Goal: Complete application form: Complete application form

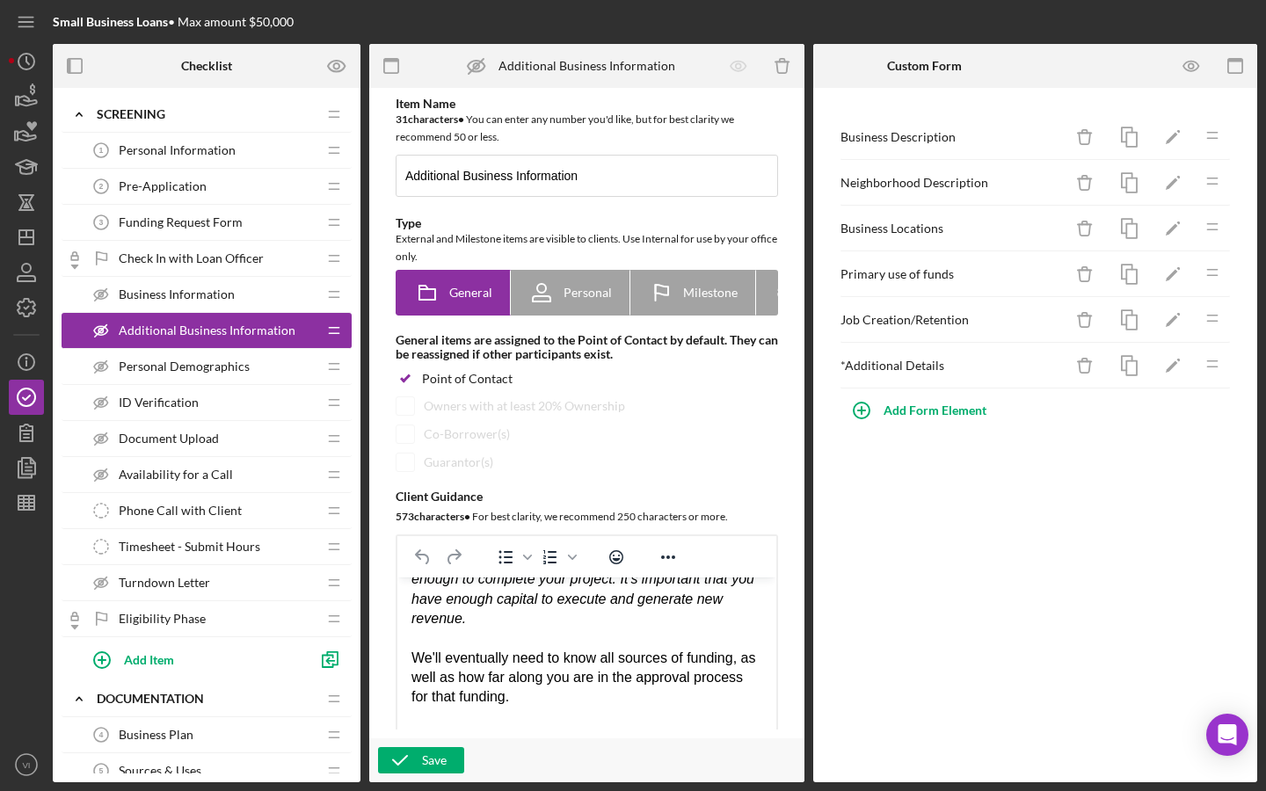
click at [198, 164] on div "Personal Information 1 Personal Information" at bounding box center [200, 150] width 233 height 35
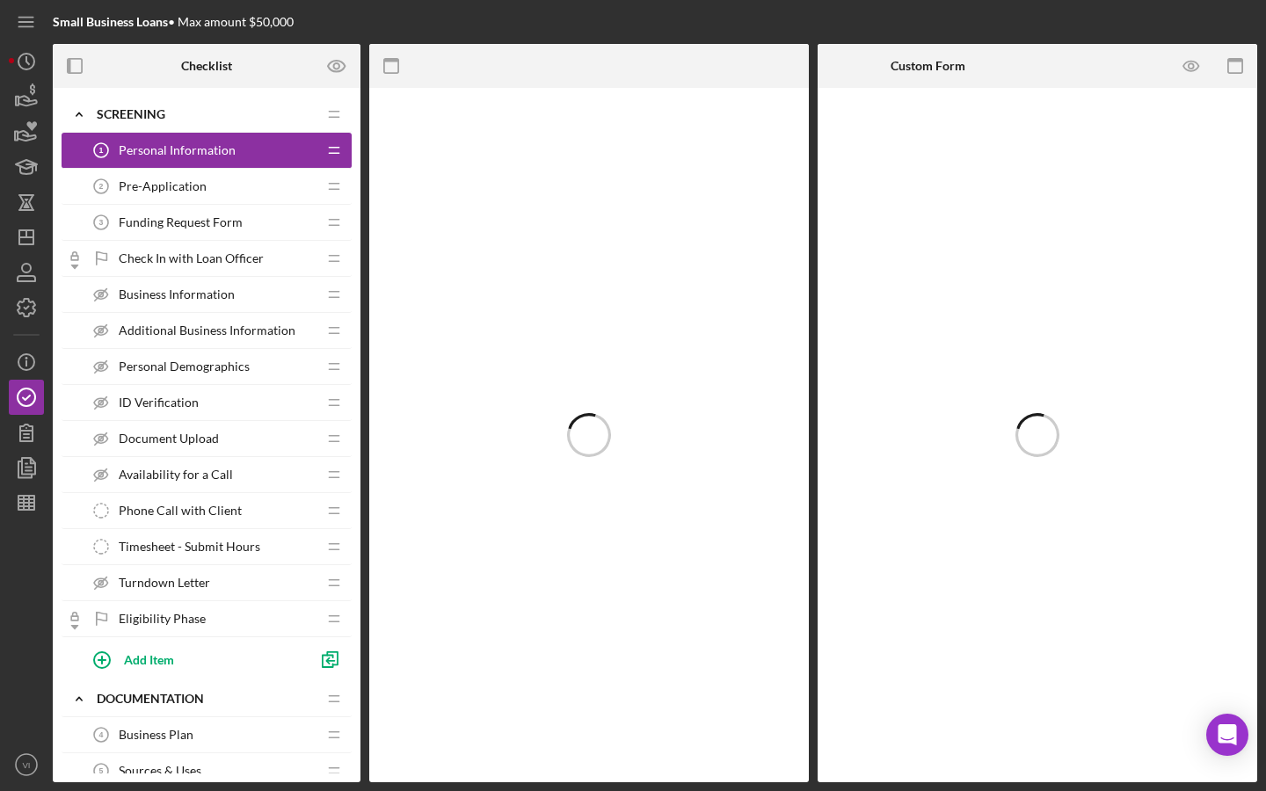
click at [193, 185] on span "Pre-Application" at bounding box center [163, 186] width 88 height 14
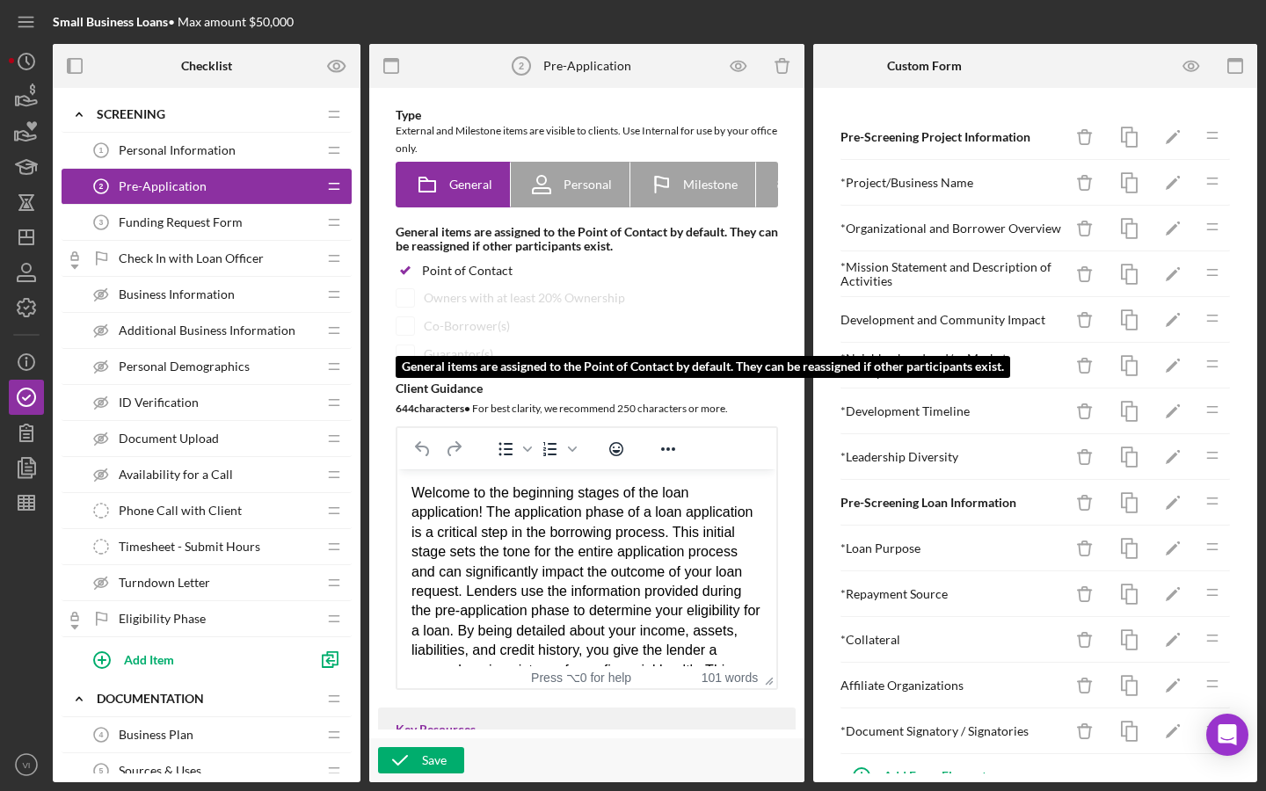
scroll to position [161, 0]
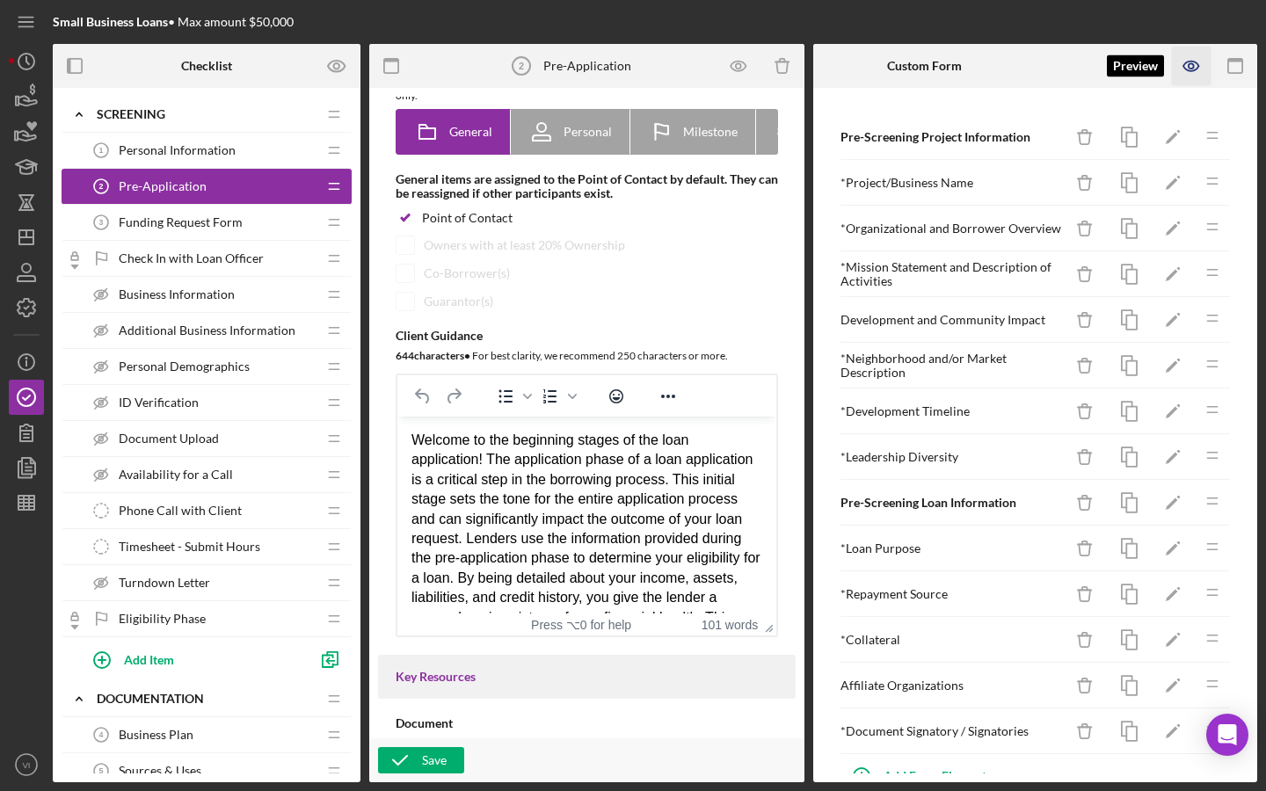
click at [874, 60] on icon "button" at bounding box center [1192, 67] width 40 height 40
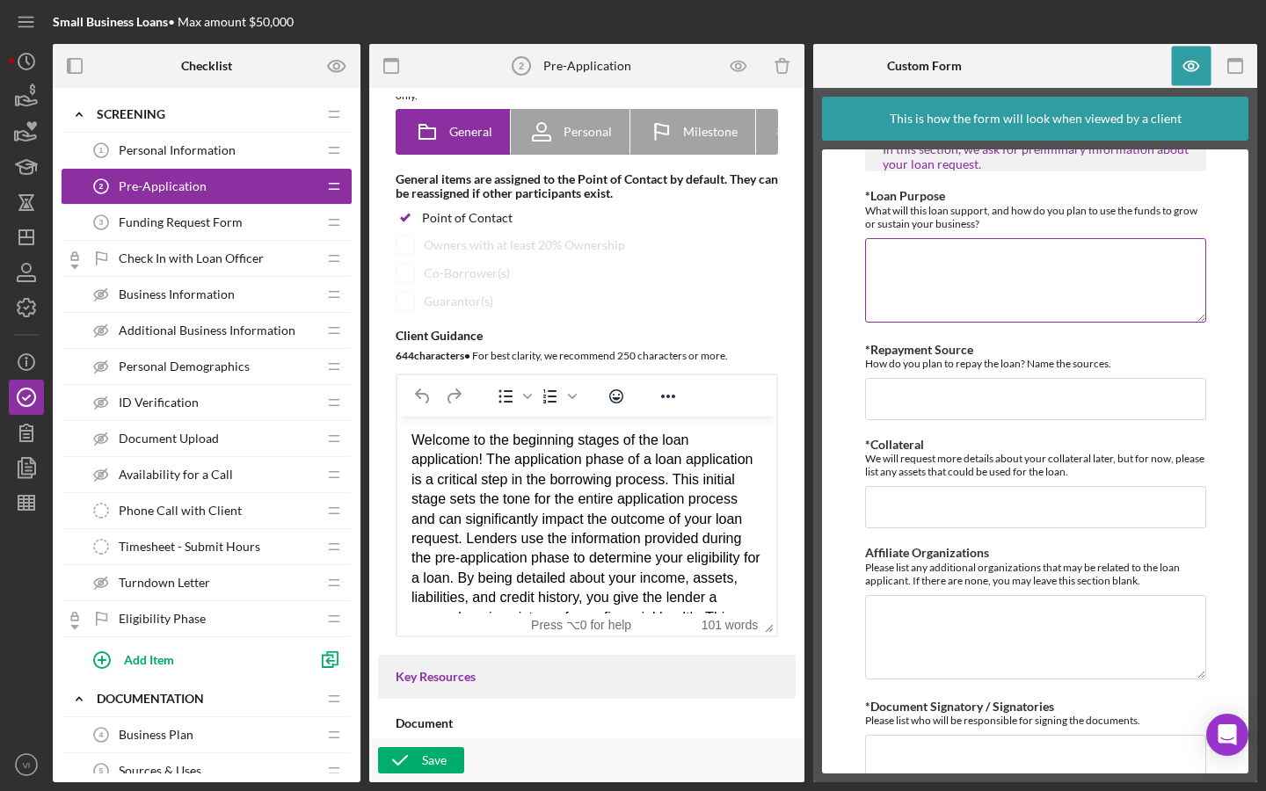
scroll to position [1158, 0]
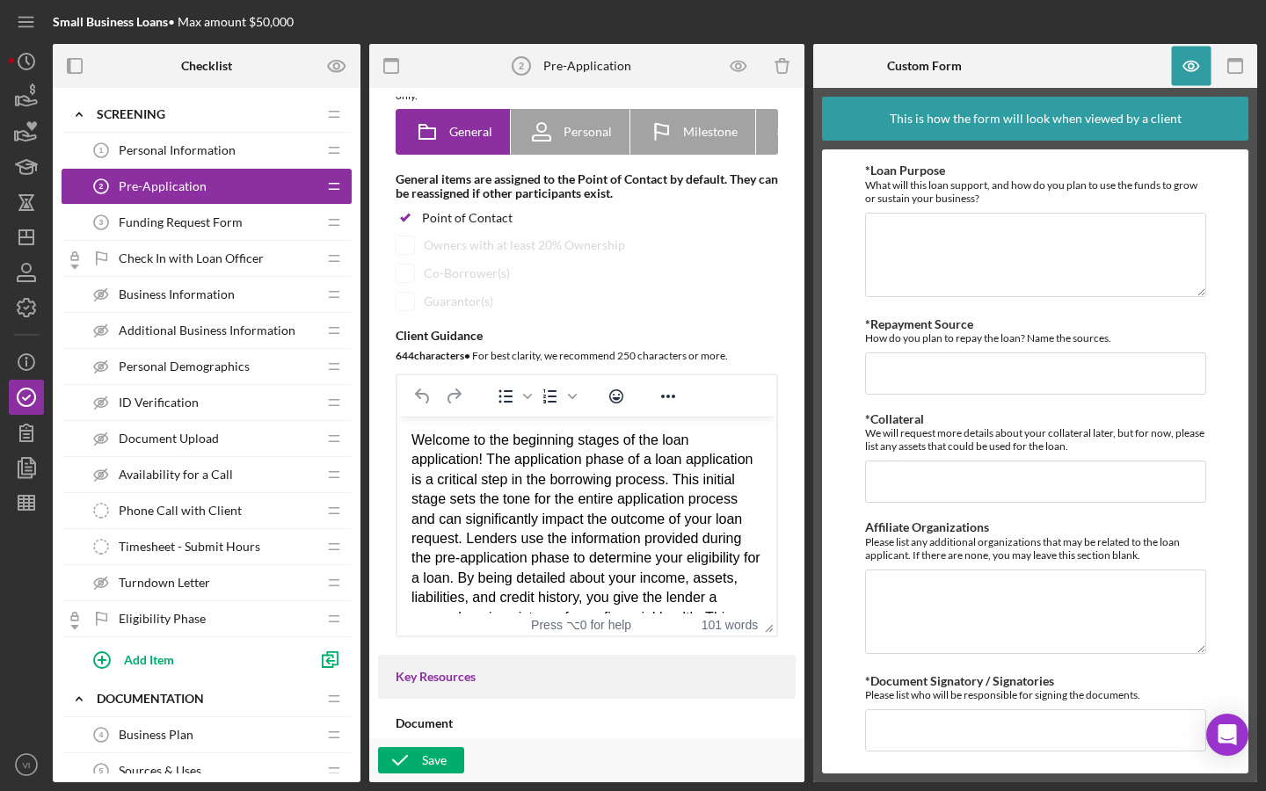
click at [228, 215] on span "Funding Request Form" at bounding box center [181, 222] width 124 height 14
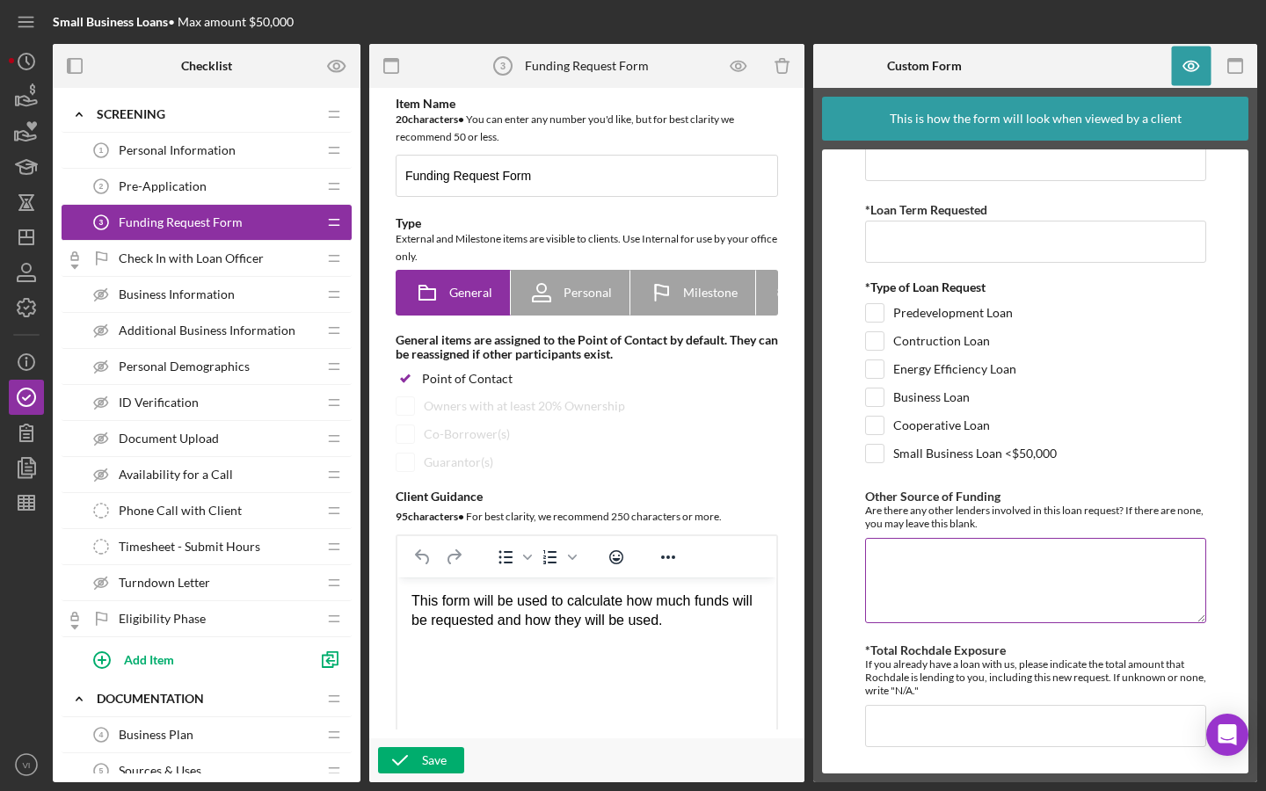
scroll to position [102, 0]
click at [239, 259] on span "Check In with Loan Officer" at bounding box center [191, 258] width 145 height 14
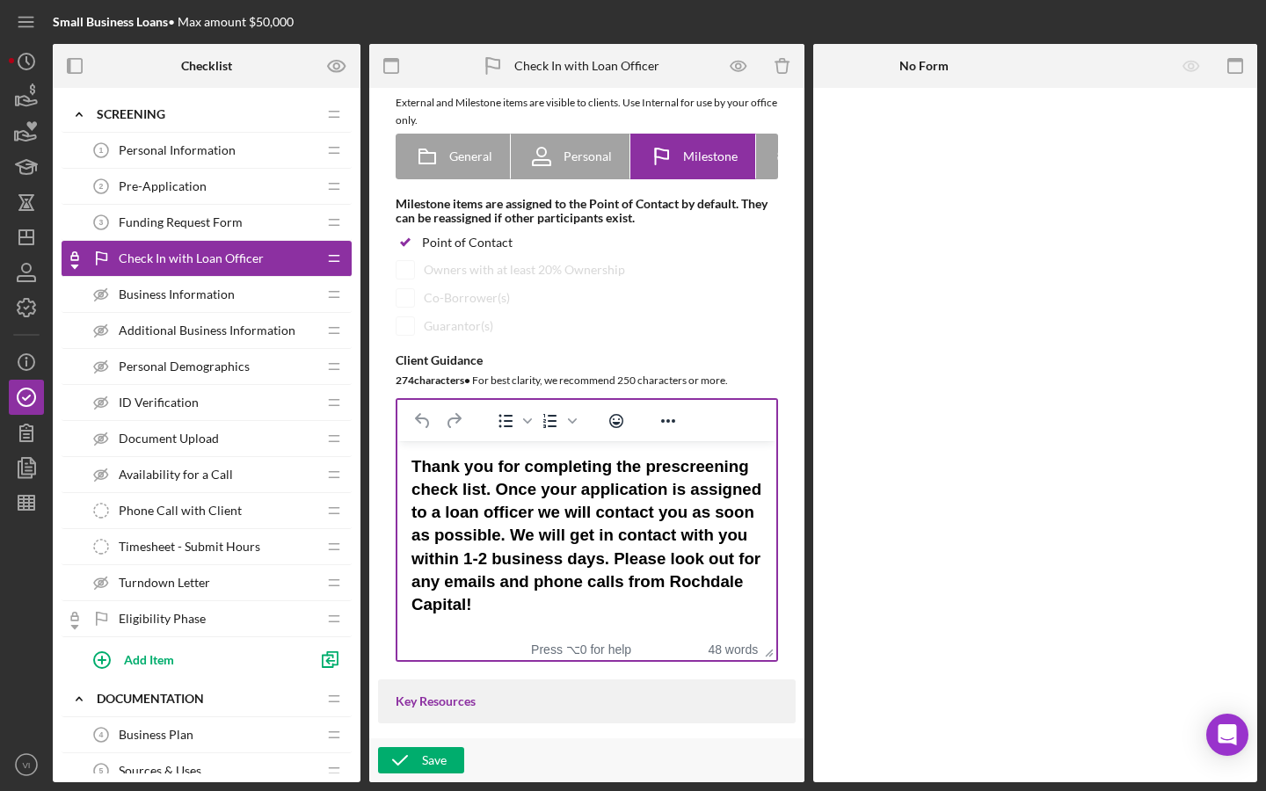
scroll to position [148, 0]
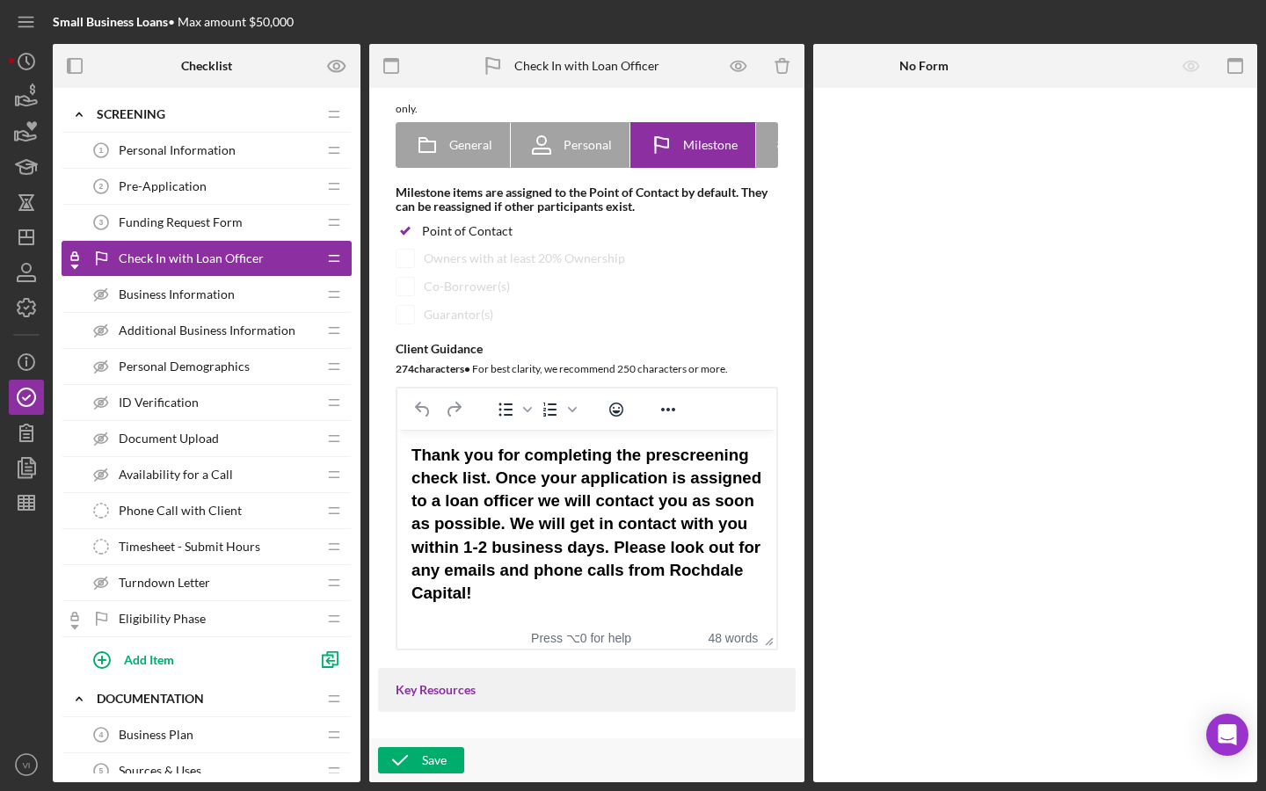
click at [542, 508] on strong "Thank you for completing the prescreening check list. Once your application is …" at bounding box center [587, 524] width 350 height 157
click at [532, 508] on strong "Thank you for completing the prescreening check list. Once your application is …" at bounding box center [587, 524] width 350 height 157
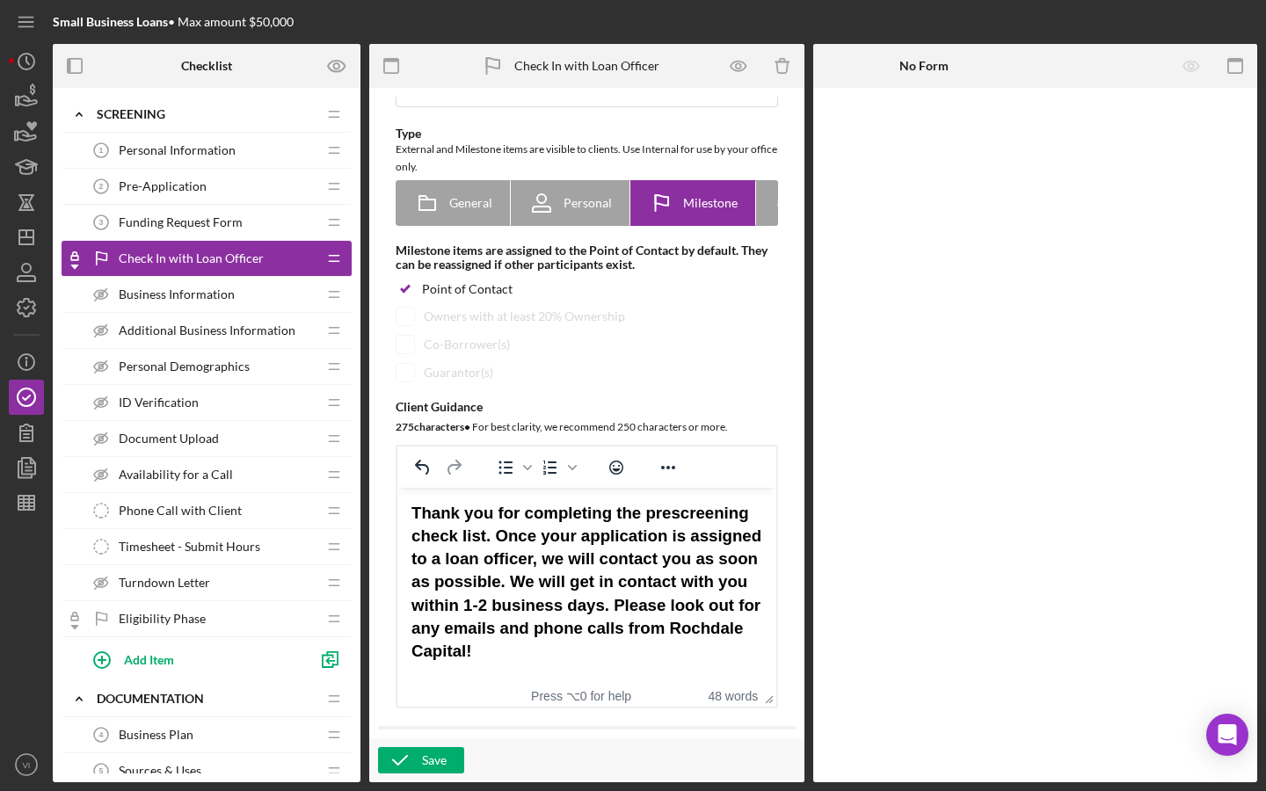
scroll to position [91, 0]
click at [460, 540] on strong "Thank you for completing the prescreening check list. Once your application is …" at bounding box center [587, 581] width 350 height 157
click at [581, 621] on strong "Thank you for completing the prescreening checklist. Once your application is a…" at bounding box center [586, 581] width 349 height 157
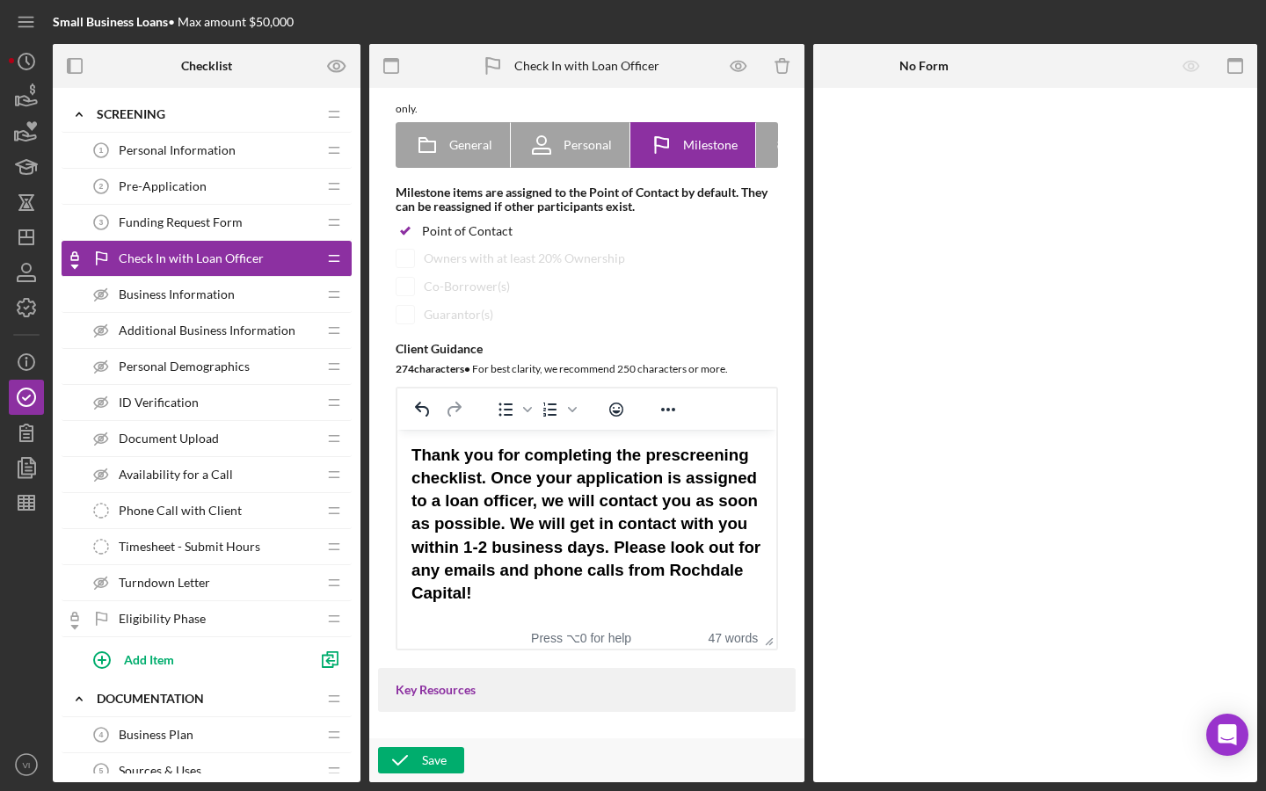
scroll to position [149, 0]
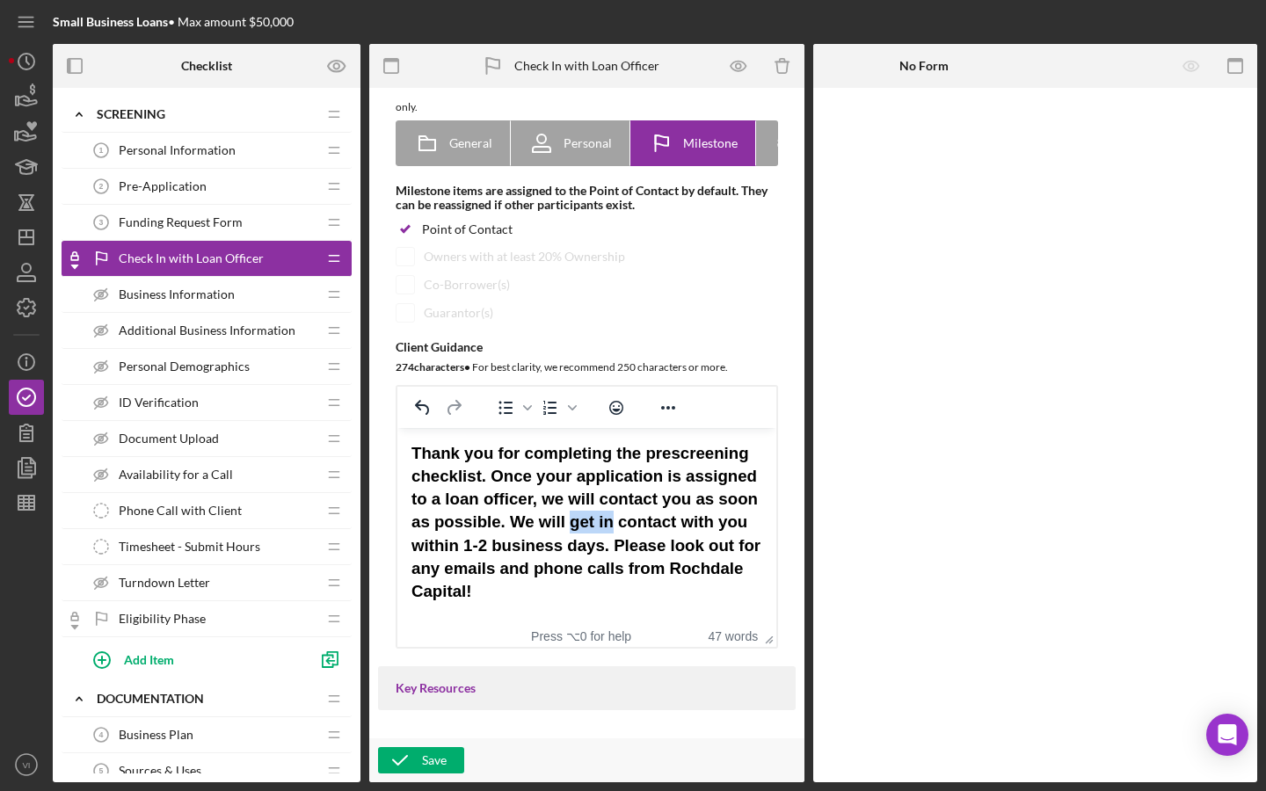
drag, startPoint x: 568, startPoint y: 517, endPoint x: 610, endPoint y: 516, distance: 42.2
click at [610, 516] on strong "Thank you for completing the prescreening checklist. Once your application is a…" at bounding box center [586, 522] width 349 height 157
click at [600, 498] on strong "Thank you for completing the prescreening checklist. Once your application is a…" at bounding box center [585, 522] width 346 height 157
click at [609, 498] on strong "Thank you for completing the prescreening checklist. Once your application is a…" at bounding box center [585, 522] width 346 height 157
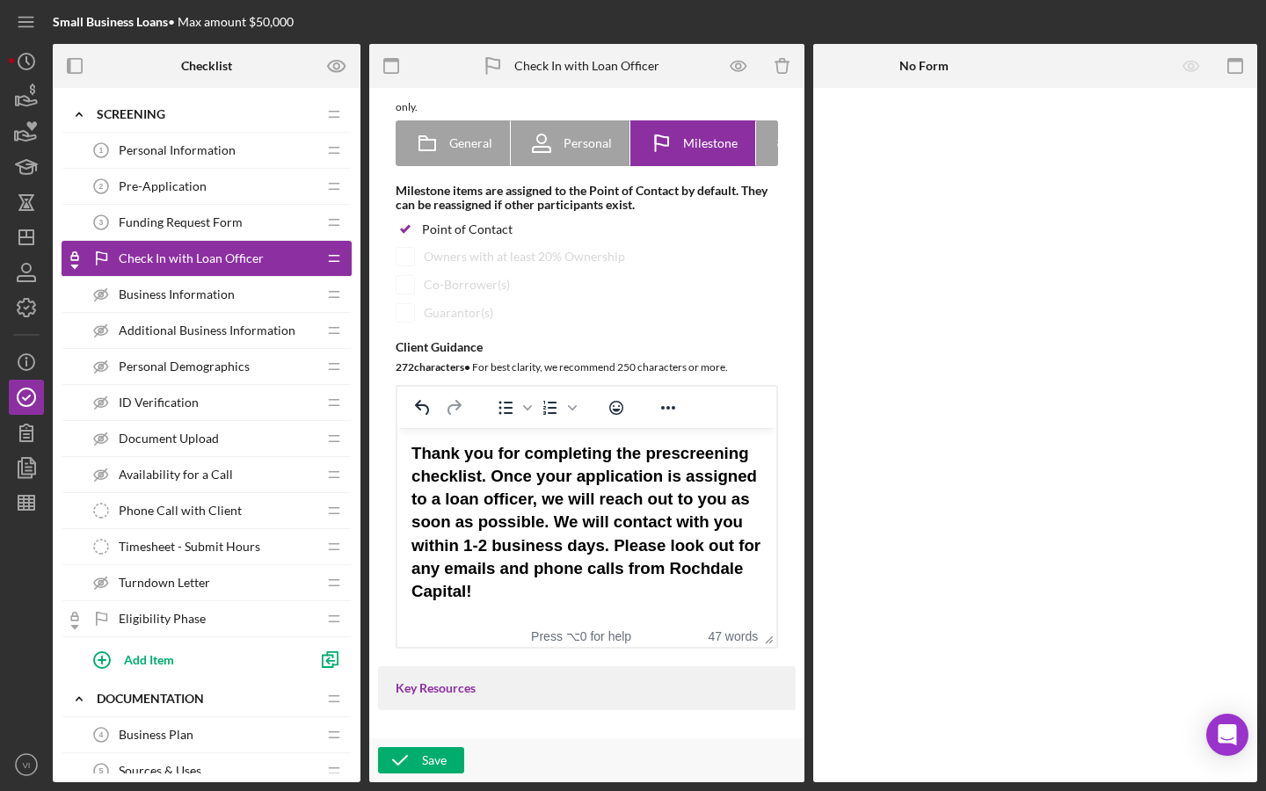
click at [601, 550] on strong "Thank you for completing the prescreening checklist. Once your application is a…" at bounding box center [586, 522] width 349 height 157
click at [709, 526] on strong "Thank you for completing the prescreening checklist. Once your application is a…" at bounding box center [586, 522] width 349 height 157
click at [617, 607] on html "Thank you for completing the prescreening checklist. Once your application is a…" at bounding box center [586, 522] width 379 height 189
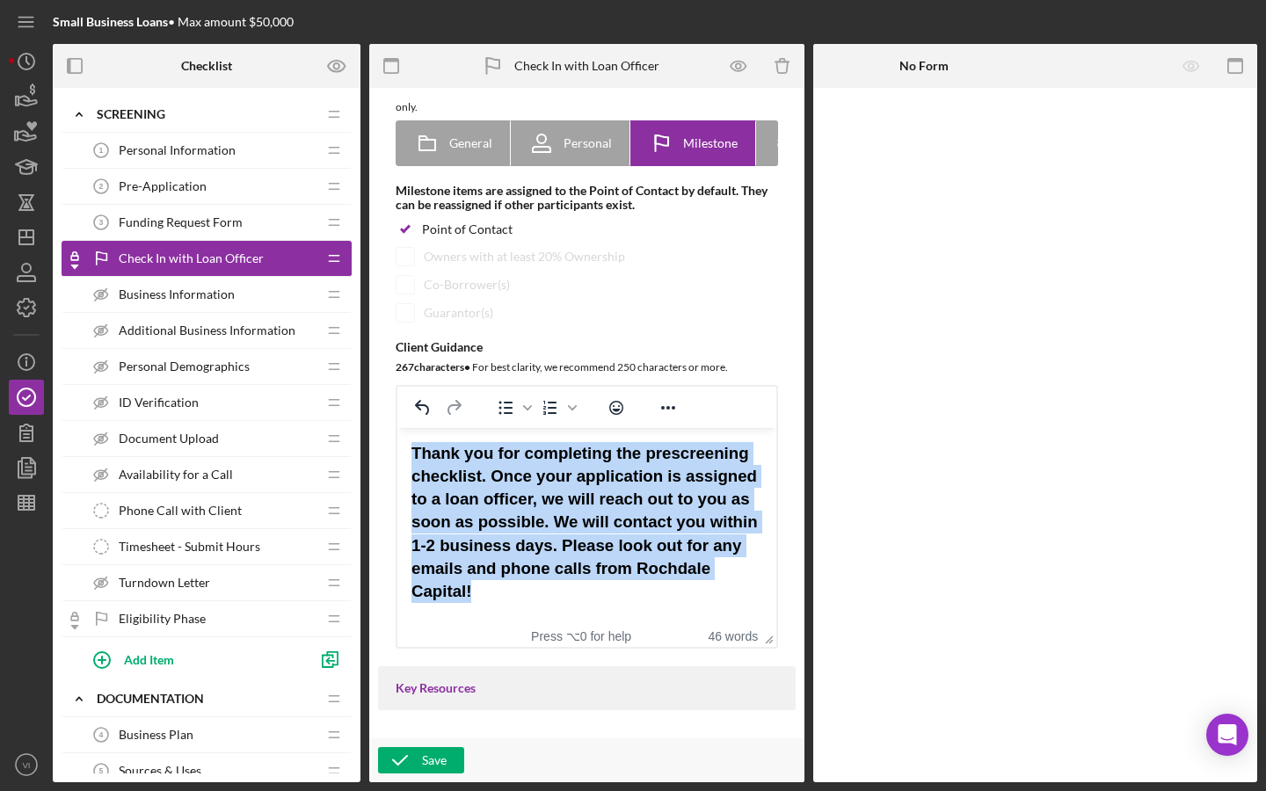
drag, startPoint x: 601, startPoint y: 598, endPoint x: 418, endPoint y: 439, distance: 242.4
click at [418, 439] on html "Thank you for completing the prescreening checklist. Once your application is a…" at bounding box center [586, 522] width 379 height 189
copy strong "Thank you for completing the prescreening checklist. Once your application is a…"
click at [572, 521] on strong "Thank you for completing the prescreening checklist. Once your application is a…" at bounding box center [585, 522] width 346 height 157
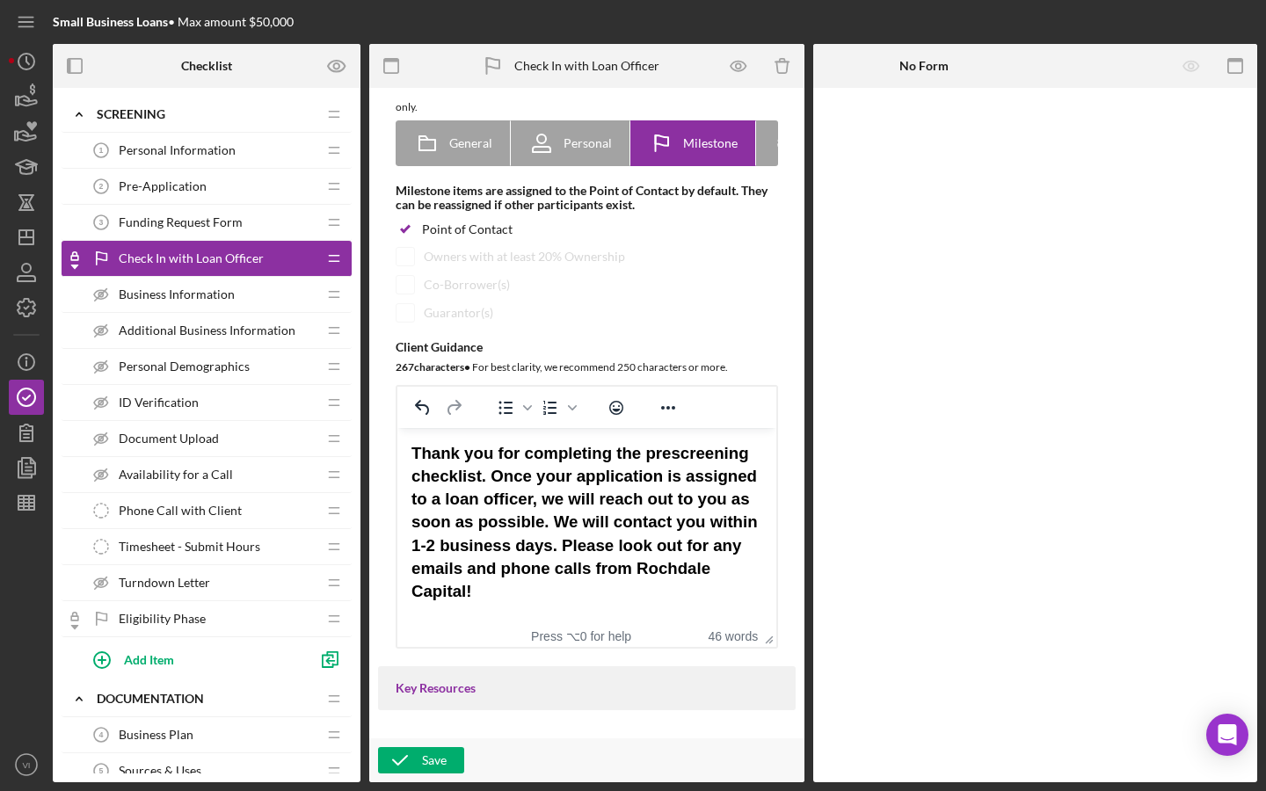
click at [594, 530] on strong "Thank you for completing the prescreening checklist. Once your application is a…" at bounding box center [585, 522] width 346 height 157
click at [607, 529] on strong "Thank you for completing the prescreening checklist. Once your application is a…" at bounding box center [585, 522] width 346 height 157
click at [545, 507] on strong "Thank you for completing the prescreening checklist. Once your application is a…" at bounding box center [585, 522] width 346 height 157
click at [578, 584] on div "Thank you for completing the prescreening checklist. Once your application is a…" at bounding box center [587, 522] width 351 height 161
drag, startPoint x: 586, startPoint y: 521, endPoint x: 700, endPoint y: 527, distance: 113.6
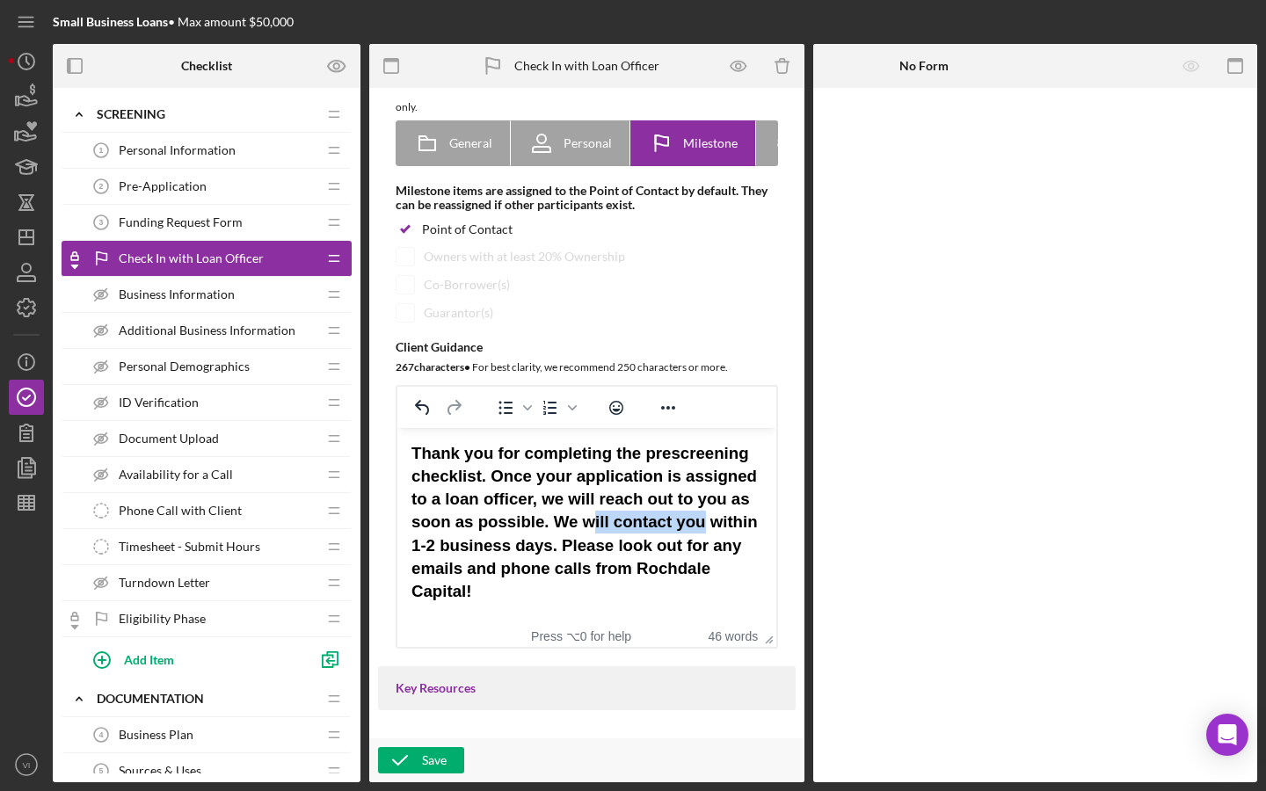
click at [700, 527] on strong "Thank you for completing the prescreening checklist. Once your application is a…" at bounding box center [585, 522] width 346 height 157
click at [619, 609] on html "Thank you for completing the prescreening checklist. Once your application is a…" at bounding box center [586, 522] width 379 height 189
click at [635, 505] on strong "Thank you for completing the prescreening checklist. Once your application is a…" at bounding box center [586, 522] width 349 height 157
click at [657, 503] on strong "Thank you for completing the prescreening checklist. Once your application is a…" at bounding box center [586, 522] width 349 height 157
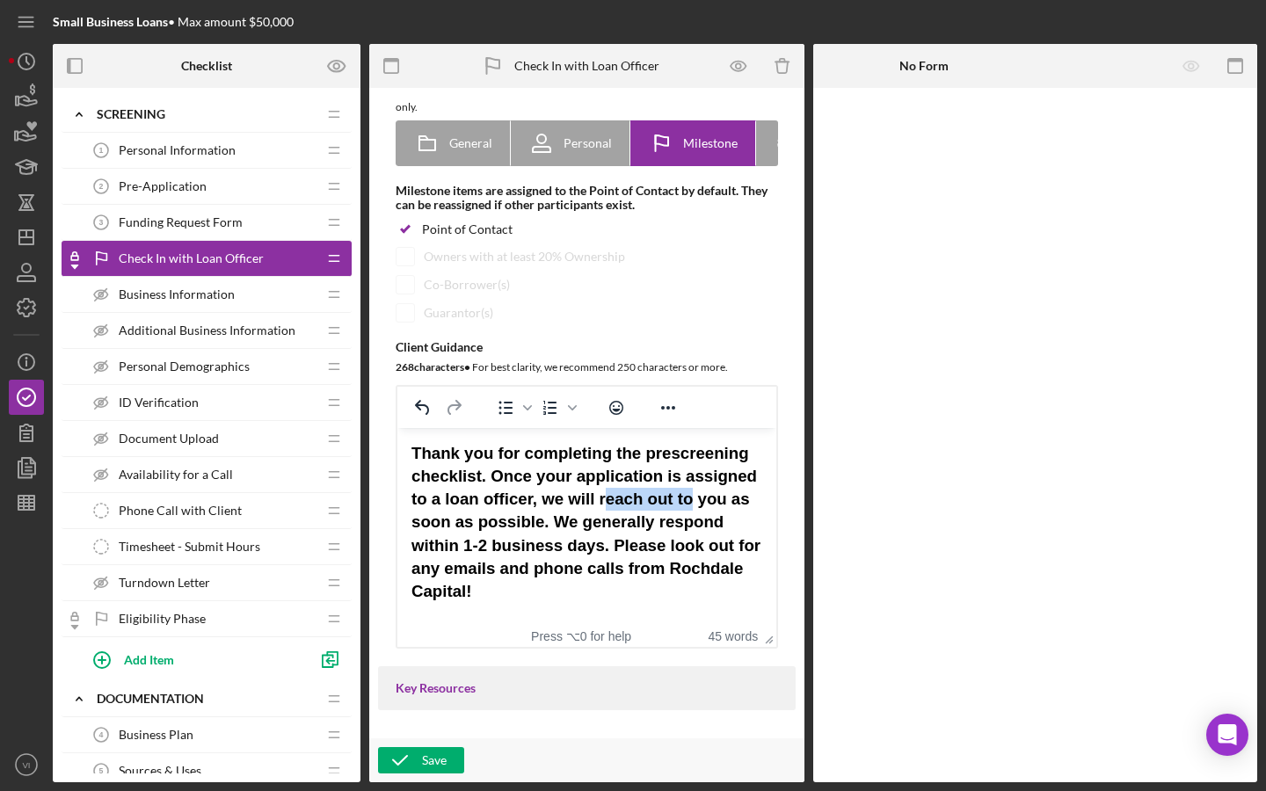
drag, startPoint x: 689, startPoint y: 503, endPoint x: 603, endPoint y: 500, distance: 86.2
click at [603, 500] on strong "Thank you for completing the prescreening checklist. Once your application is a…" at bounding box center [586, 522] width 349 height 157
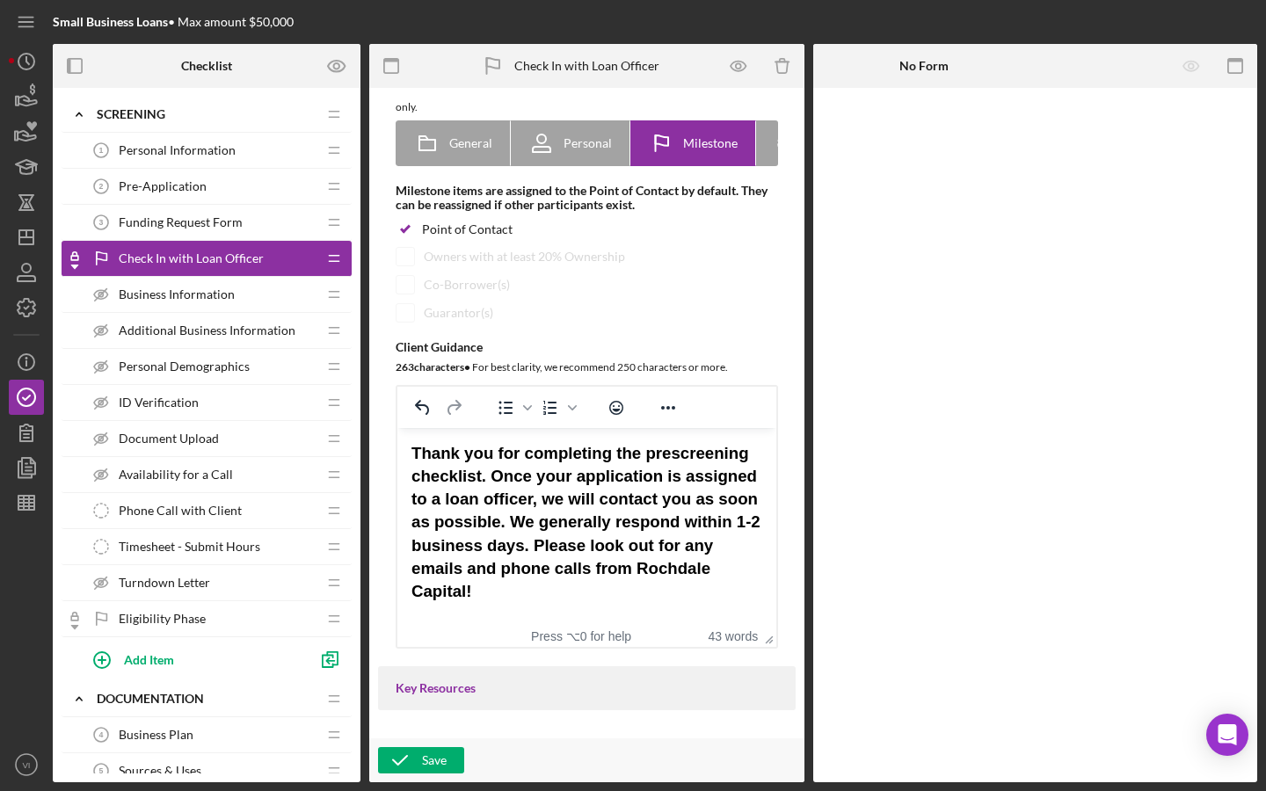
click at [567, 586] on div "Thank you for completing the prescreening checklist. Once your application is a…" at bounding box center [587, 522] width 351 height 161
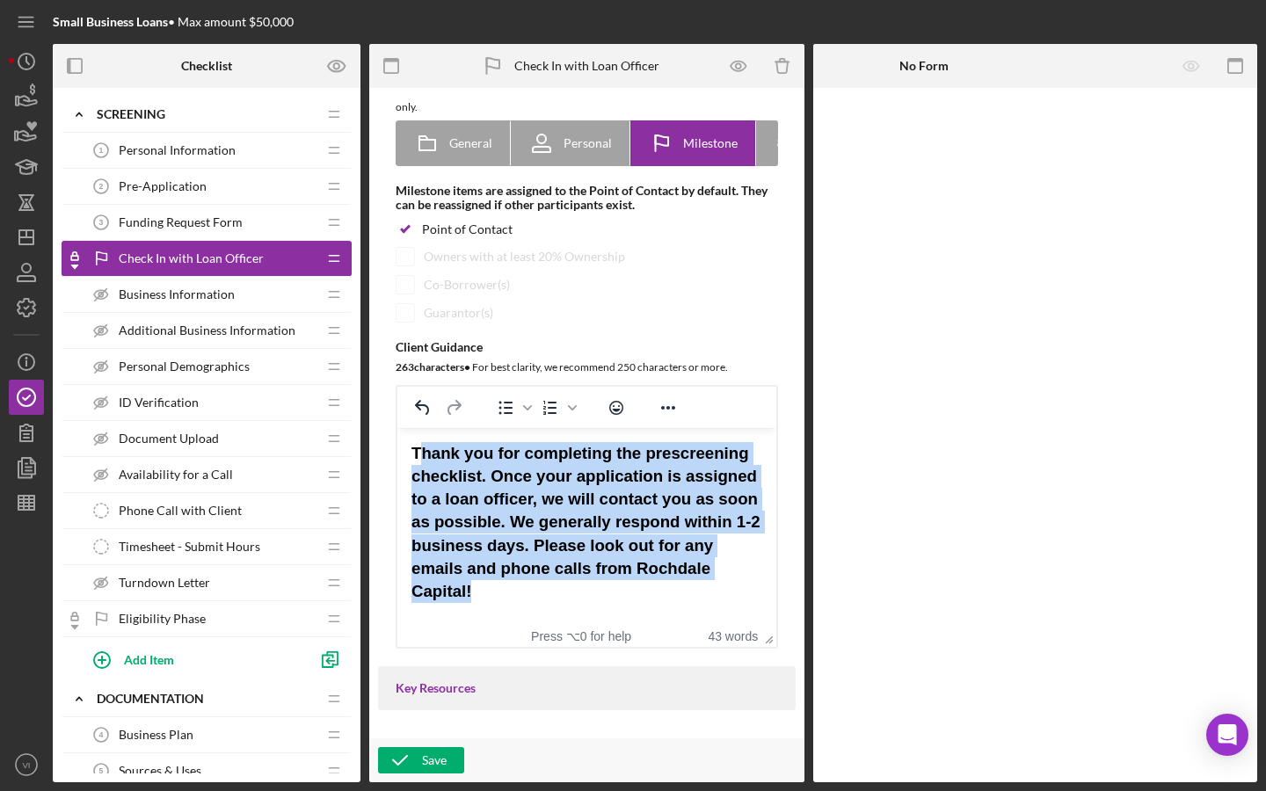
drag, startPoint x: 521, startPoint y: 597, endPoint x: 425, endPoint y: 458, distance: 169.3
click at [425, 458] on div "Thank you for completing the prescreening checklist. Once your application is a…" at bounding box center [587, 522] width 351 height 161
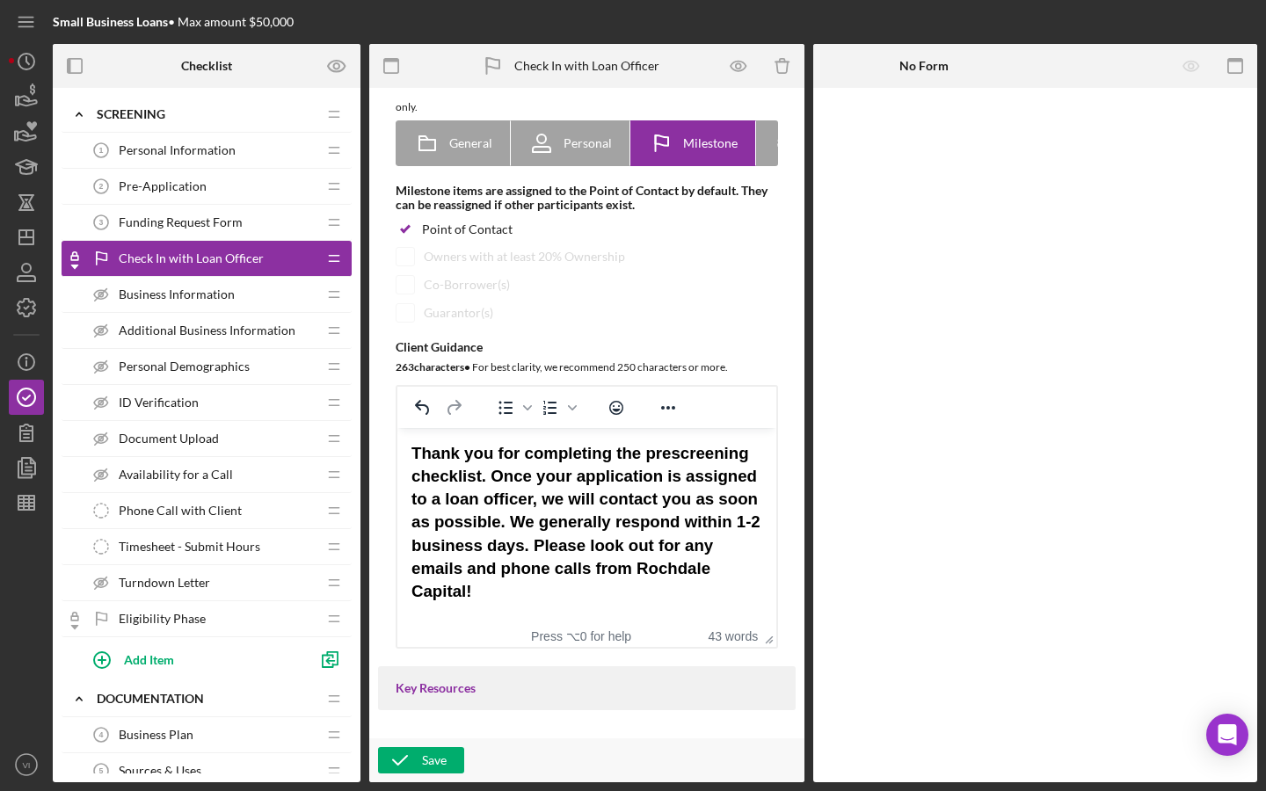
click at [652, 581] on div "Thank you for completing the prescreening checklist. Once your application is a…" at bounding box center [587, 522] width 351 height 161
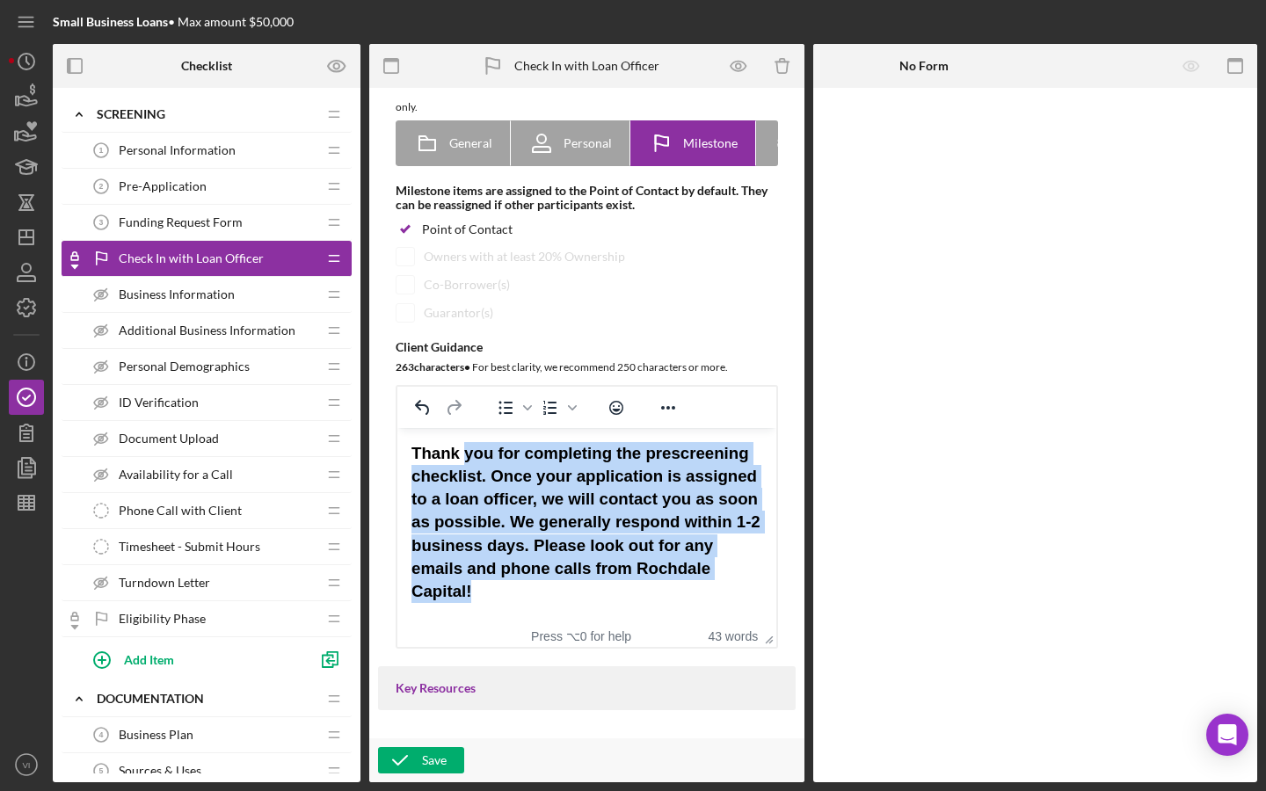
drag, startPoint x: 557, startPoint y: 586, endPoint x: 463, endPoint y: 448, distance: 168.3
click at [463, 450] on div "Thank you for completing the prescreening checklist. Once your application is a…" at bounding box center [587, 522] width 351 height 161
click at [471, 571] on strong "Thank you for completing the prescreening checklist. Once your application is a…" at bounding box center [586, 522] width 349 height 157
drag, startPoint x: 479, startPoint y: 612, endPoint x: 380, endPoint y: 412, distance: 223.0
click at [397, 428] on html "Thank you for completing the prescreening checklist. Once your application is a…" at bounding box center [586, 522] width 379 height 189
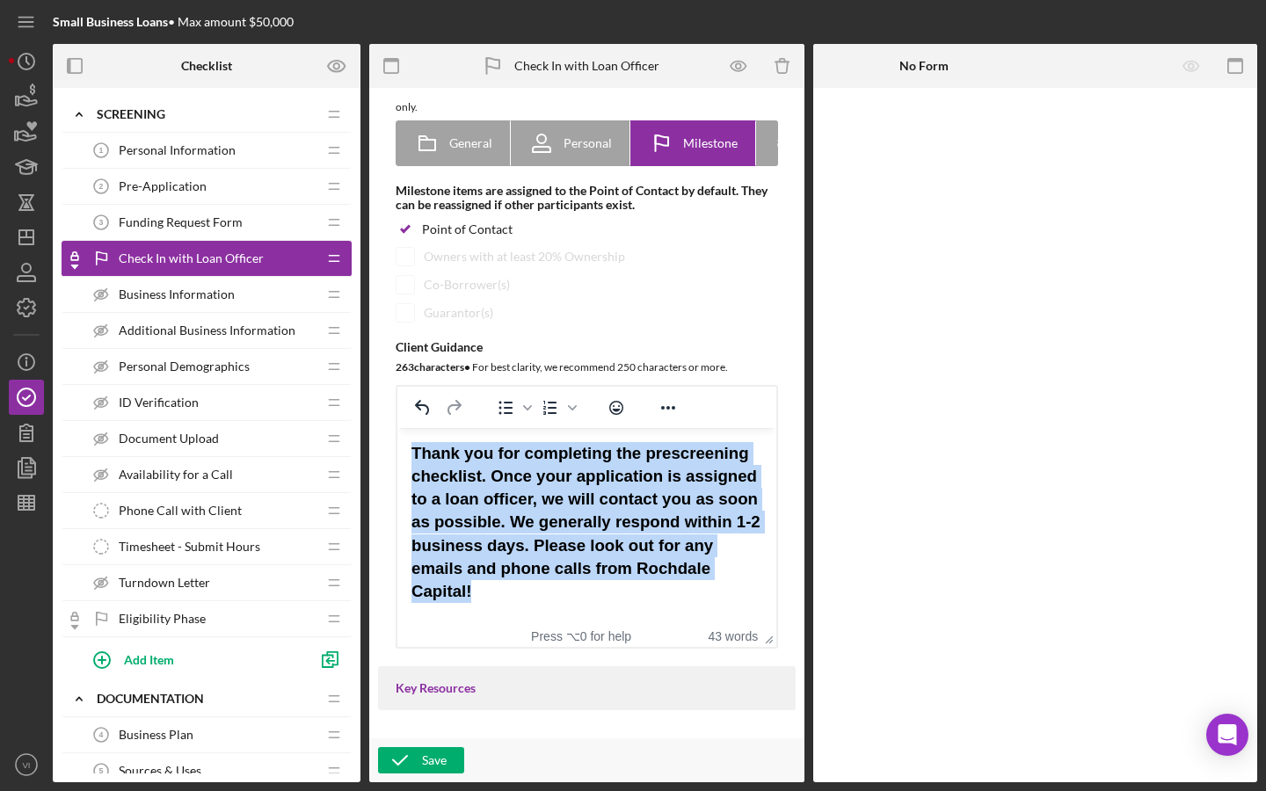
copy strong "Thank you for completing the prescreening checklist. Once your application is a…"
click at [555, 544] on strong "Thank you for completing the prescreening checklist. Once your application is a…" at bounding box center [586, 522] width 349 height 157
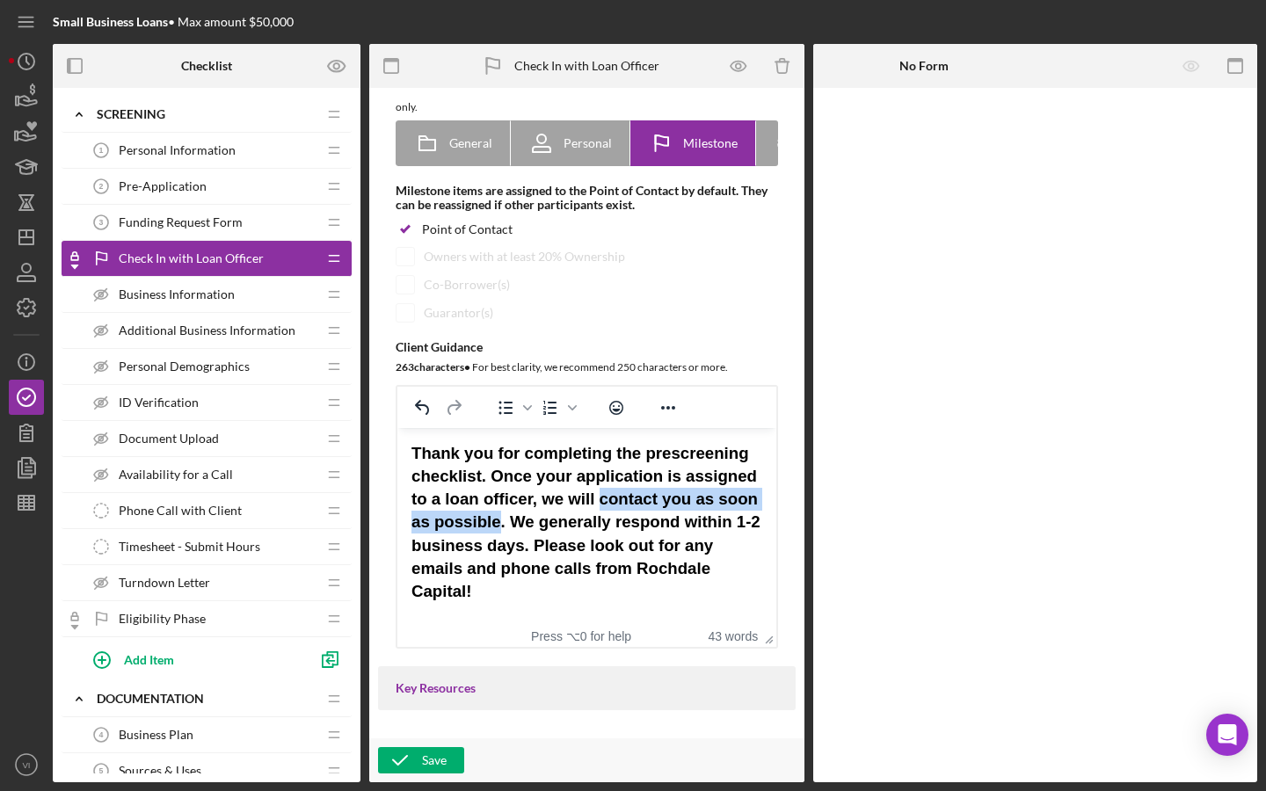
drag, startPoint x: 499, startPoint y: 526, endPoint x: 601, endPoint y: 497, distance: 106.0
click at [601, 497] on strong "Thank you for completing the prescreening checklist. Once your application is a…" at bounding box center [586, 522] width 349 height 157
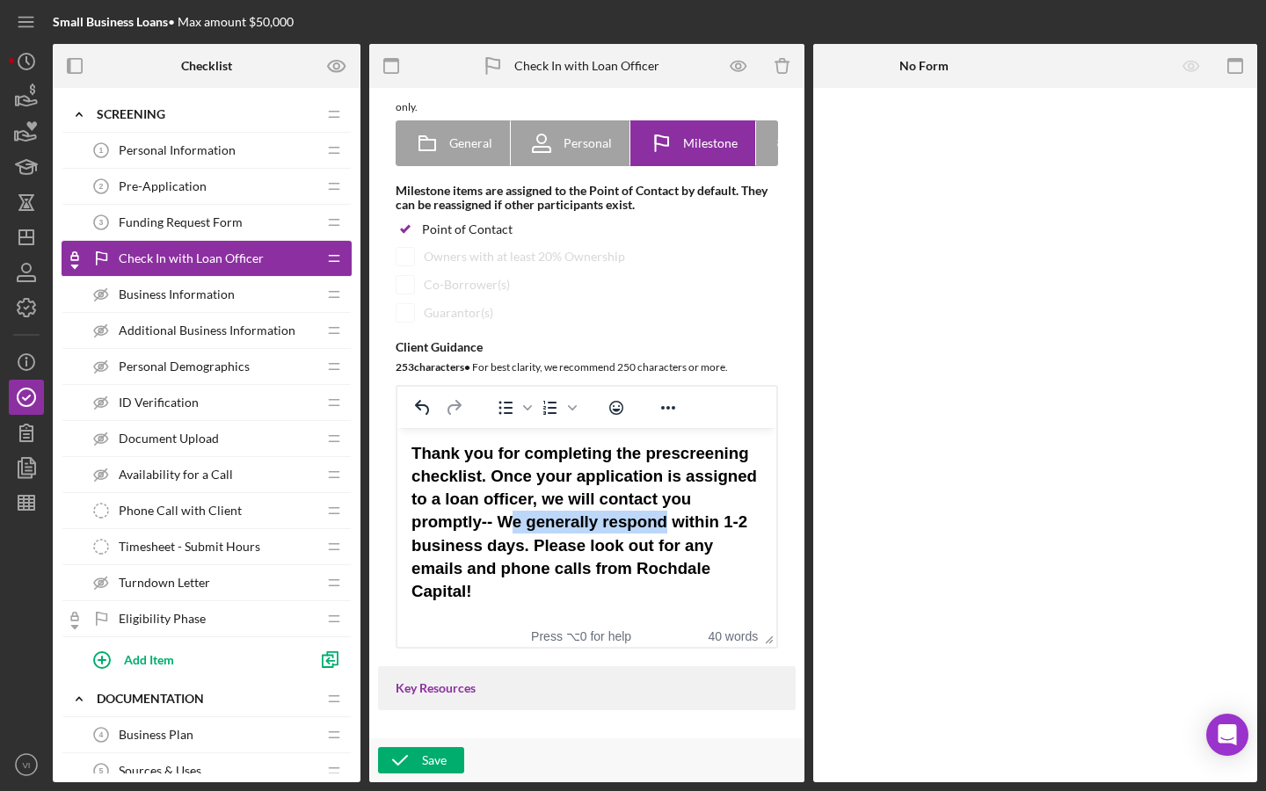
drag, startPoint x: 509, startPoint y: 521, endPoint x: 668, endPoint y: 514, distance: 159.3
click at [668, 514] on strong "Thank you for completing the prescreening checklist. Once your application is a…" at bounding box center [585, 522] width 346 height 157
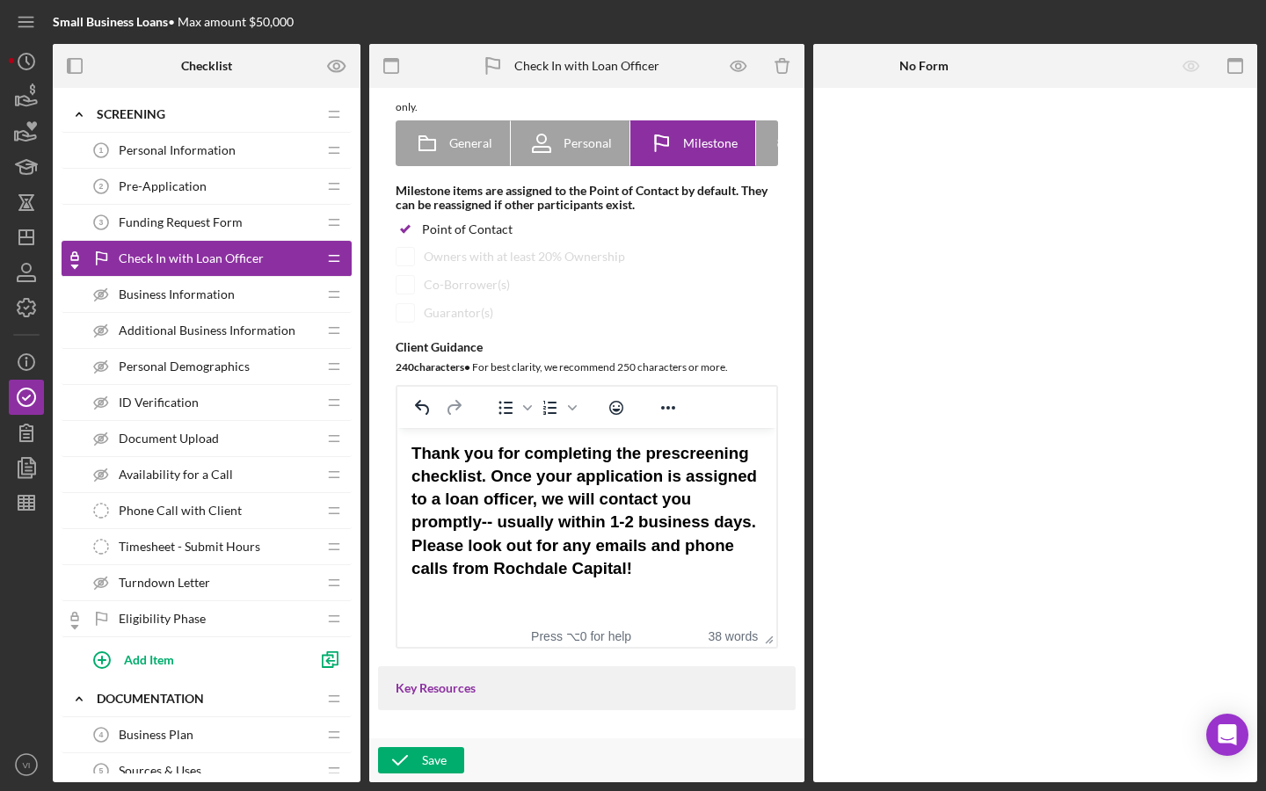
click at [648, 594] on html "Thank you for completing the prescreening checklist. Once your application is a…" at bounding box center [586, 511] width 379 height 166
click at [493, 529] on strong "Thank you for completing the prescreening checklist. Once your application is a…" at bounding box center [585, 511] width 346 height 134
click at [492, 530] on strong "Thank you for completing the prescreening checklist. Once your application is a…" at bounding box center [585, 511] width 346 height 134
click at [563, 585] on html "Thank you for completing the prescreening checklist. Once your application is a…" at bounding box center [586, 511] width 379 height 166
click at [615, 500] on strong "Thank you for completing the prescreening checklist. Once your application is a…" at bounding box center [585, 511] width 346 height 134
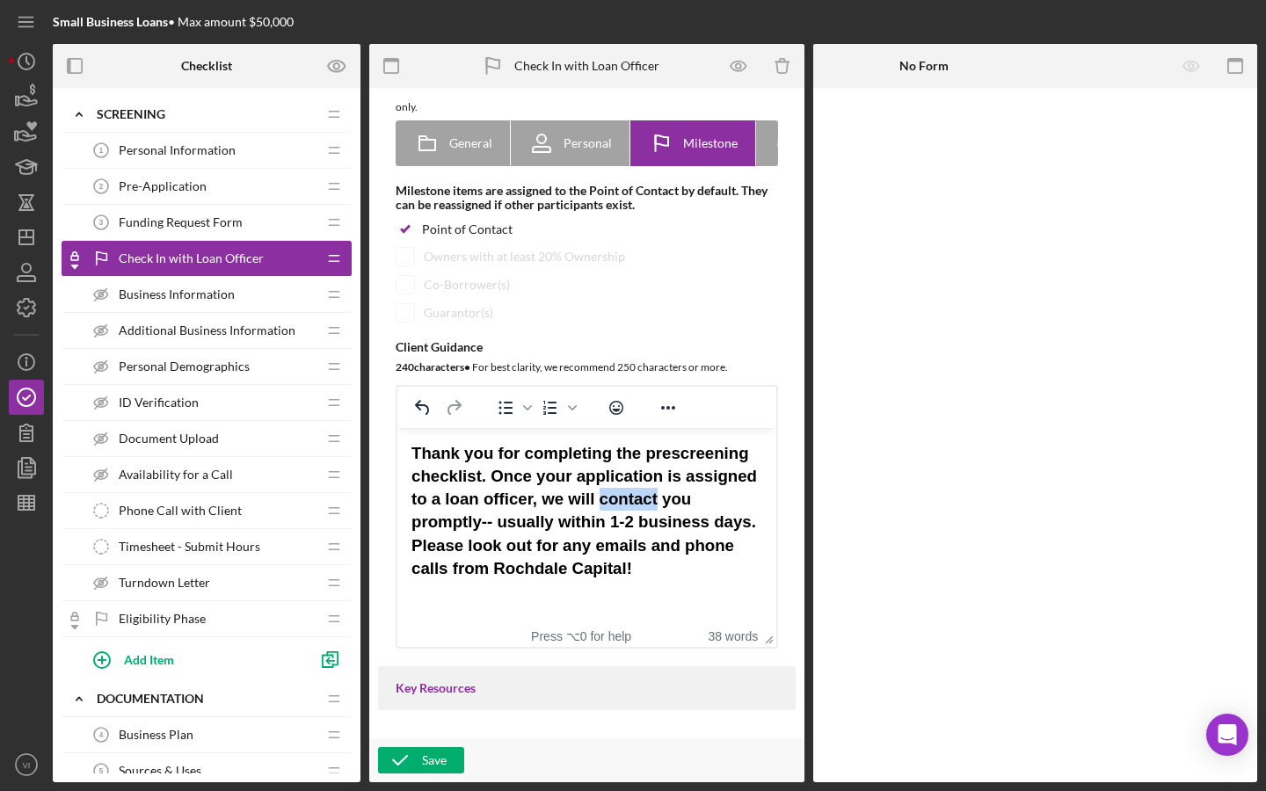
click at [615, 500] on strong "Thank you for completing the prescreening checklist. Once your application is a…" at bounding box center [585, 511] width 346 height 134
click at [499, 517] on strong "Thank you for completing the prescreening checklist. Once your application is a…" at bounding box center [585, 511] width 346 height 134
click at [581, 556] on div "Thank you for completing the prescreening checklist. Once your application is a…" at bounding box center [587, 511] width 351 height 138
click at [426, 634] on div "Save" at bounding box center [434, 760] width 25 height 26
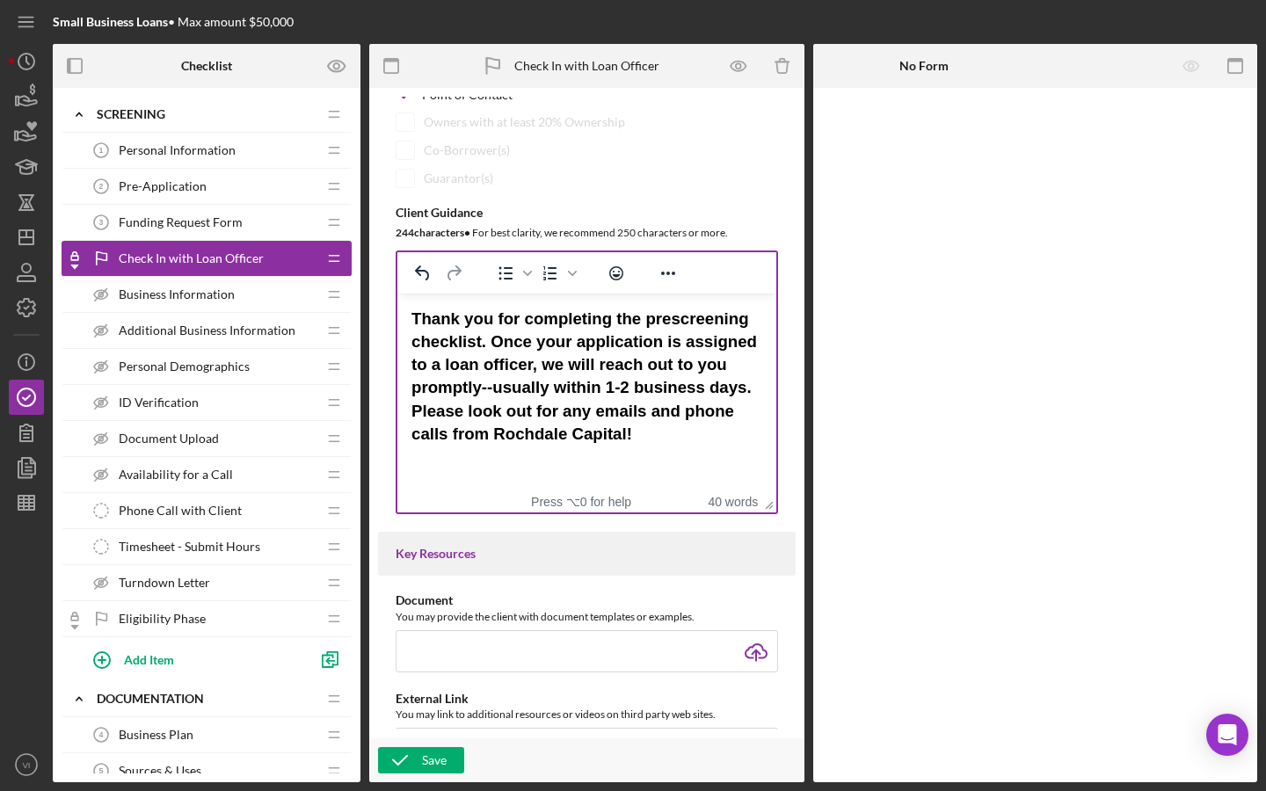
scroll to position [285, 0]
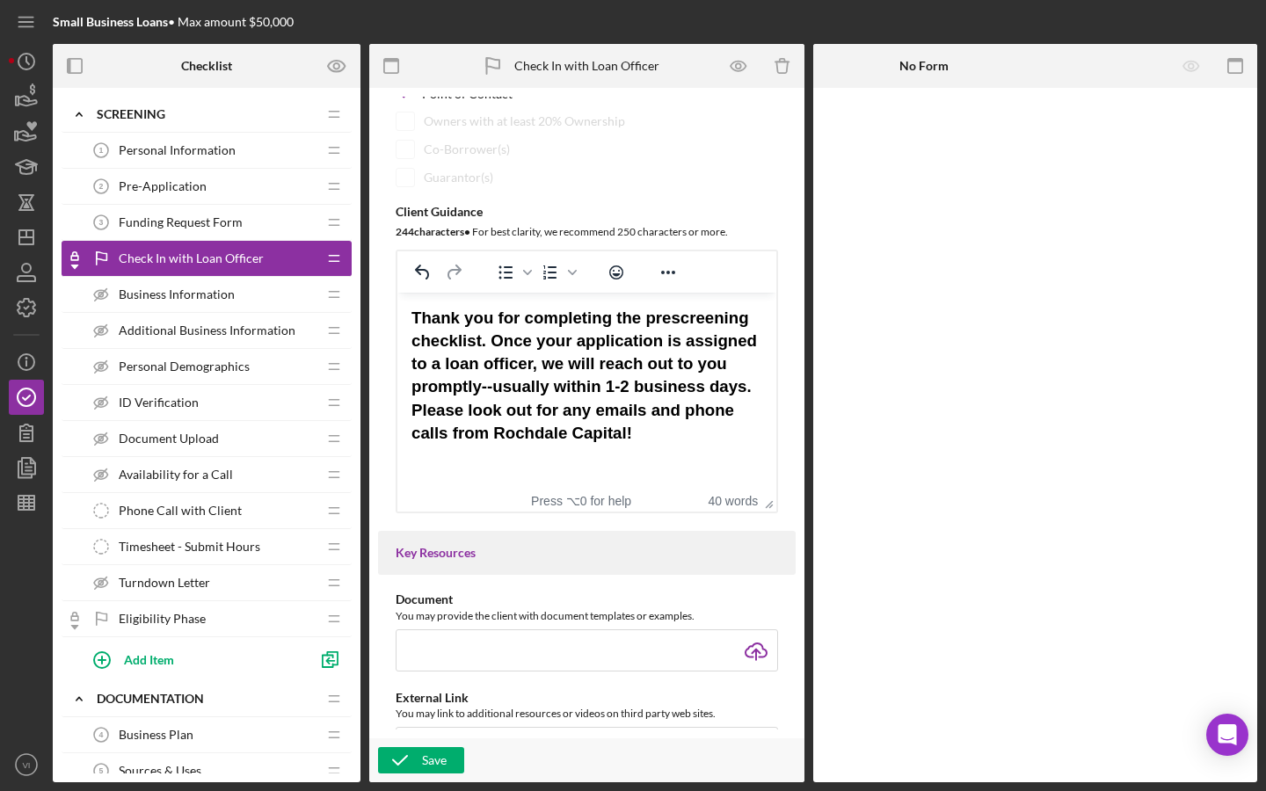
click at [658, 410] on strong "Thank you for completing the prescreening checklist. Once your application is a…" at bounding box center [585, 376] width 346 height 134
click at [447, 634] on button "Save" at bounding box center [421, 760] width 86 height 26
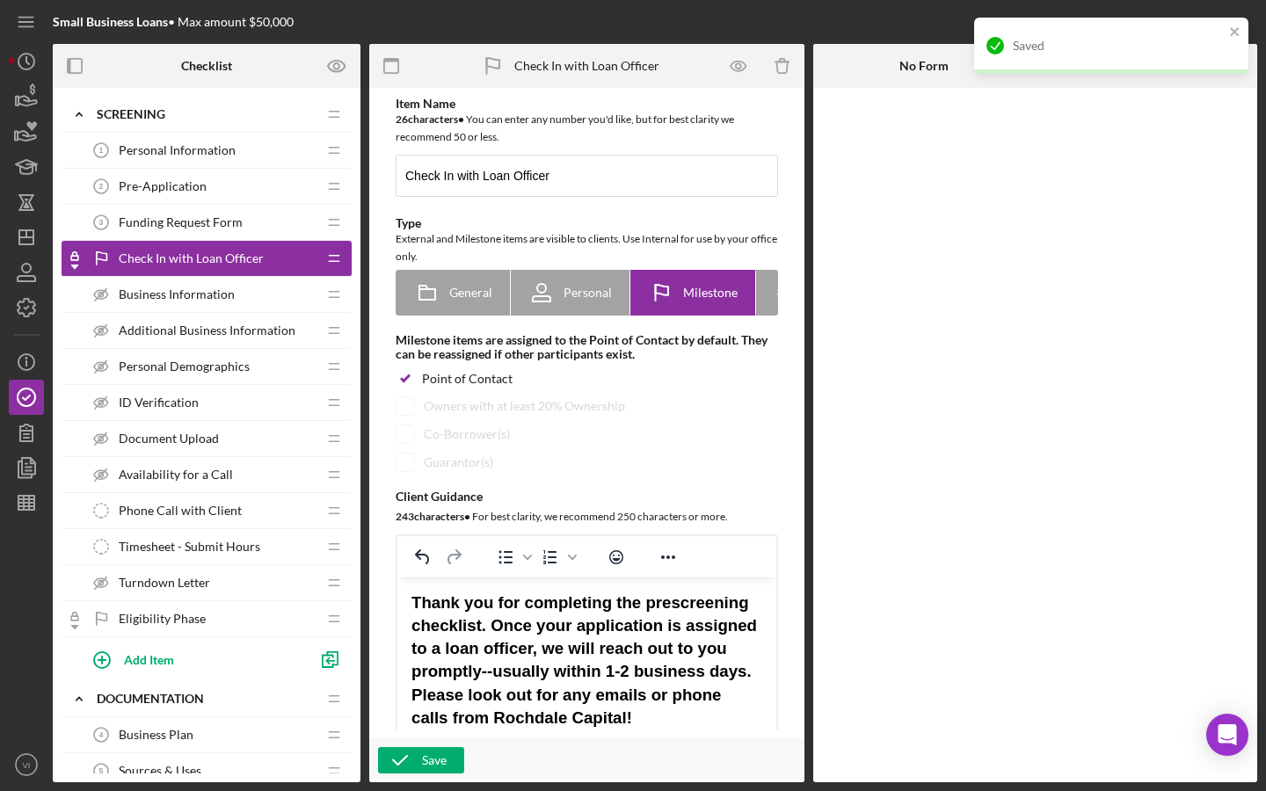
scroll to position [0, 0]
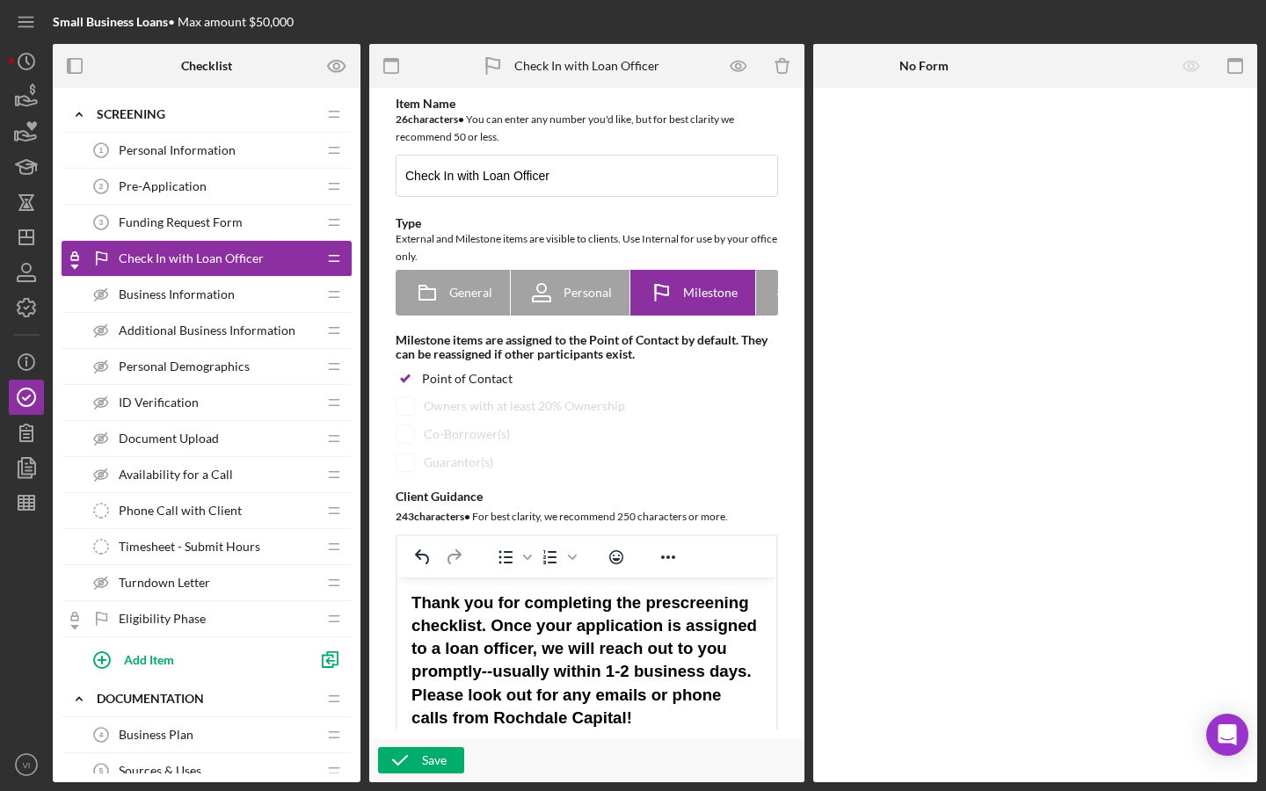
click at [186, 192] on span "Pre-Application" at bounding box center [163, 186] width 88 height 14
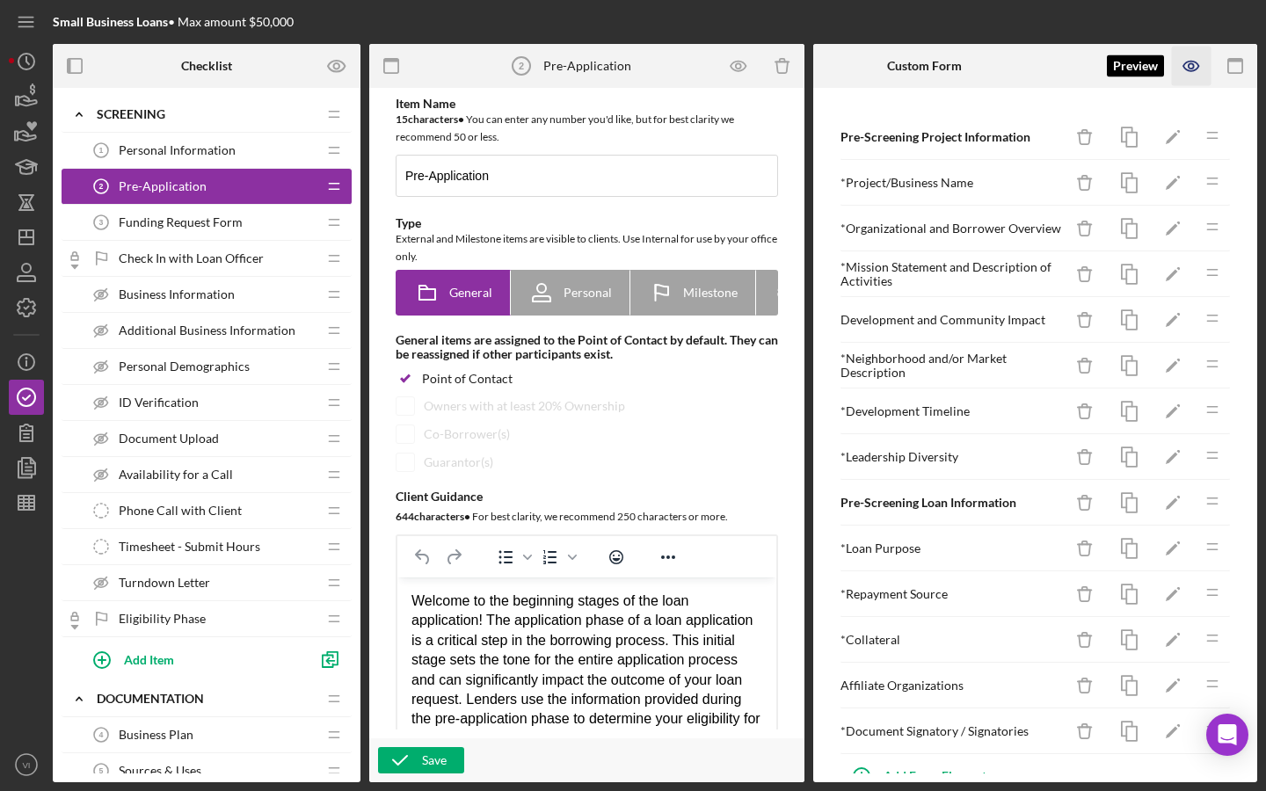
click at [874, 59] on icon "button" at bounding box center [1192, 67] width 40 height 40
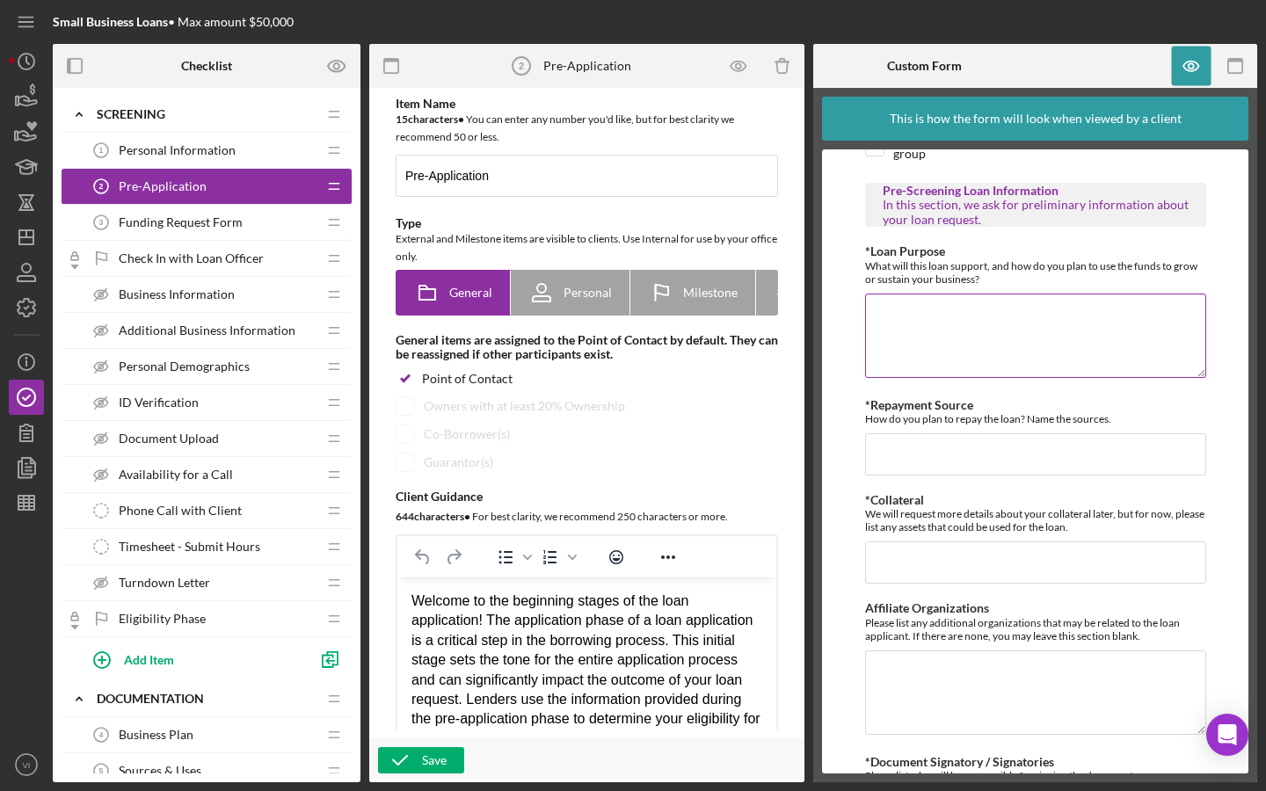
scroll to position [1158, 0]
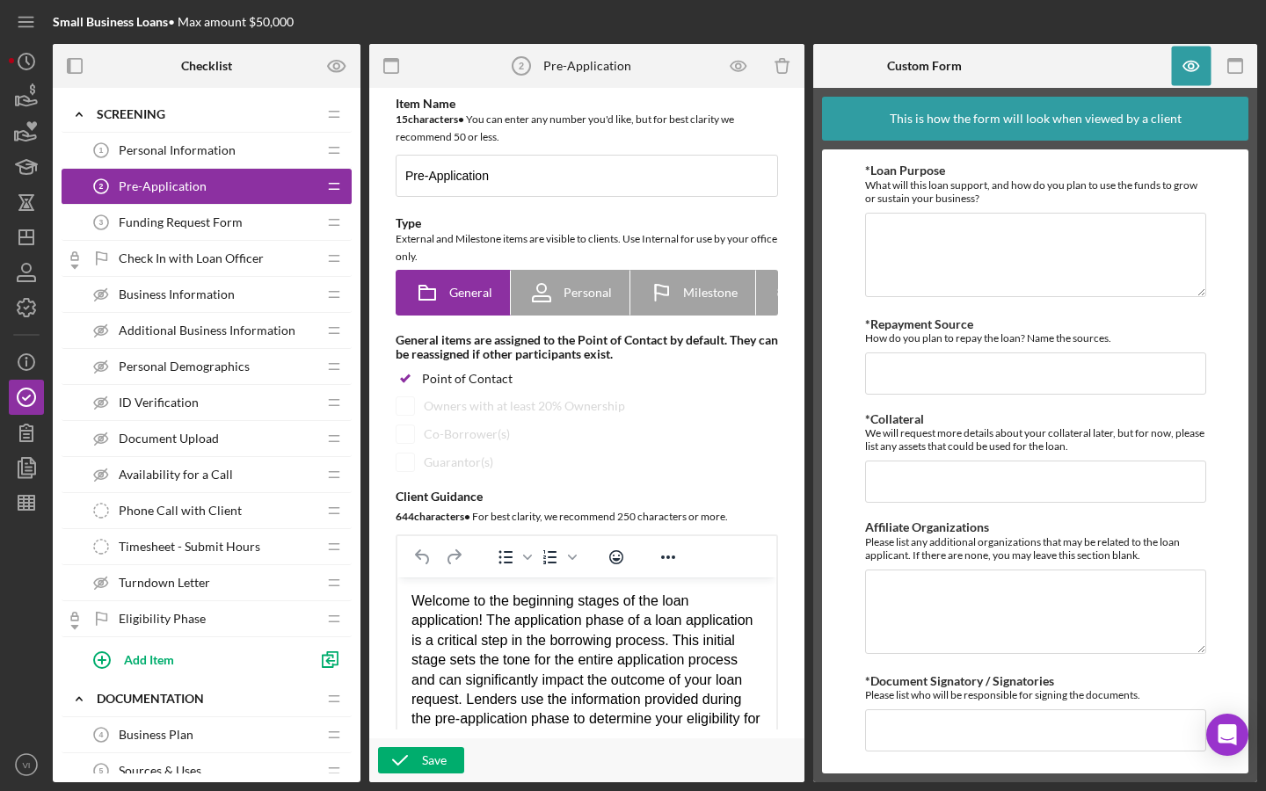
click at [208, 242] on div "Check In with Loan Officer Check In with Loan Officer" at bounding box center [200, 258] width 233 height 35
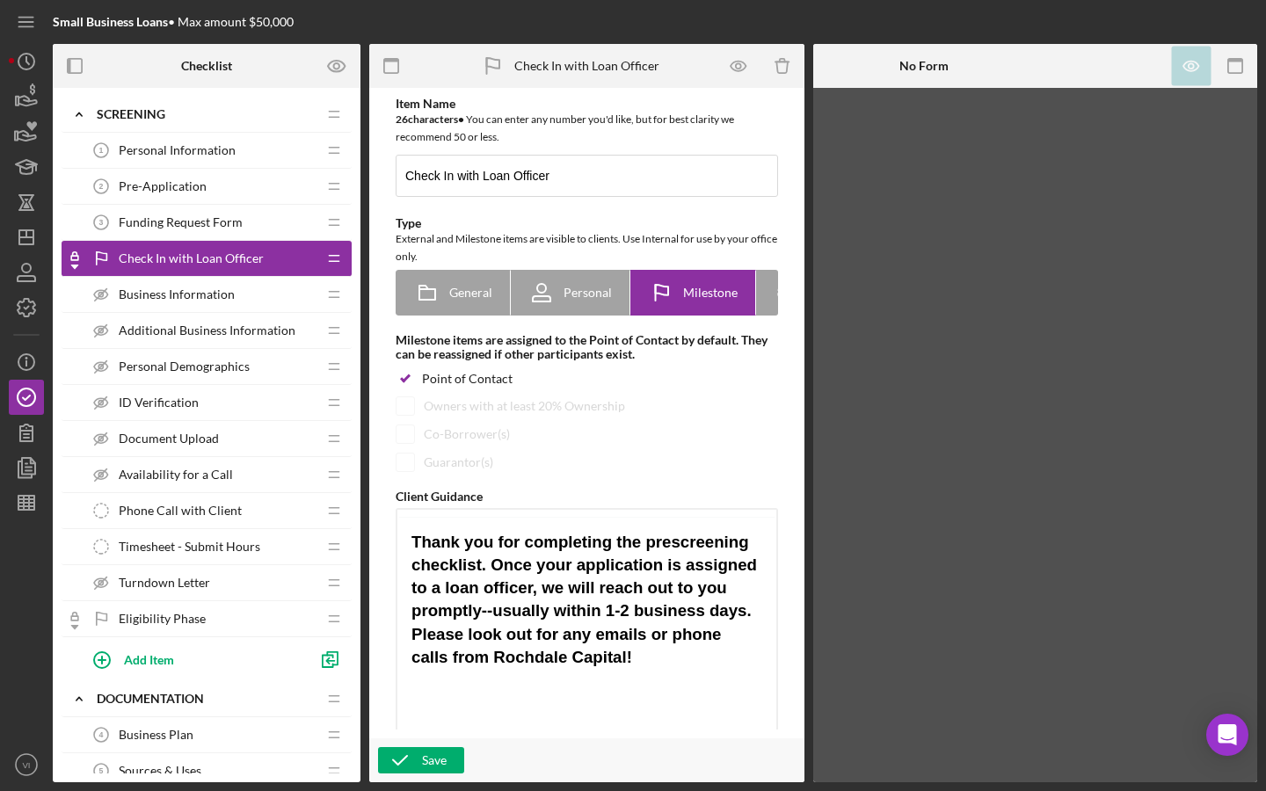
click at [210, 237] on div "Funding Request Form 3 Funding Request Form" at bounding box center [200, 222] width 233 height 35
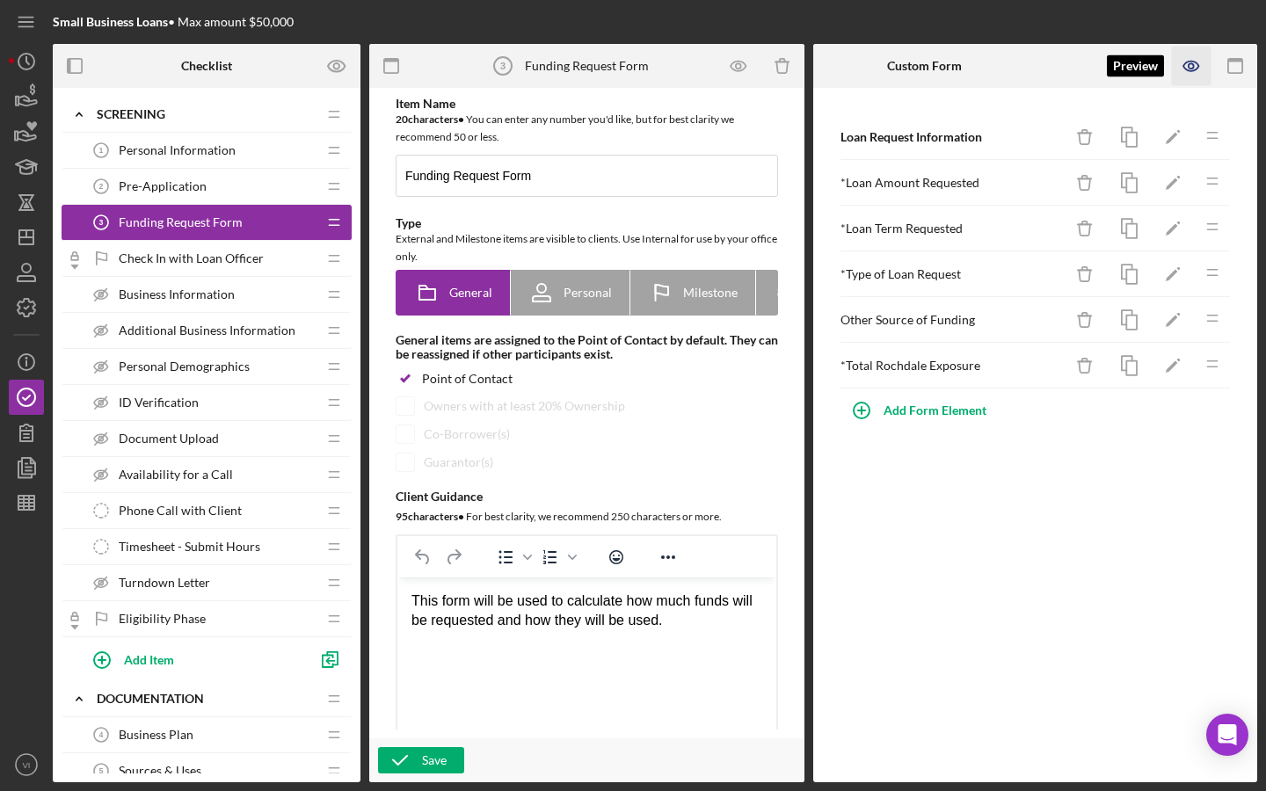
click at [874, 64] on icon "button" at bounding box center [1192, 67] width 40 height 40
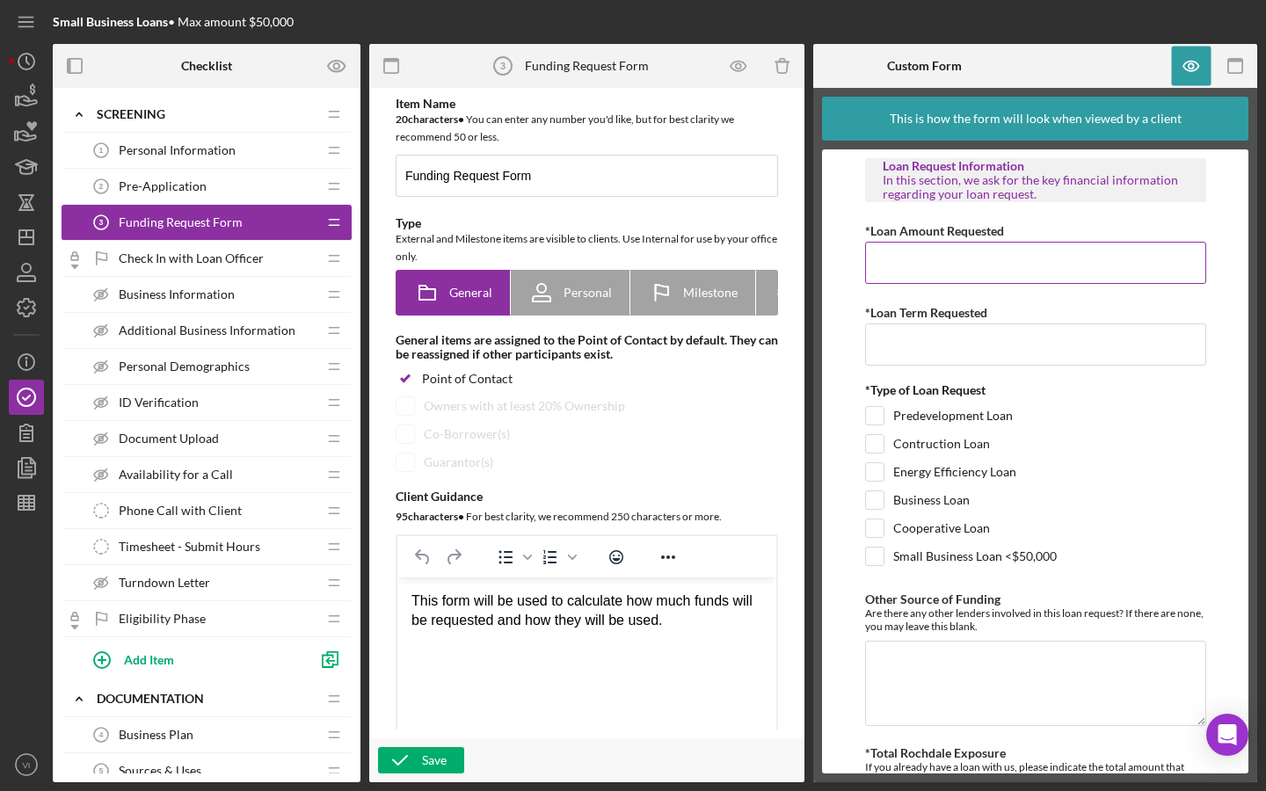
scroll to position [102, 0]
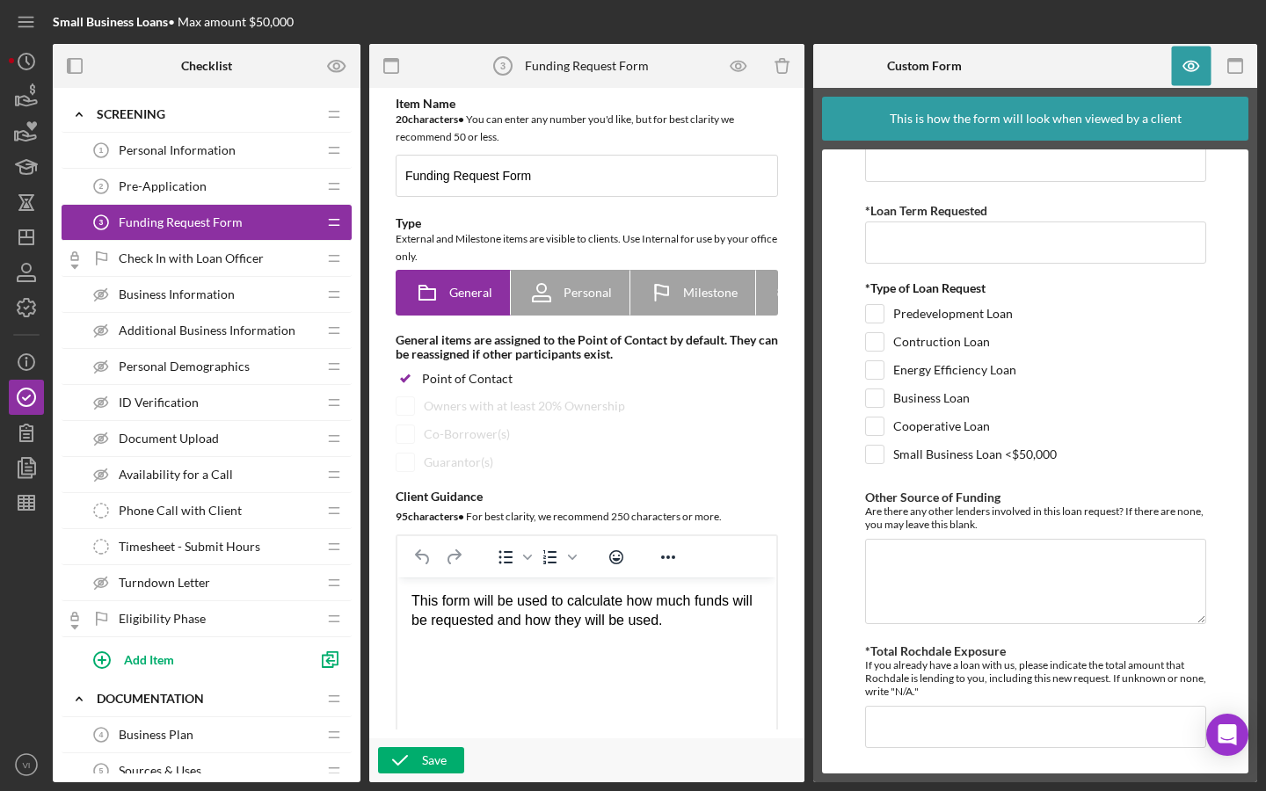
click at [258, 210] on div "Funding Request Form 3 Funding Request Form" at bounding box center [200, 222] width 233 height 35
click at [259, 202] on div "Pre-Application 2 Pre-Application" at bounding box center [200, 186] width 233 height 35
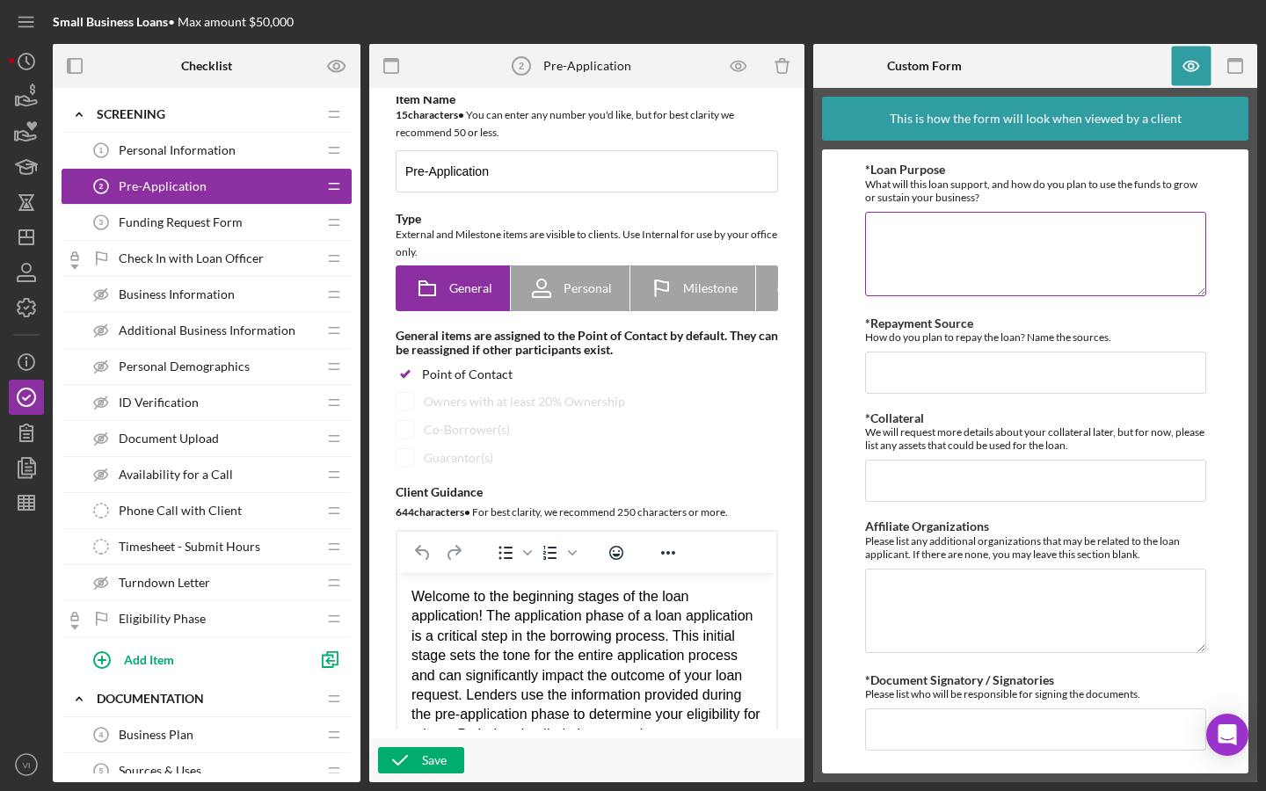
scroll to position [1158, 0]
click at [266, 229] on div "Funding Request Form 3 Funding Request Form" at bounding box center [200, 222] width 233 height 35
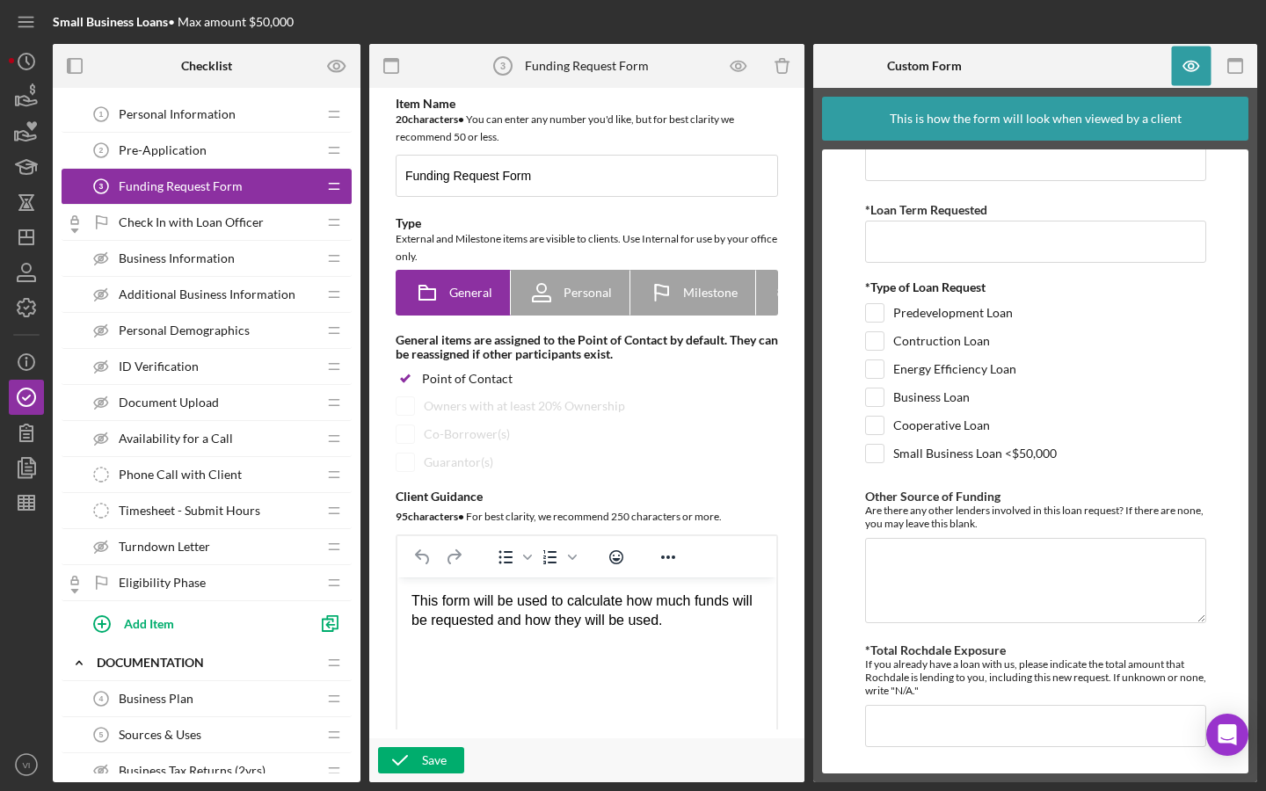
scroll to position [102, 0]
click at [259, 232] on div "Check In with Loan Officer Check In with Loan Officer" at bounding box center [200, 222] width 233 height 35
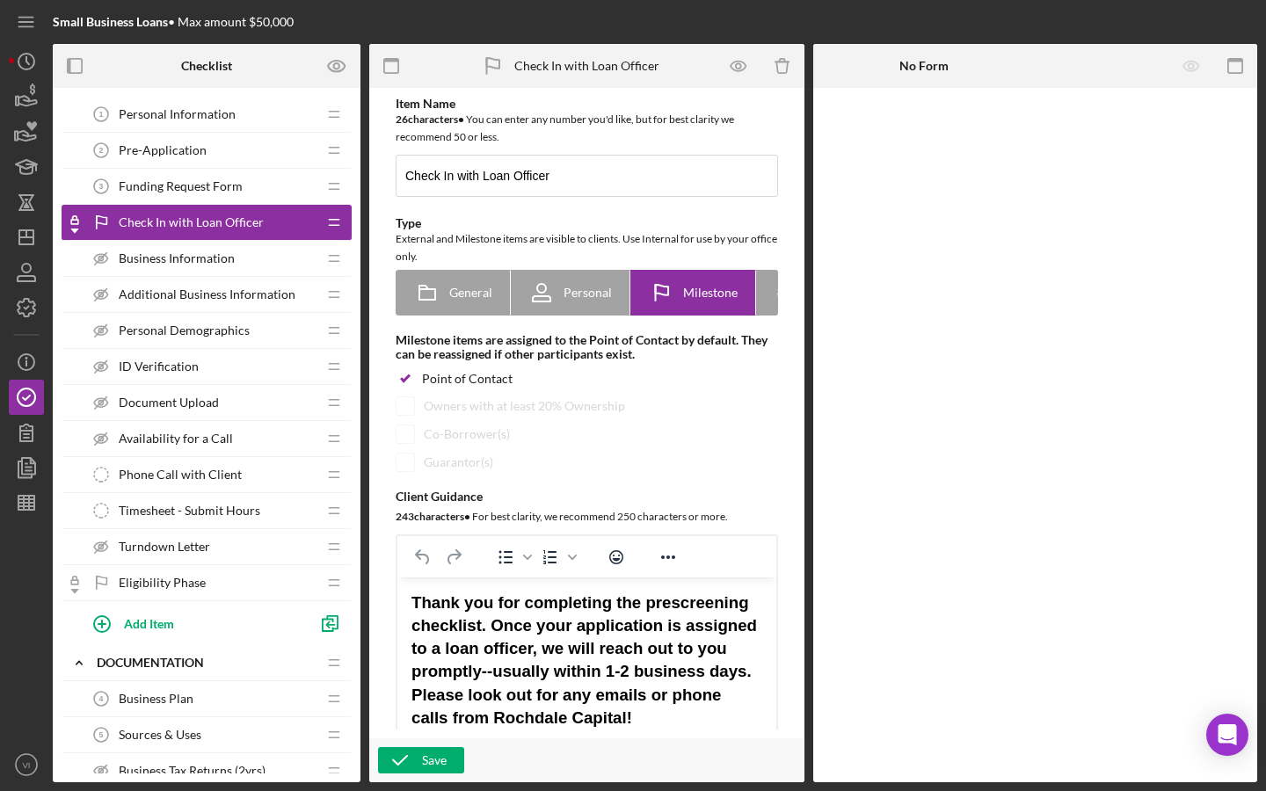
click at [271, 196] on div "Funding Request Form 3 Funding Request Form" at bounding box center [200, 186] width 233 height 35
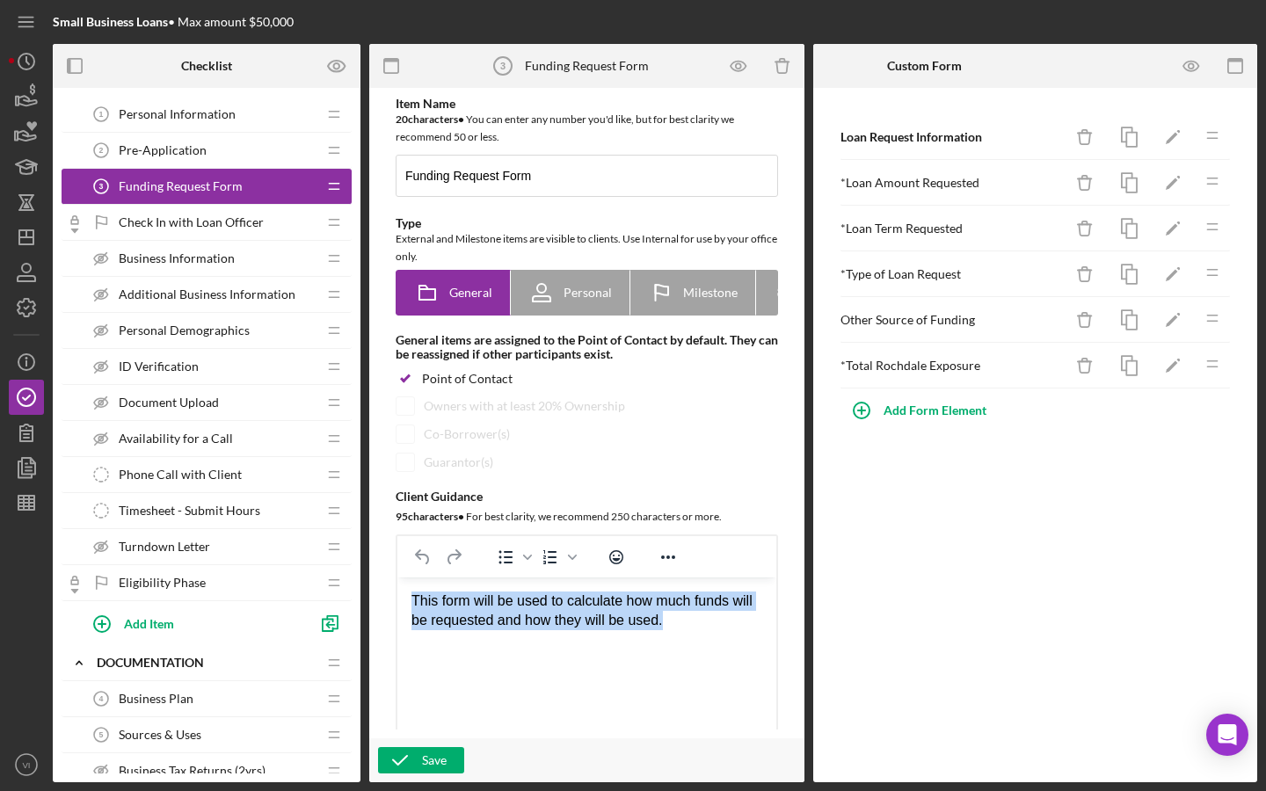
drag, startPoint x: 711, startPoint y: 623, endPoint x: 357, endPoint y: 561, distance: 359.7
click at [397, 578] on html "This form will be used to calculate how much funds will be requested and how th…" at bounding box center [586, 612] width 379 height 68
copy div "This form will be used to calculate how much funds will be requested and how th…"
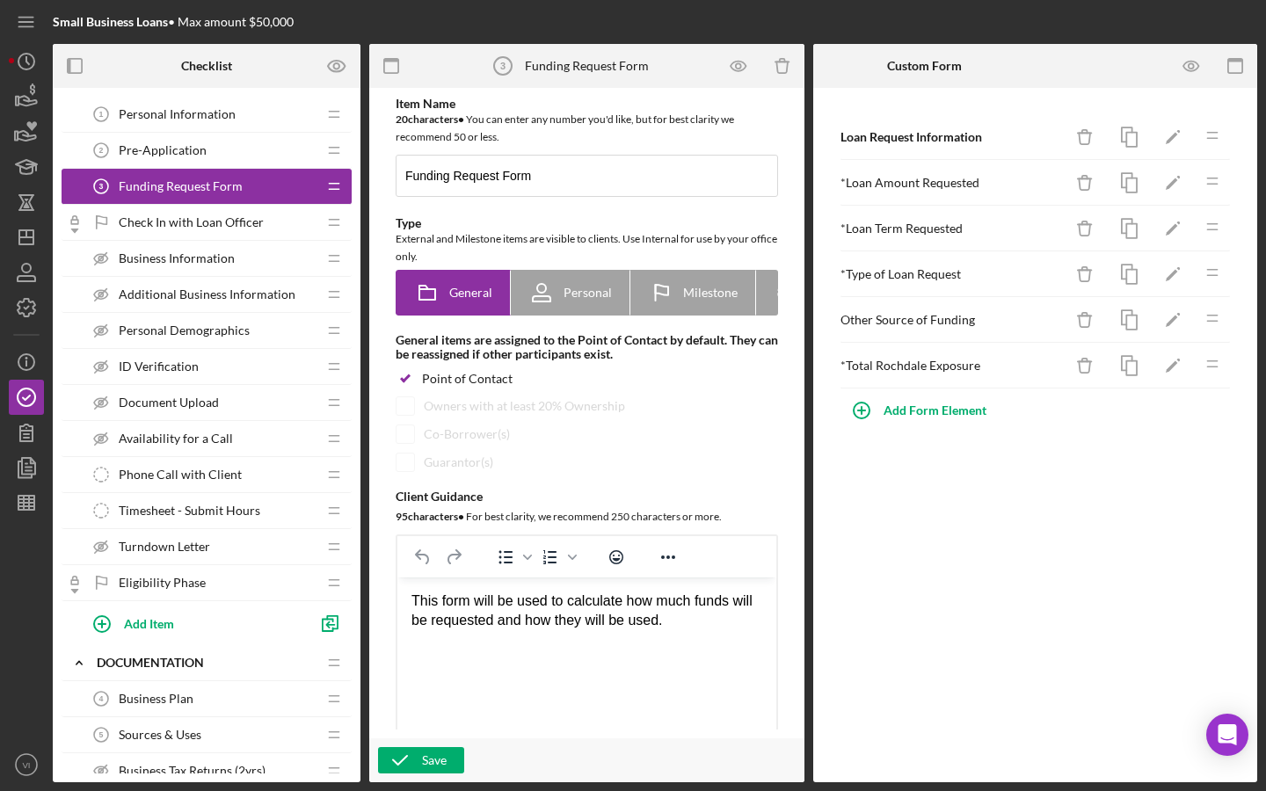
click at [670, 592] on div "This form will be used to calculate how much funds will be requested and how th…" at bounding box center [587, 612] width 351 height 40
drag, startPoint x: 637, startPoint y: 605, endPoint x: 698, endPoint y: 600, distance: 61.8
click at [698, 600] on div "This form will be used to calculate how much funds will be requested and how th…" at bounding box center [587, 612] width 351 height 40
click at [433, 623] on div "This form will be used to calculate the amount of funds will be requested and h…" at bounding box center [587, 612] width 351 height 40
click at [455, 623] on div "This form will be used to calculate the amount of funds will be requested and h…" at bounding box center [587, 612] width 351 height 40
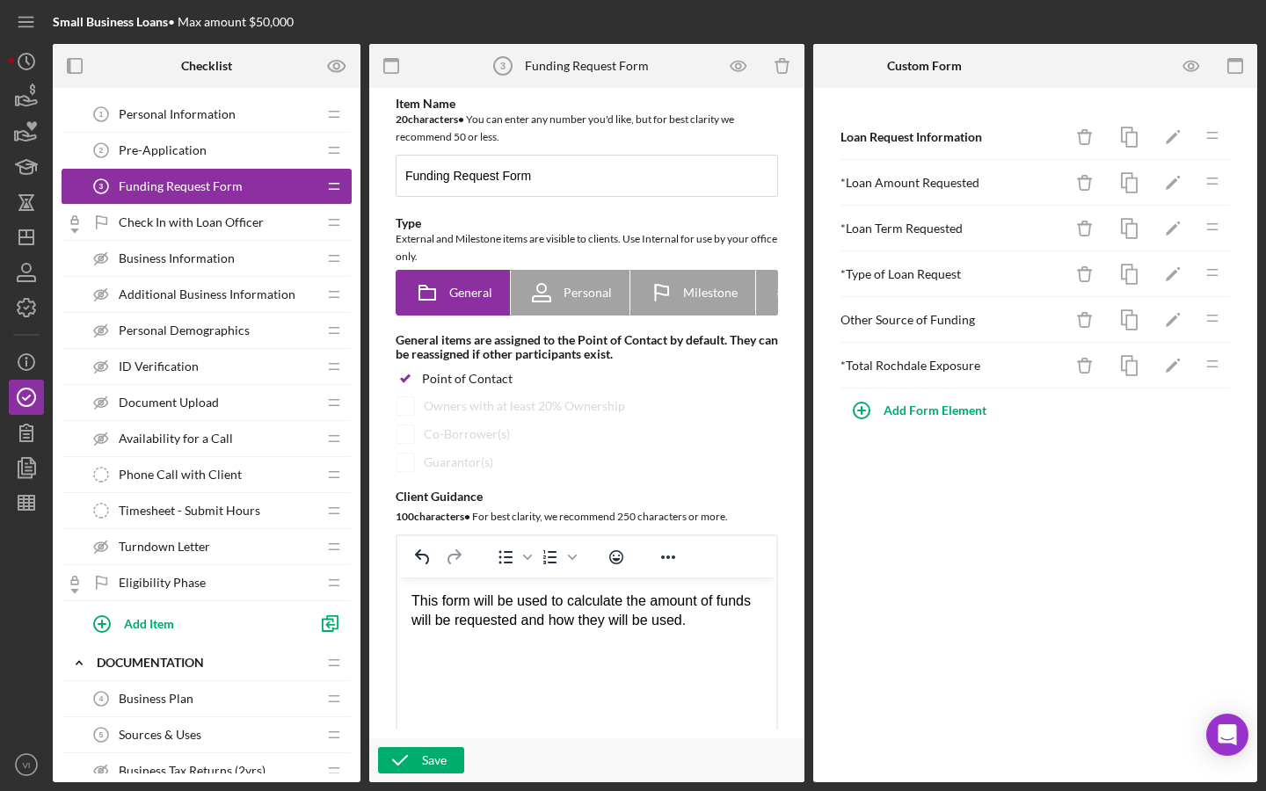
click at [465, 626] on div "This form will be used to calculate the amount of funds will be requested and h…" at bounding box center [587, 612] width 351 height 40
drag, startPoint x: 493, startPoint y: 625, endPoint x: 449, endPoint y: 624, distance: 44.0
click at [449, 624] on div "This form will be used to calculate the amount of funds will be requested and h…" at bounding box center [587, 612] width 351 height 40
click at [874, 61] on icon "button" at bounding box center [1192, 67] width 40 height 40
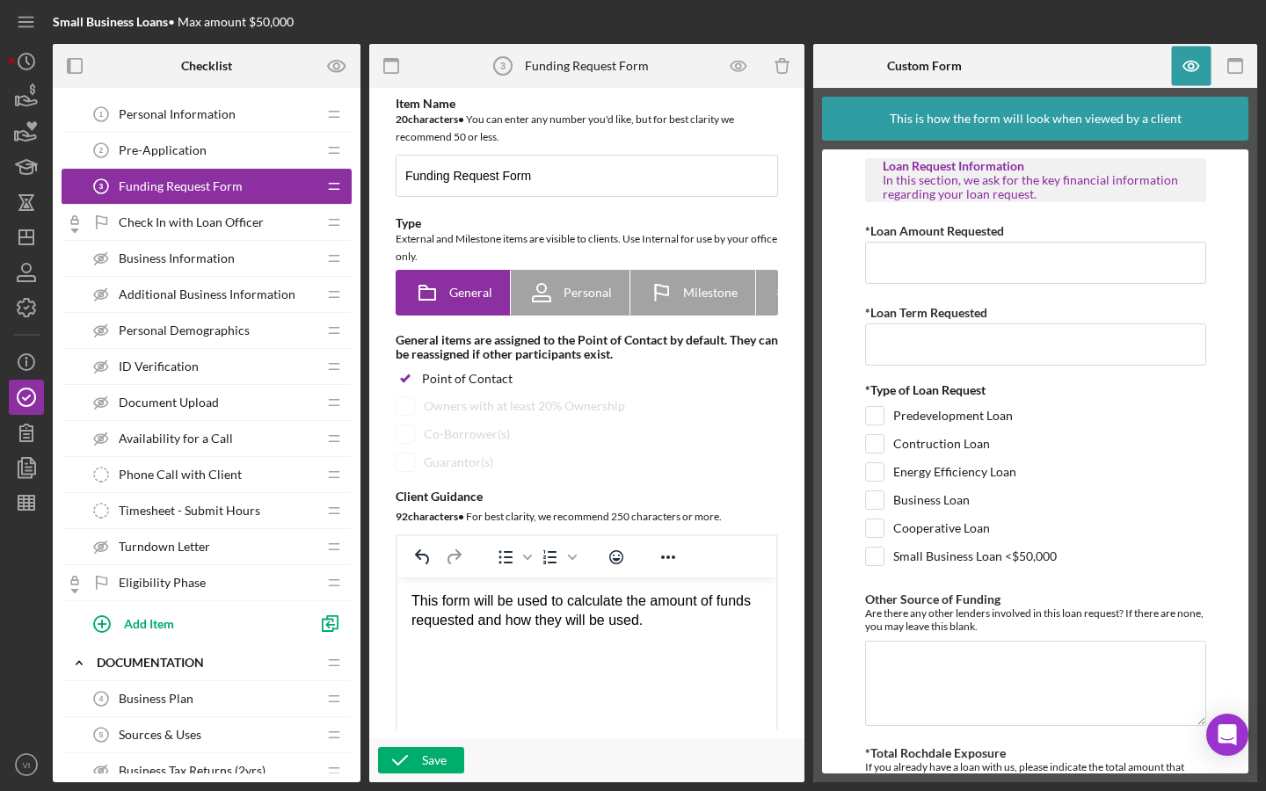
click at [238, 230] on div "Check In with Loan Officer Check In with Loan Officer" at bounding box center [200, 222] width 233 height 35
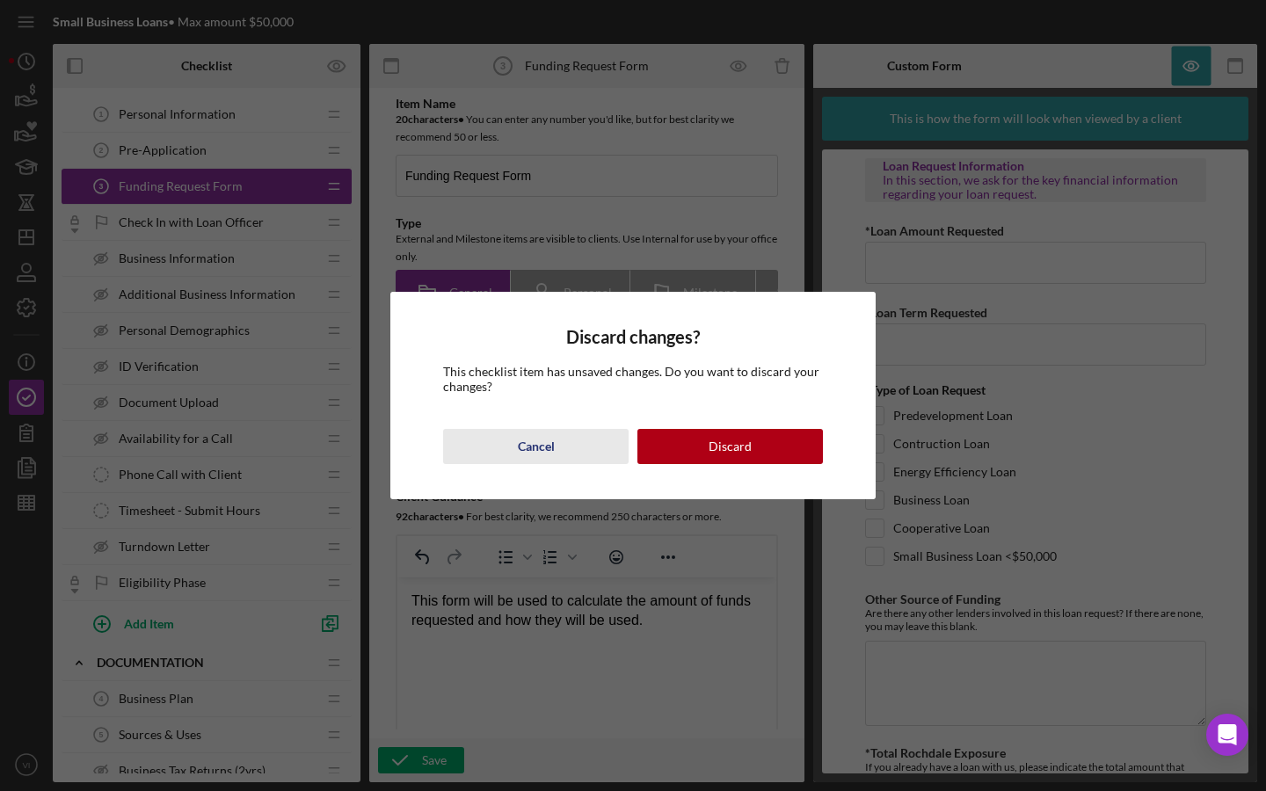
click at [574, 445] on button "Cancel" at bounding box center [536, 446] width 186 height 35
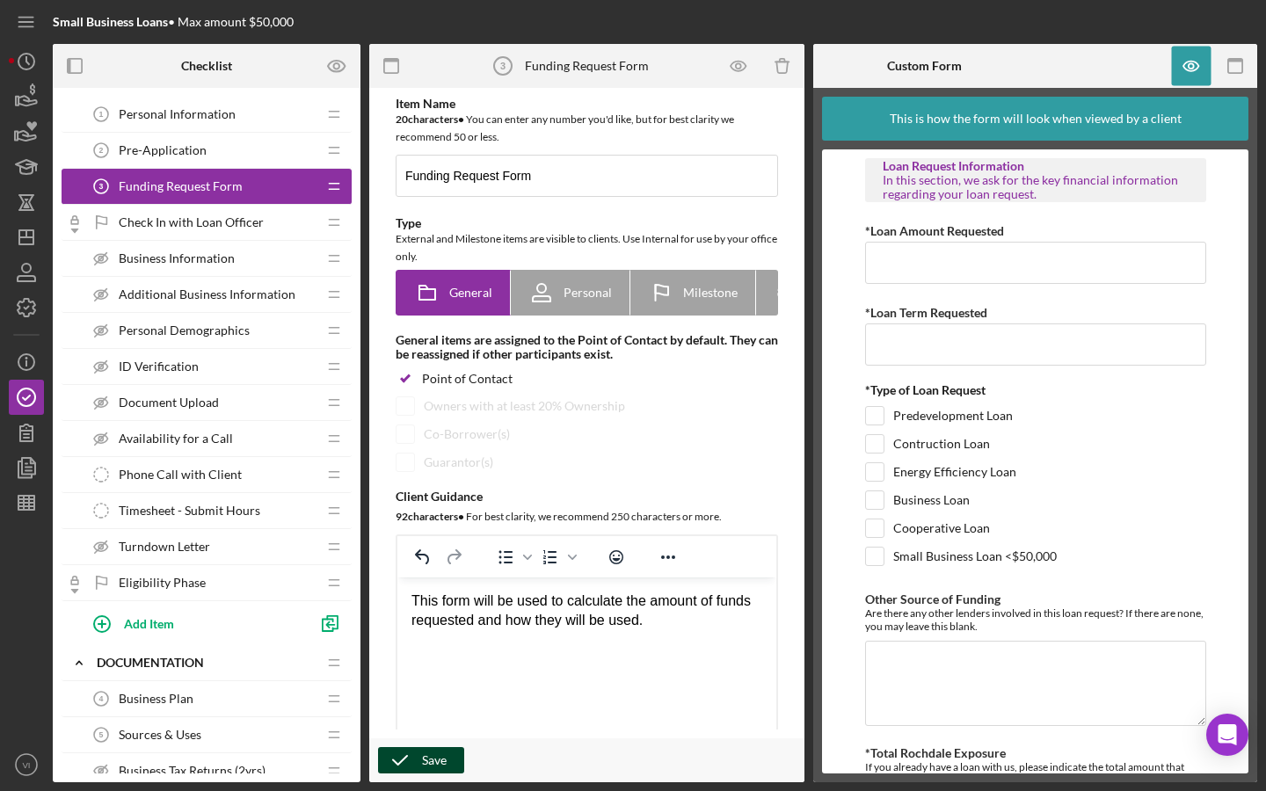
click at [436, 634] on div "Save" at bounding box center [434, 760] width 25 height 26
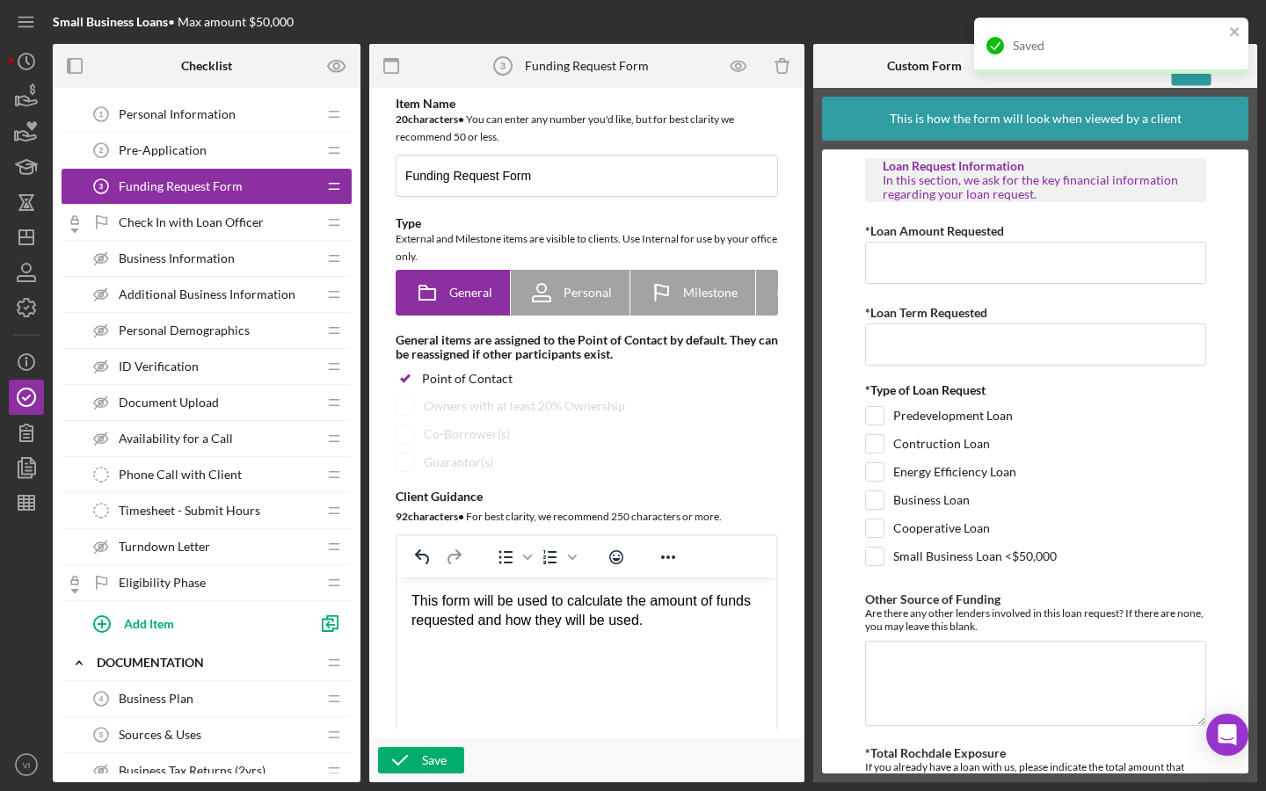
click at [225, 227] on span "Check In with Loan Officer" at bounding box center [191, 222] width 145 height 14
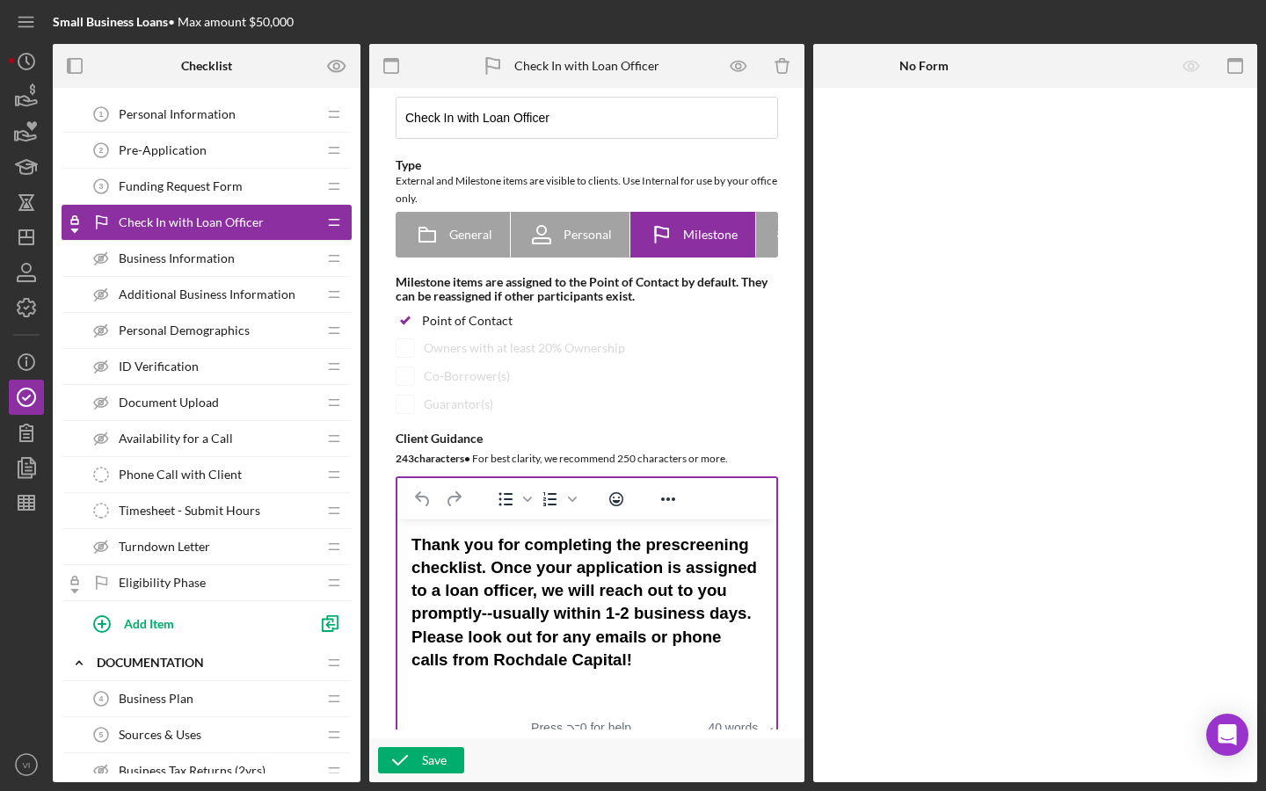
scroll to position [77, 0]
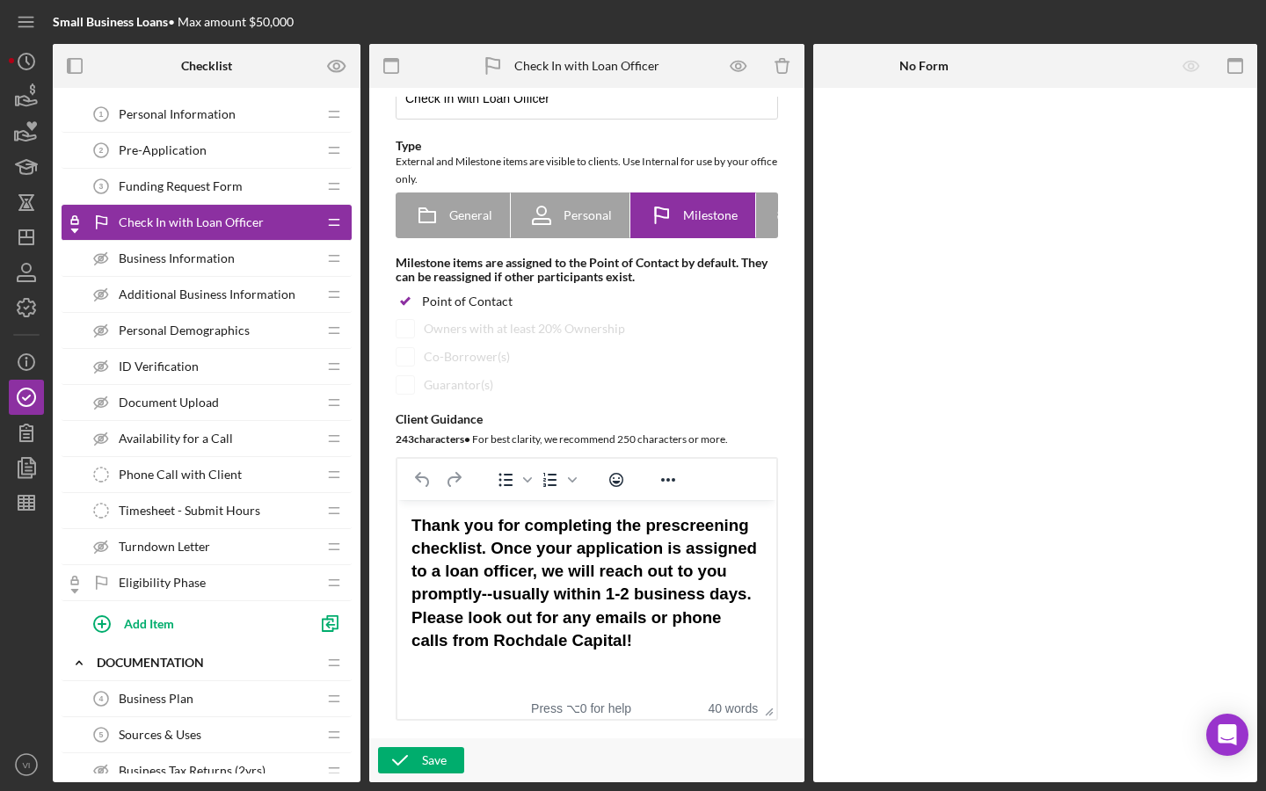
click at [235, 272] on div "Business Information Business Information" at bounding box center [200, 258] width 233 height 35
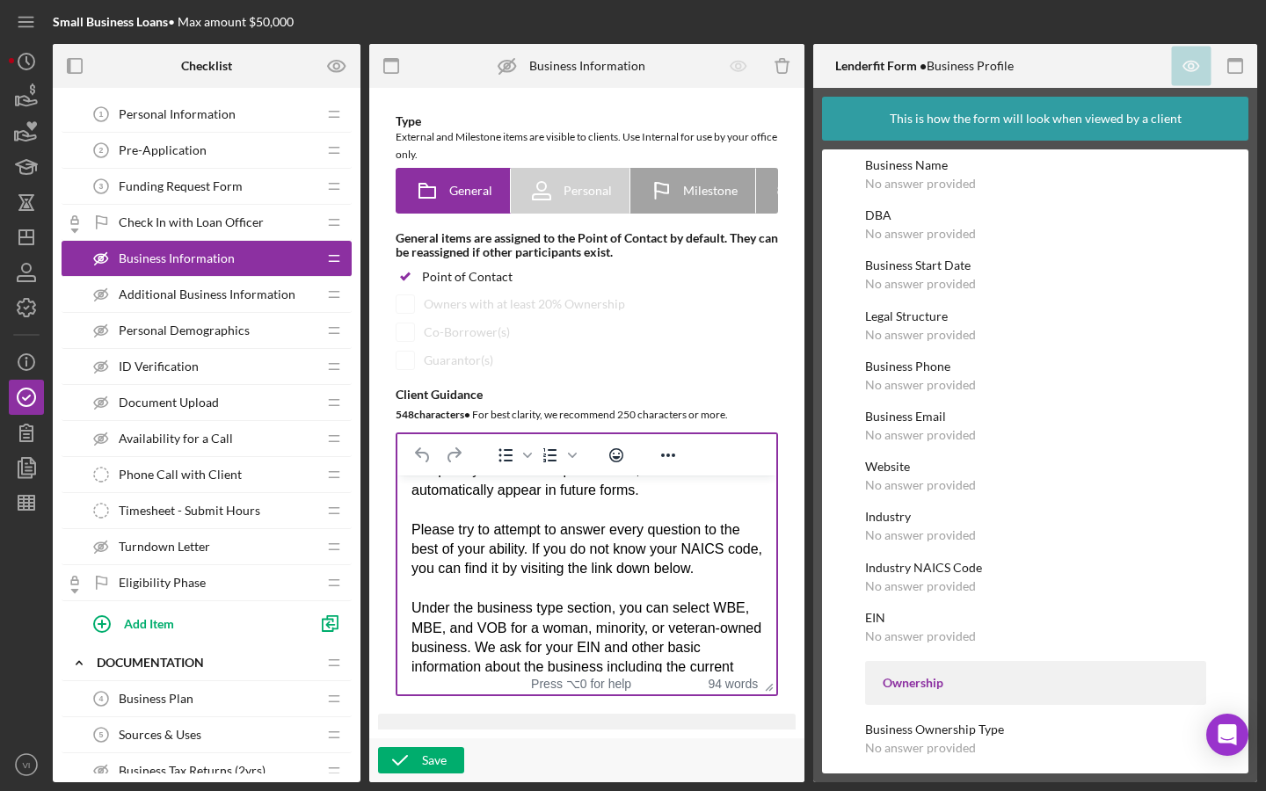
scroll to position [50, 0]
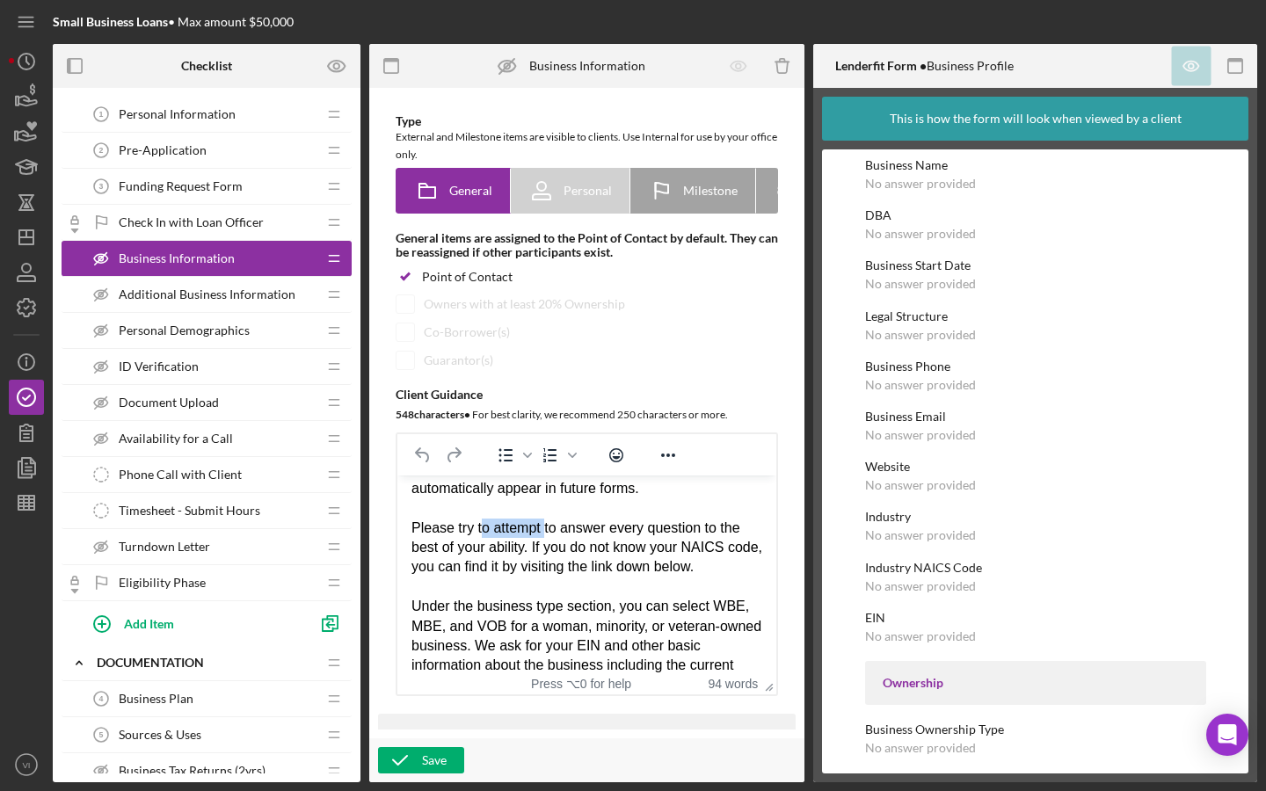
drag, startPoint x: 484, startPoint y: 527, endPoint x: 548, endPoint y: 528, distance: 63.3
click at [548, 528] on div "Similar to the personal profile, you'll only need to complete your business pro…" at bounding box center [587, 577] width 351 height 275
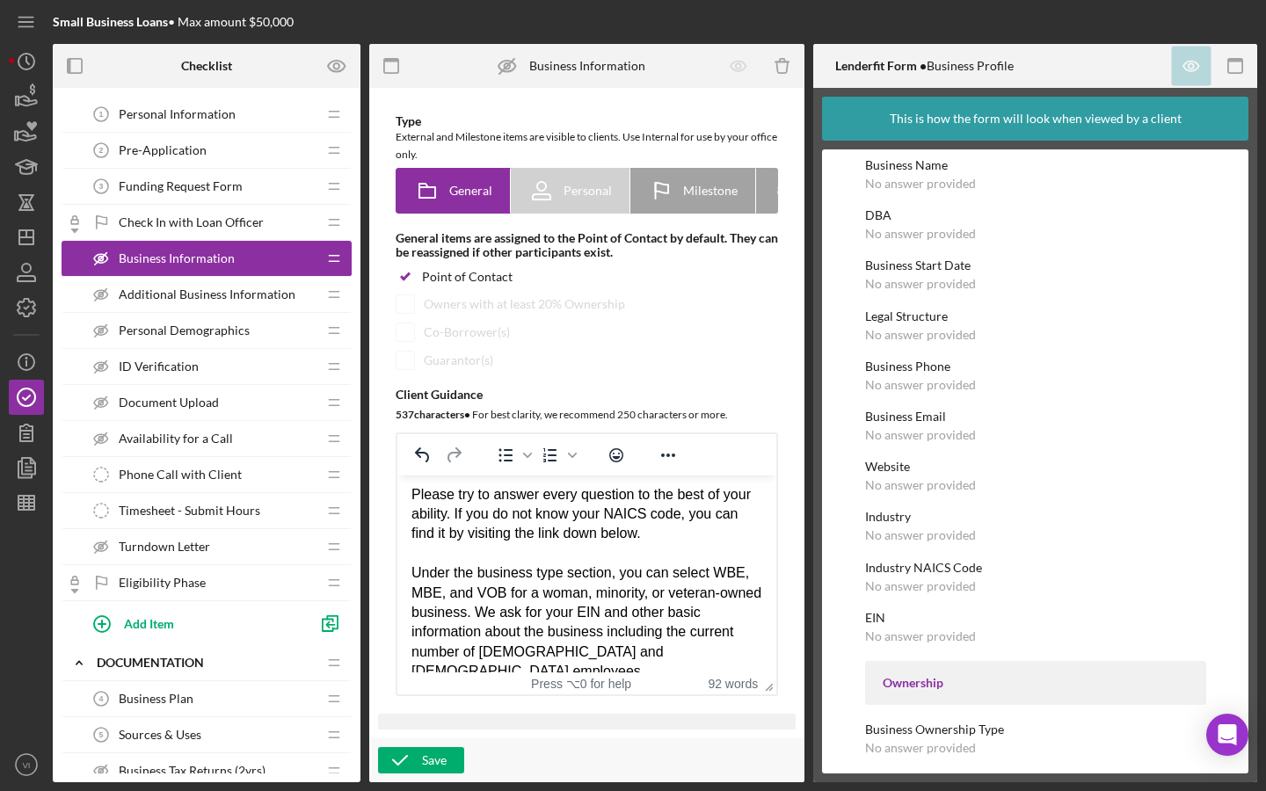
scroll to position [83, 0]
click at [607, 533] on div "Similar to the personal profile, you'll only need to complete your business pro…" at bounding box center [587, 544] width 351 height 275
click at [645, 633] on div "Similar to the personal profile, you'll only need to complete your business pro…" at bounding box center [587, 544] width 351 height 275
click at [700, 634] on div "Similar to the personal profile, you'll only need to complete your business pro…" at bounding box center [587, 544] width 351 height 275
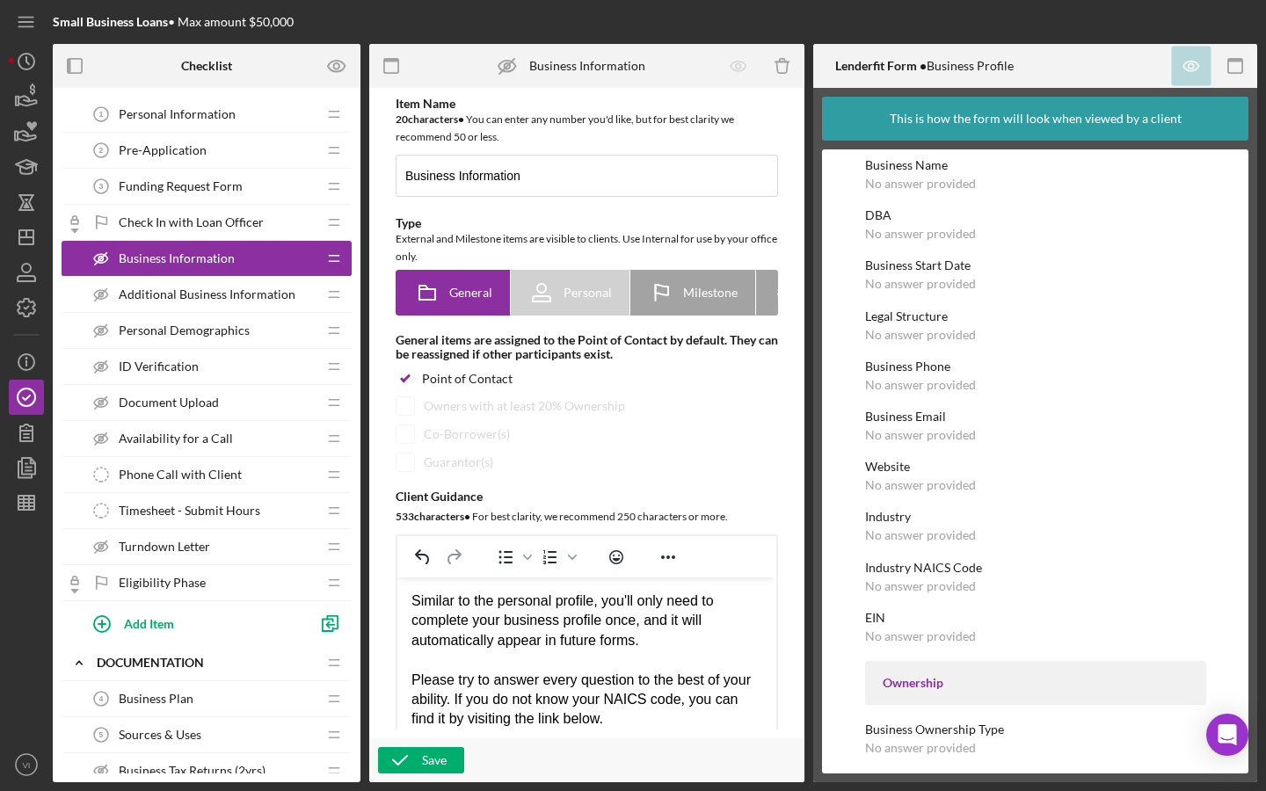
scroll to position [0, 0]
click at [412, 634] on icon "button" at bounding box center [400, 761] width 44 height 44
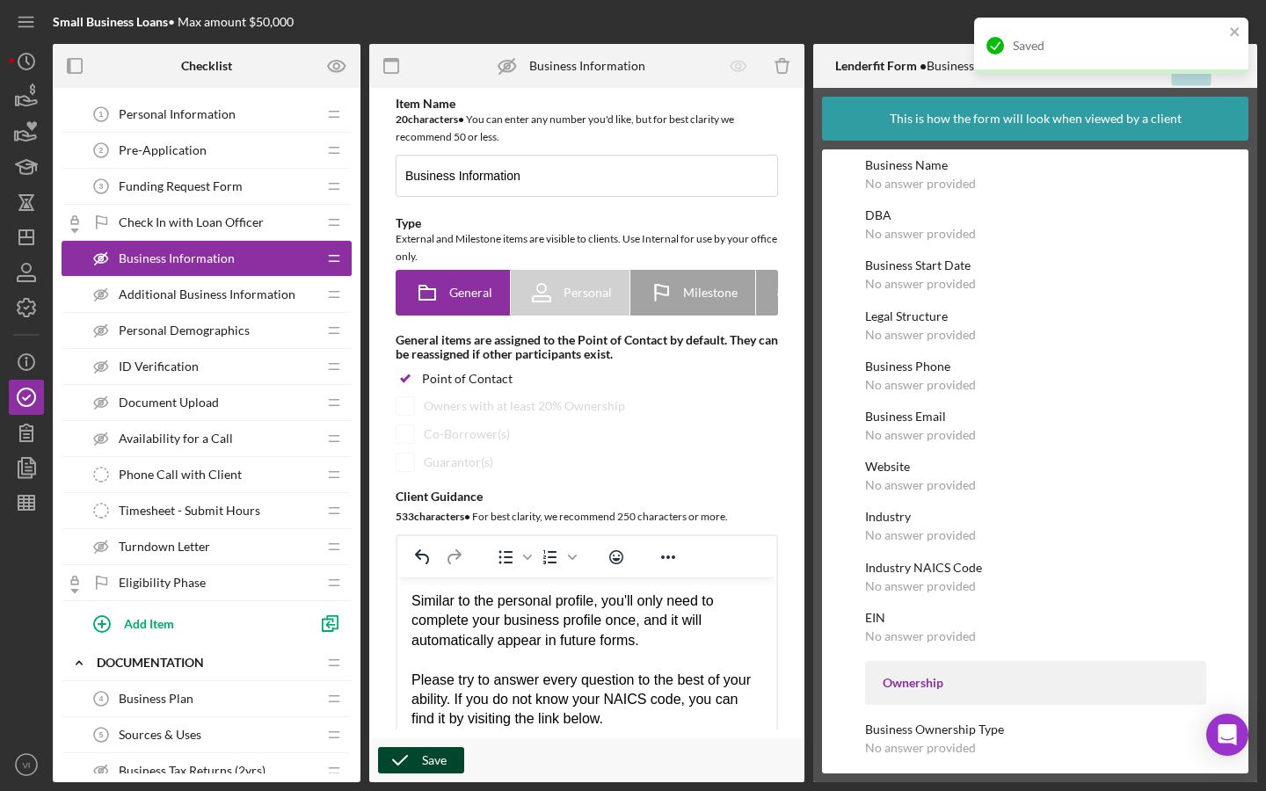
click at [874, 28] on div "Saved" at bounding box center [1111, 46] width 274 height 56
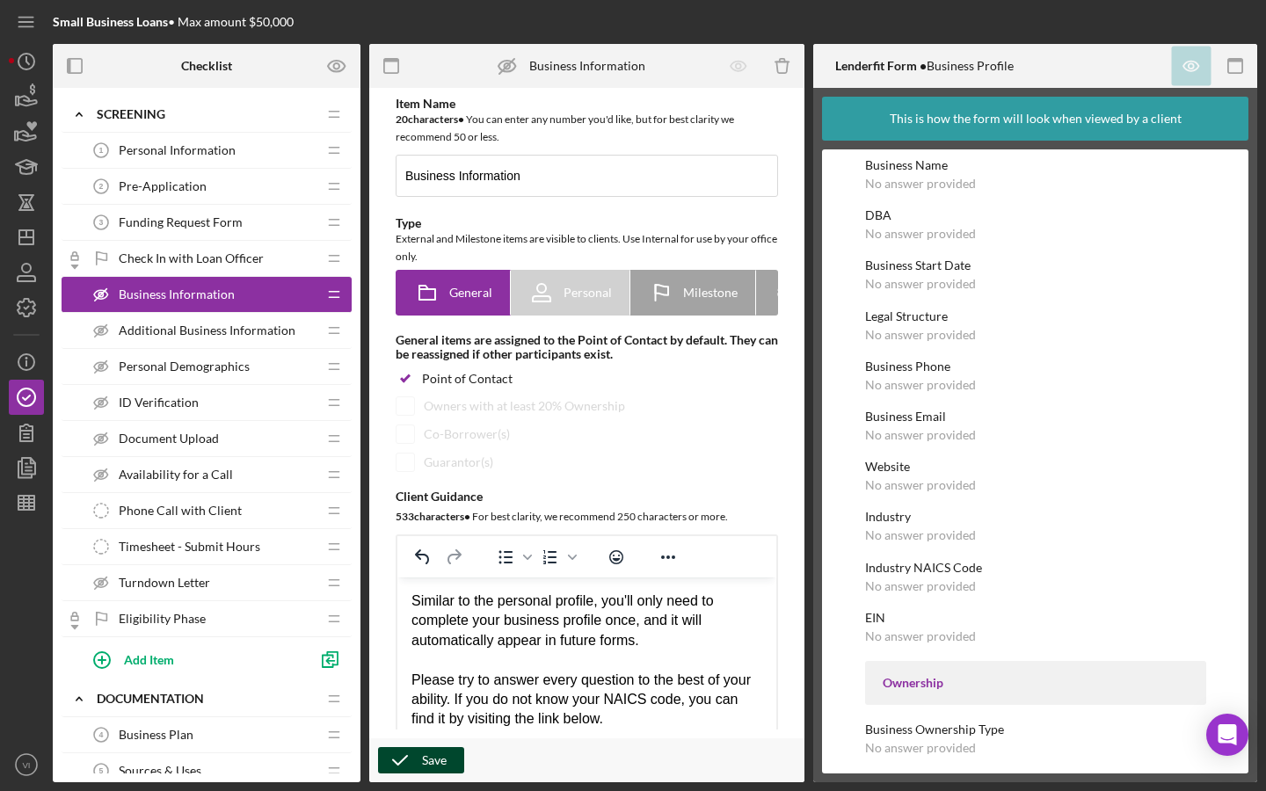
click at [106, 335] on icon "Additional Business Information" at bounding box center [101, 330] width 35 height 35
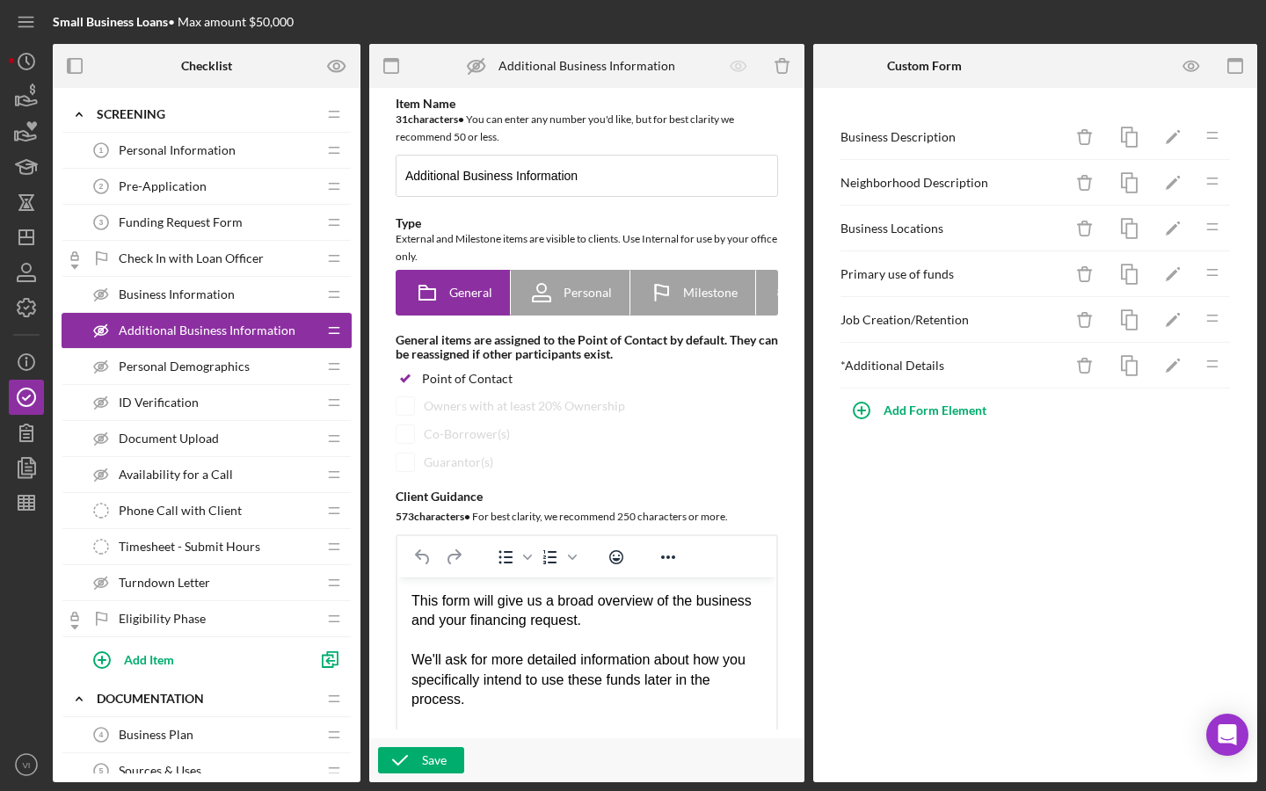
click at [97, 304] on icon "Business Information" at bounding box center [101, 294] width 35 height 35
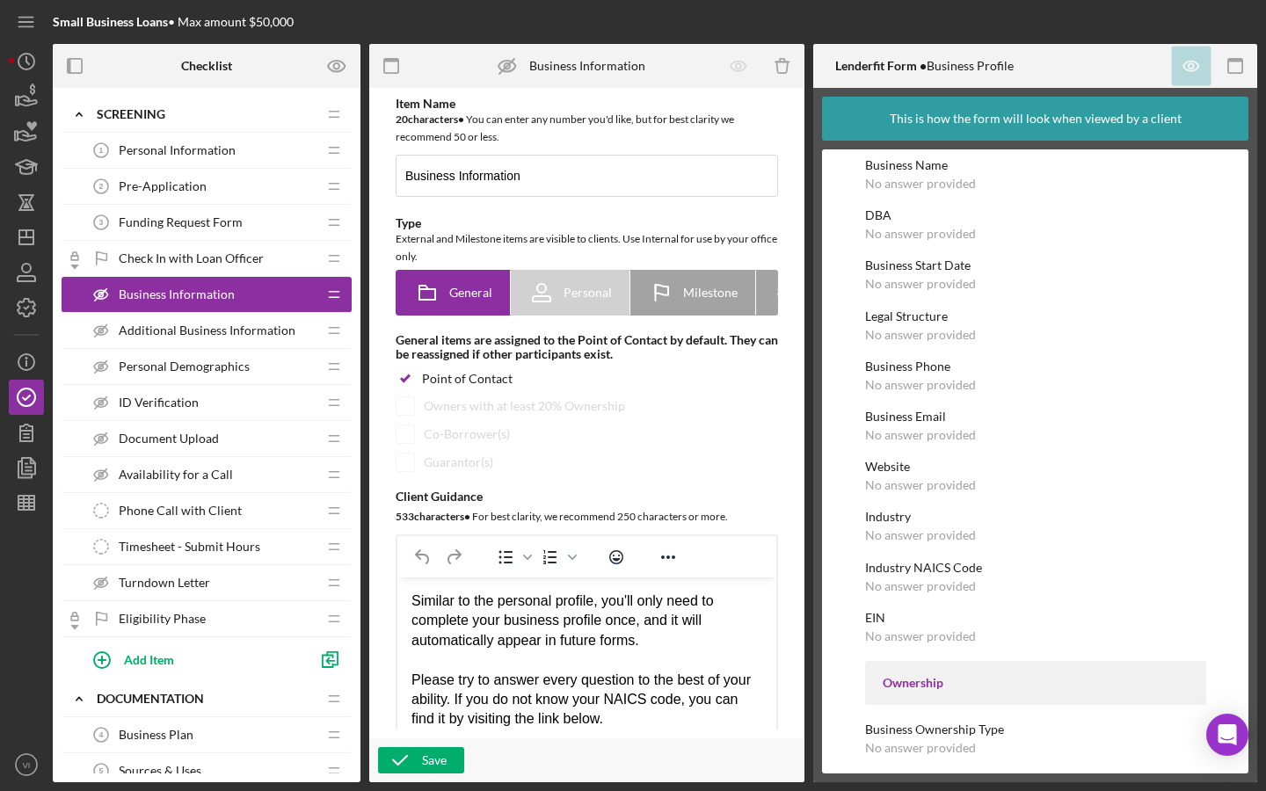
click at [98, 297] on line at bounding box center [101, 295] width 12 height 12
click at [503, 67] on icon "Business Information" at bounding box center [507, 66] width 44 height 44
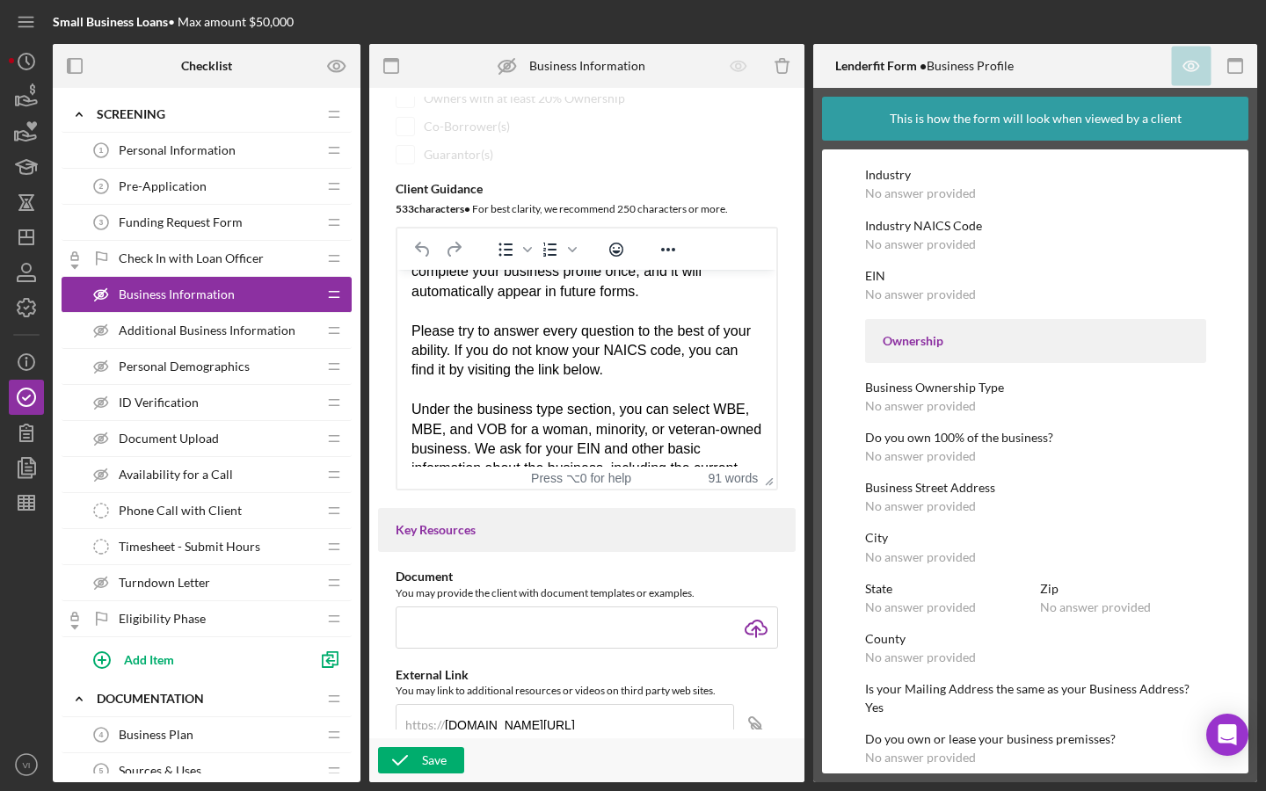
scroll to position [471, 0]
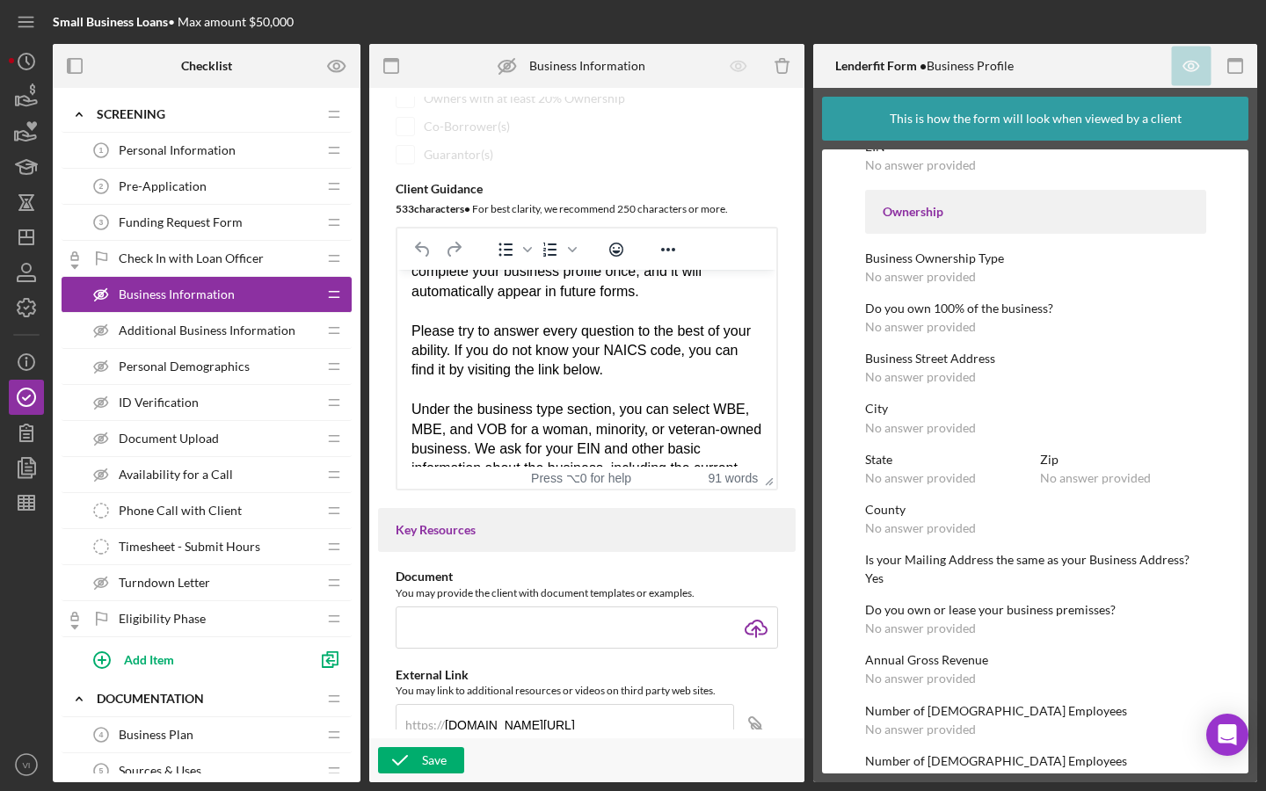
click at [278, 339] on div "Additional Business Information Additional Business Information" at bounding box center [200, 330] width 233 height 35
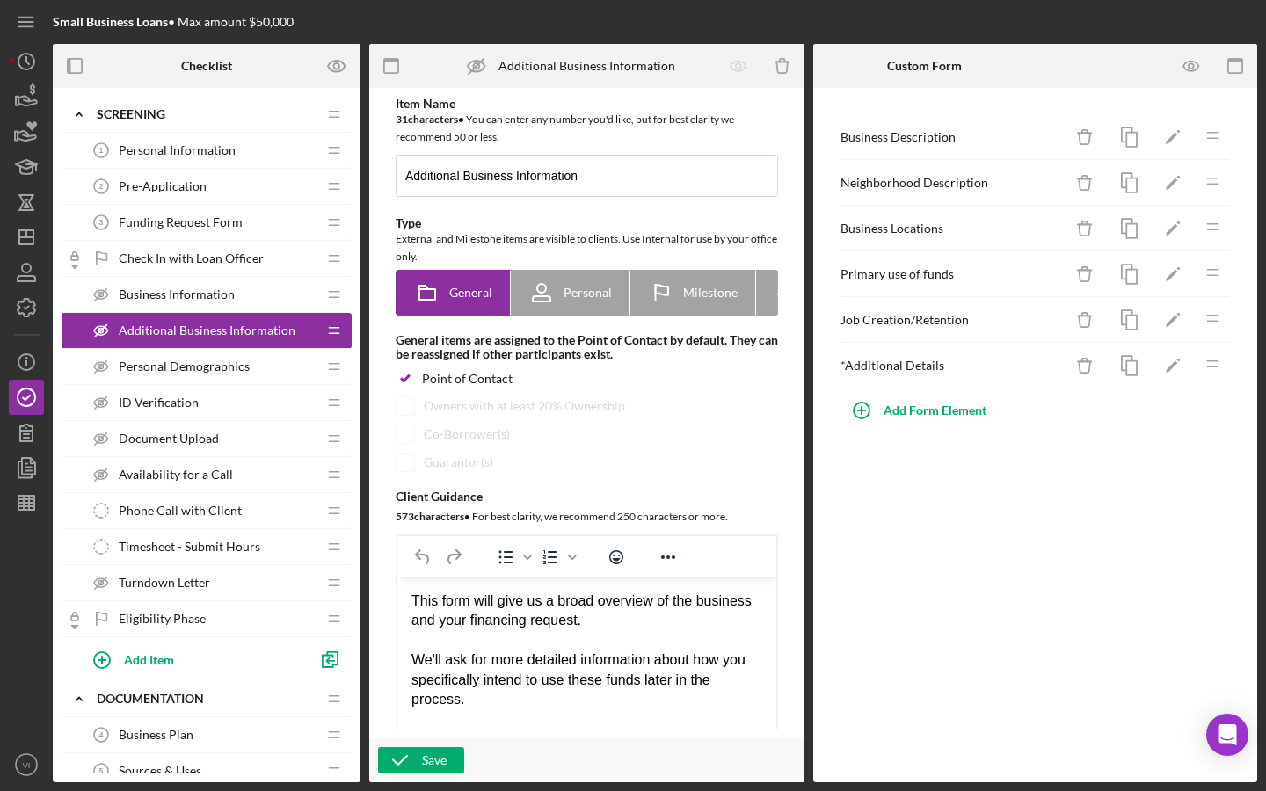
click at [228, 273] on div "Check In with Loan Officer Check In with Loan Officer" at bounding box center [200, 258] width 233 height 35
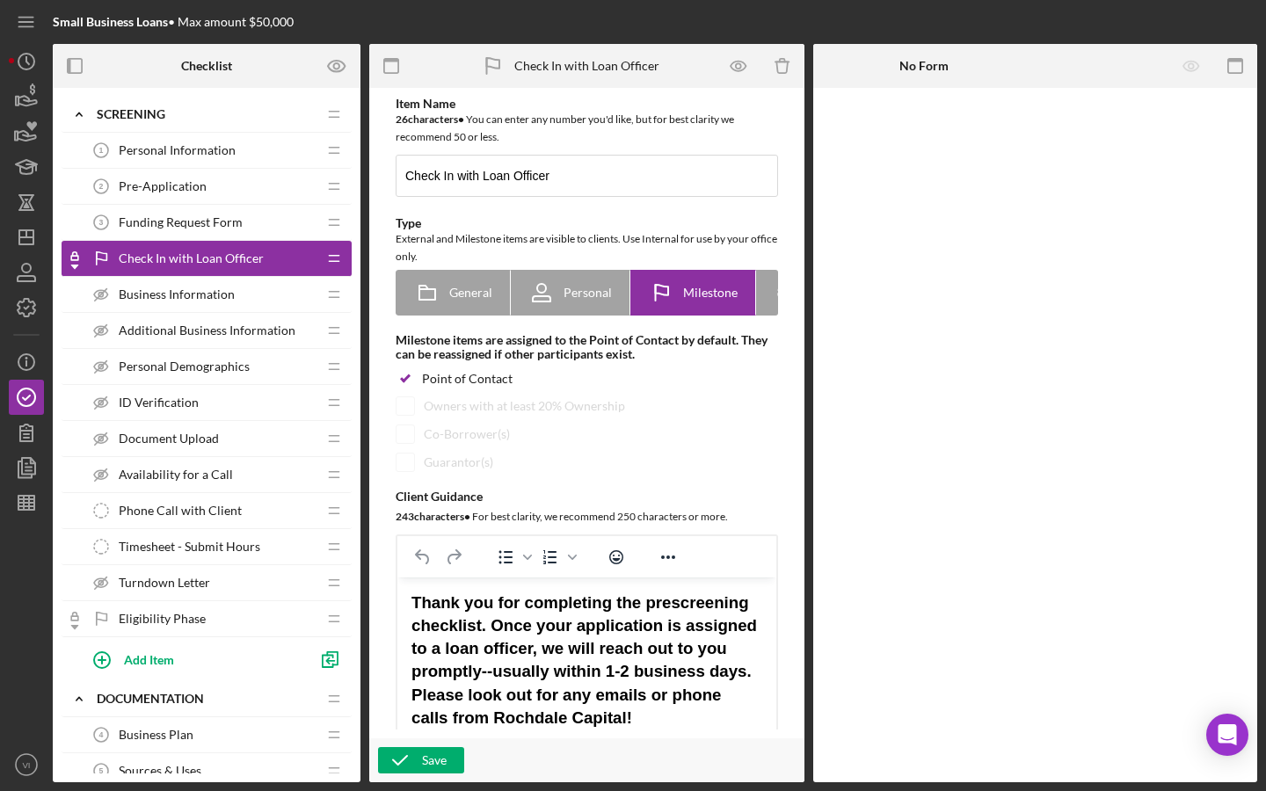
click at [224, 292] on span "Business Information" at bounding box center [177, 295] width 116 height 14
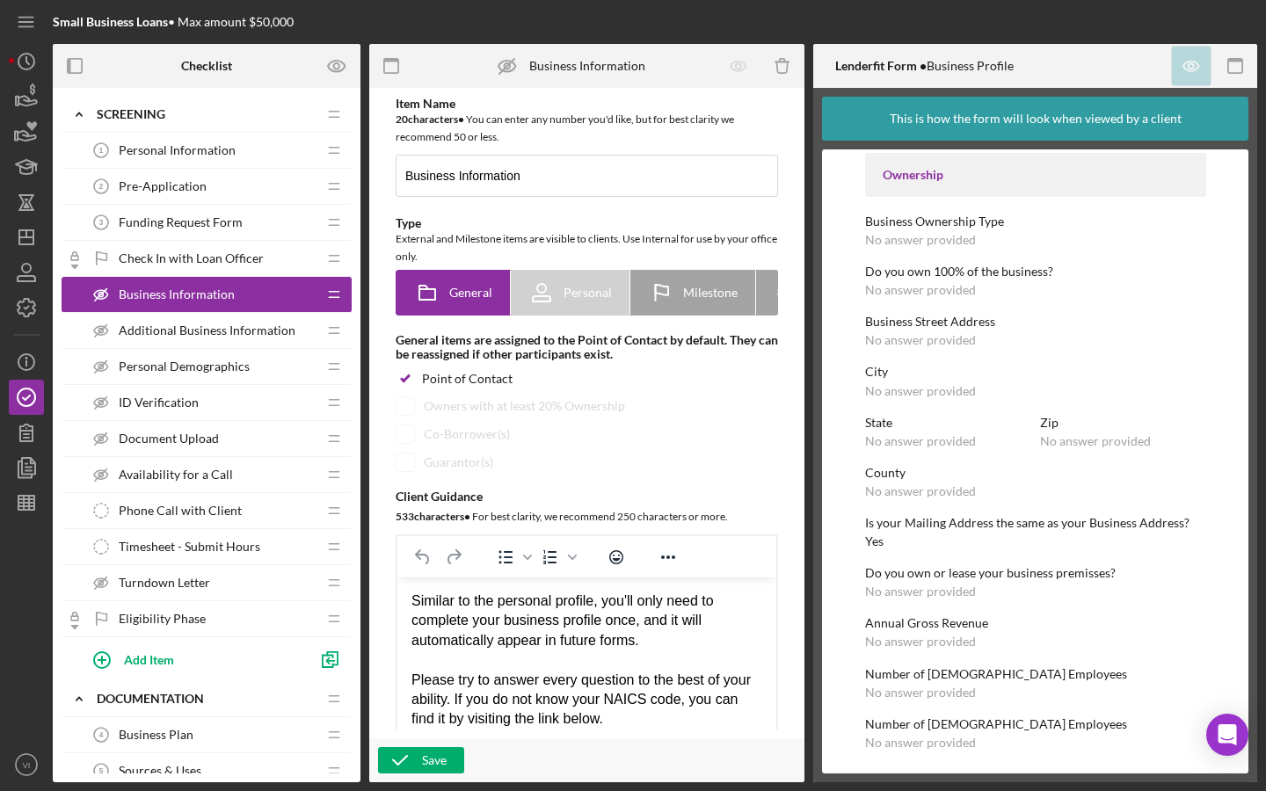
scroll to position [507, 0]
click at [189, 338] on div "Additional Business Information Additional Business Information" at bounding box center [200, 330] width 233 height 35
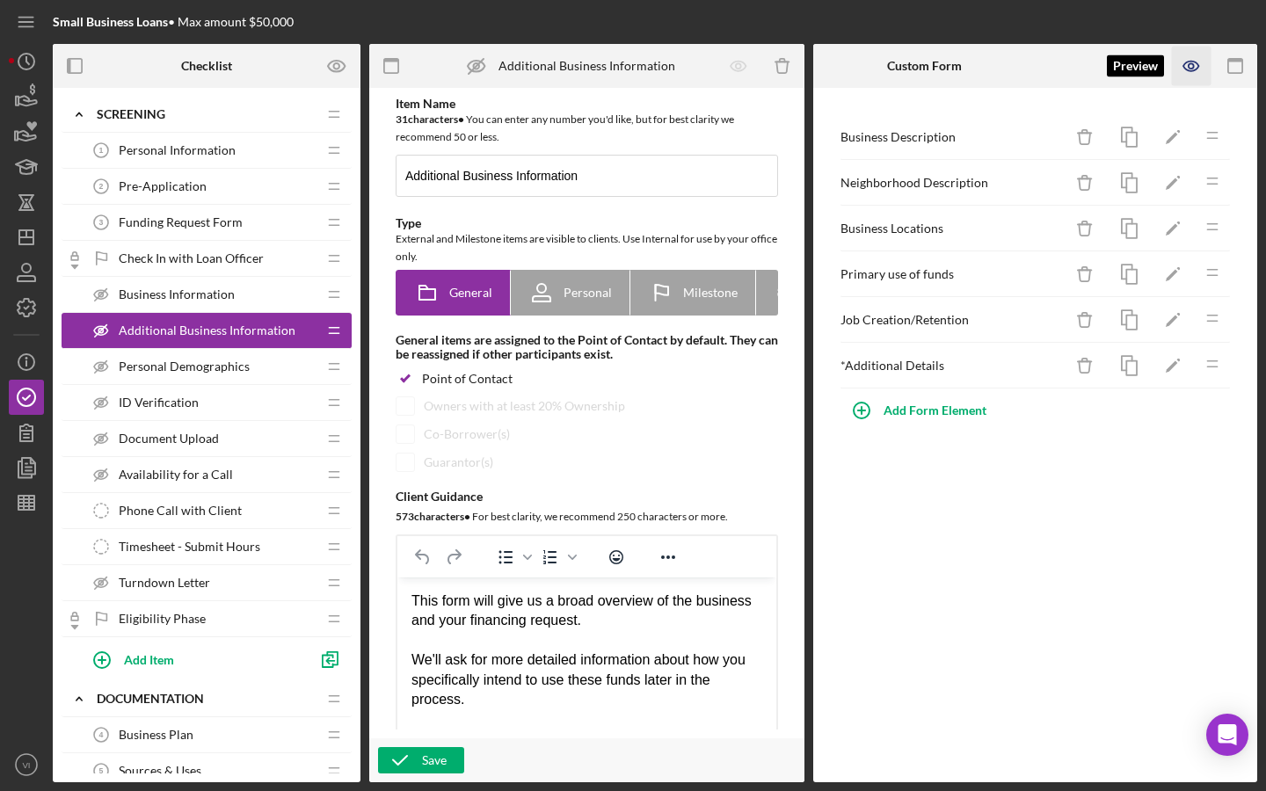
click at [874, 59] on icon "button" at bounding box center [1192, 67] width 40 height 40
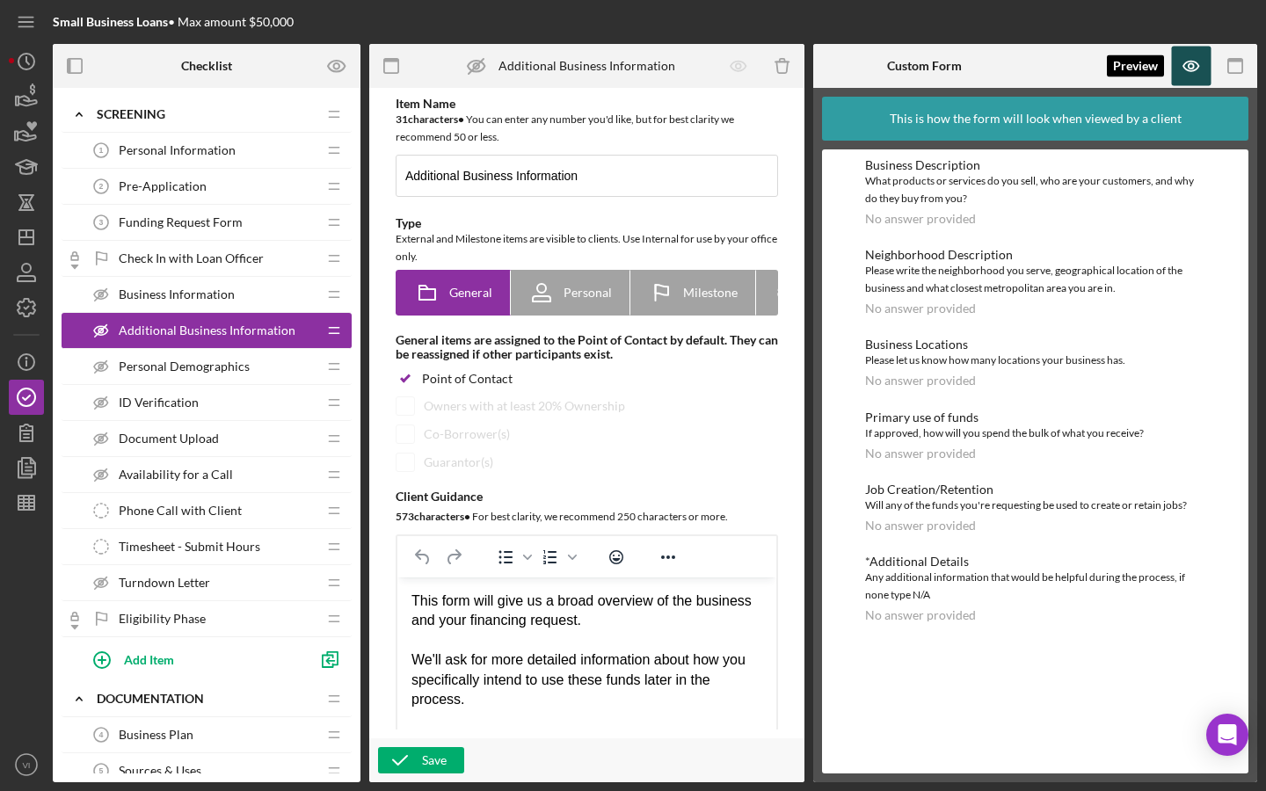
click at [874, 61] on icon "button" at bounding box center [1192, 67] width 40 height 40
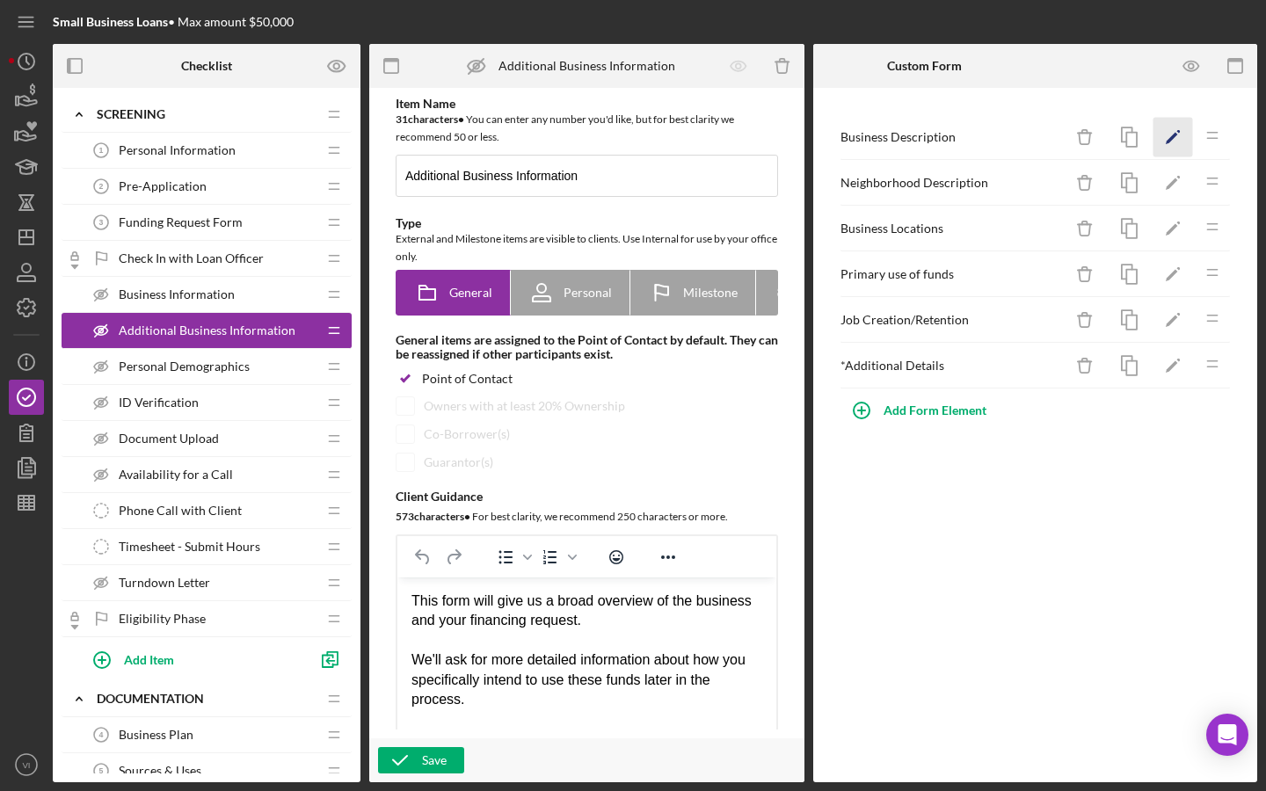
click at [874, 144] on icon "Icon/Edit" at bounding box center [1174, 138] width 40 height 40
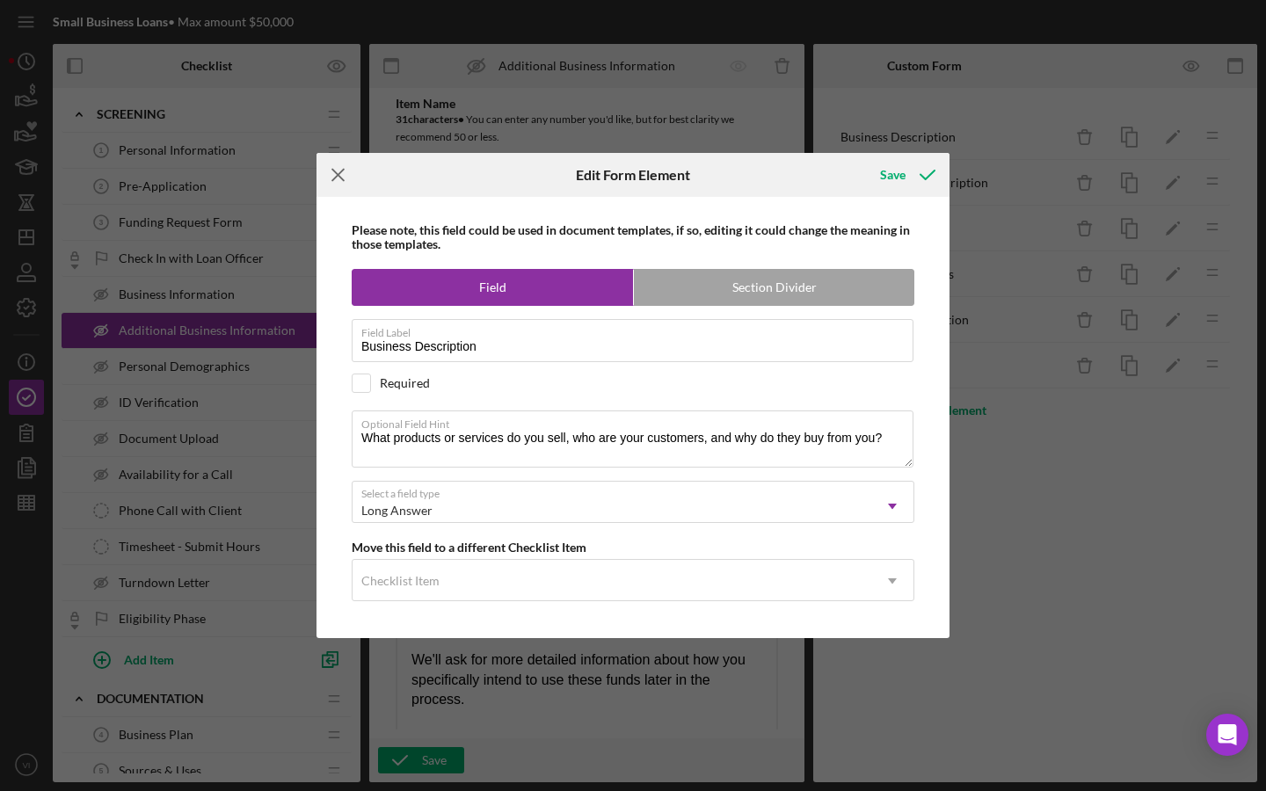
click at [356, 184] on icon "Icon/Menu Close" at bounding box center [339, 175] width 44 height 44
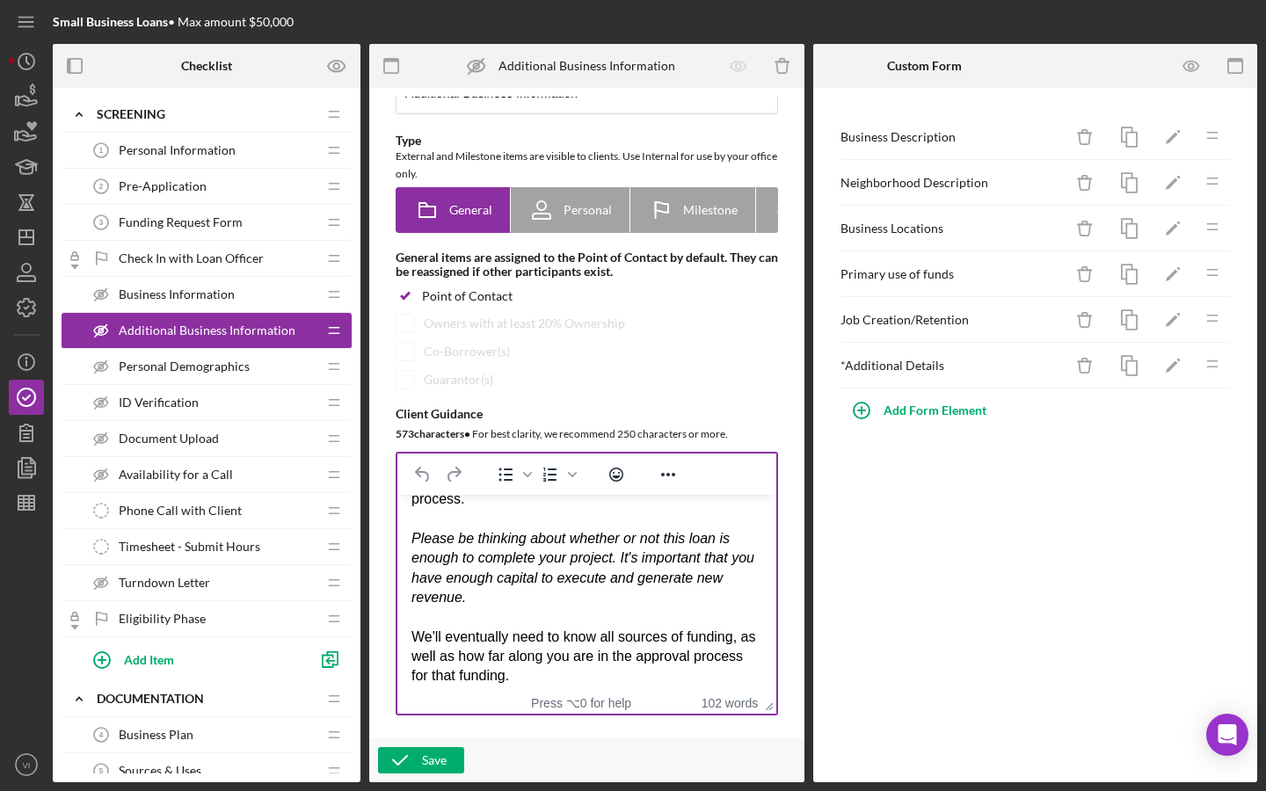
scroll to position [128, 0]
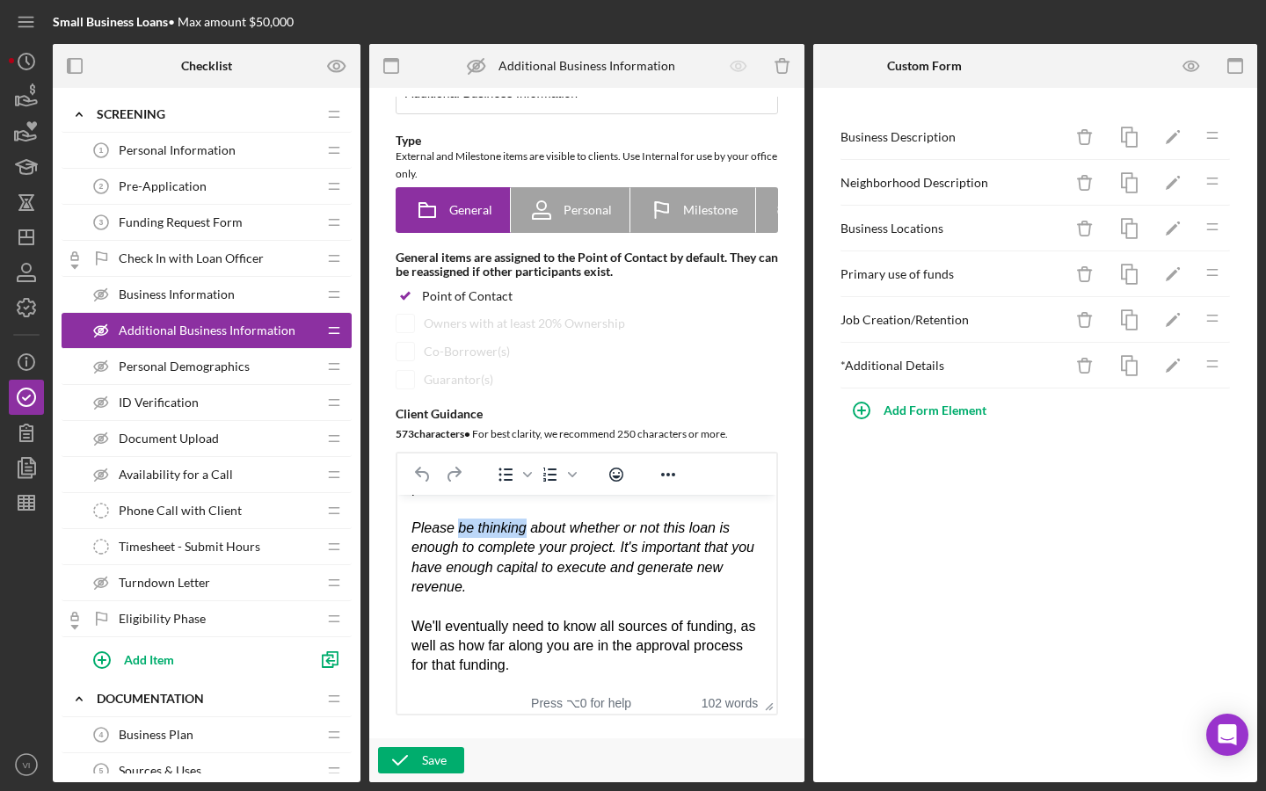
drag, startPoint x: 458, startPoint y: 526, endPoint x: 525, endPoint y: 520, distance: 67.1
click at [525, 521] on em "Please be thinking about whether or not this loan is enough to complete your pr…" at bounding box center [583, 558] width 343 height 74
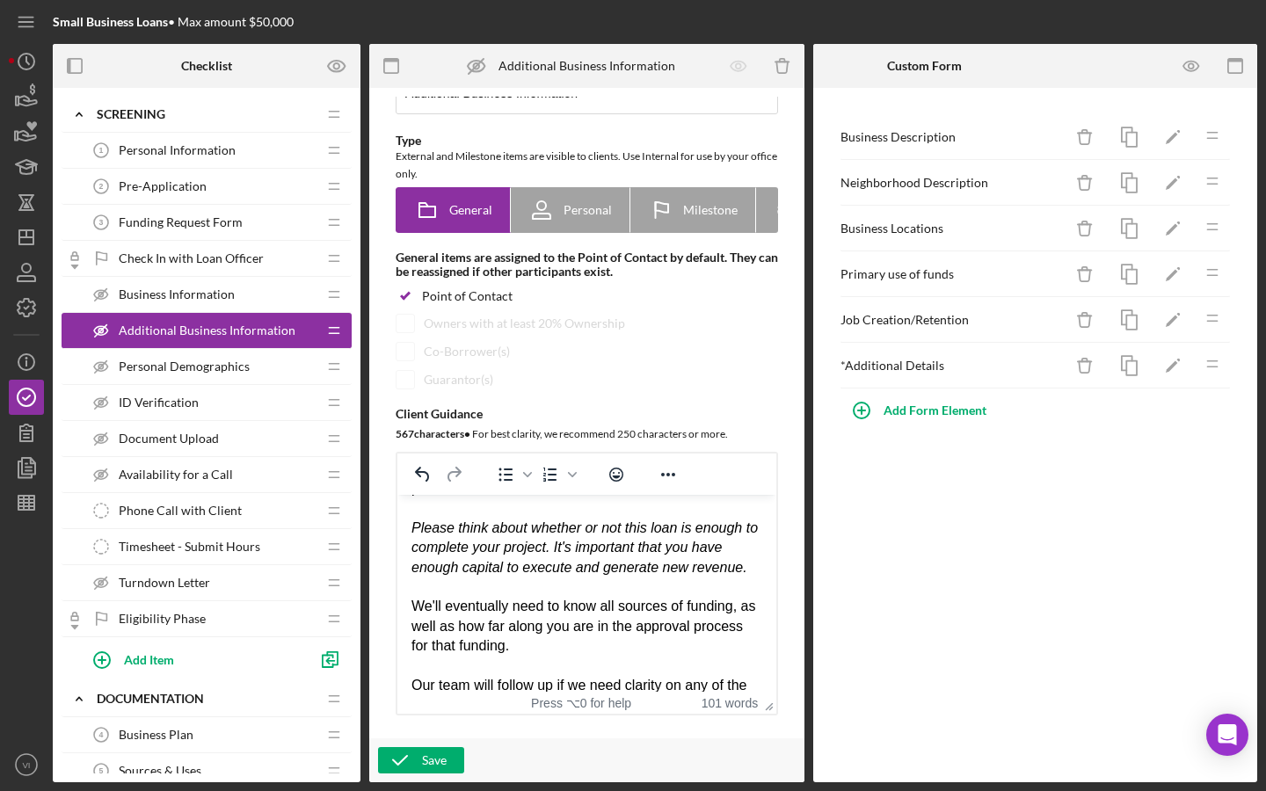
click at [613, 627] on div "We'll eventually need to know all sources of funding, as well as how far along …" at bounding box center [587, 626] width 351 height 59
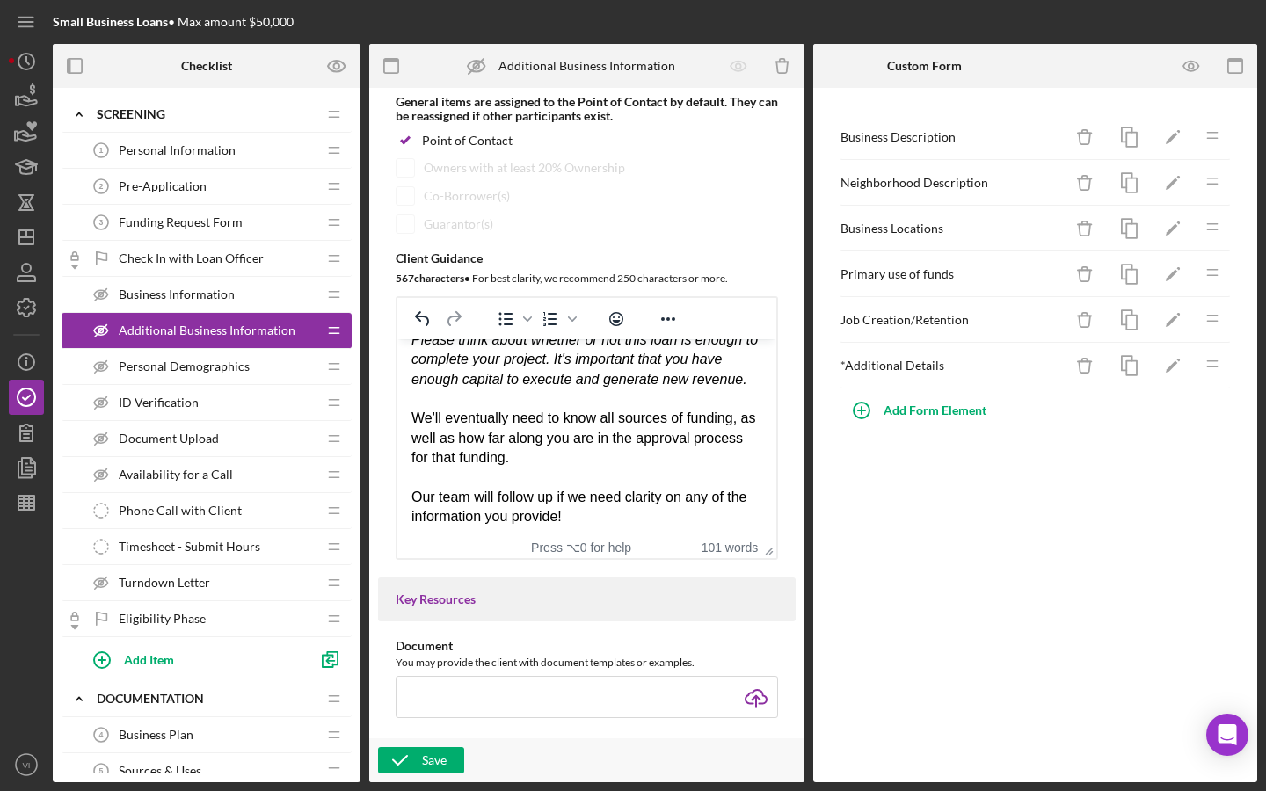
scroll to position [160, 0]
click at [437, 634] on div "Save" at bounding box center [434, 760] width 25 height 26
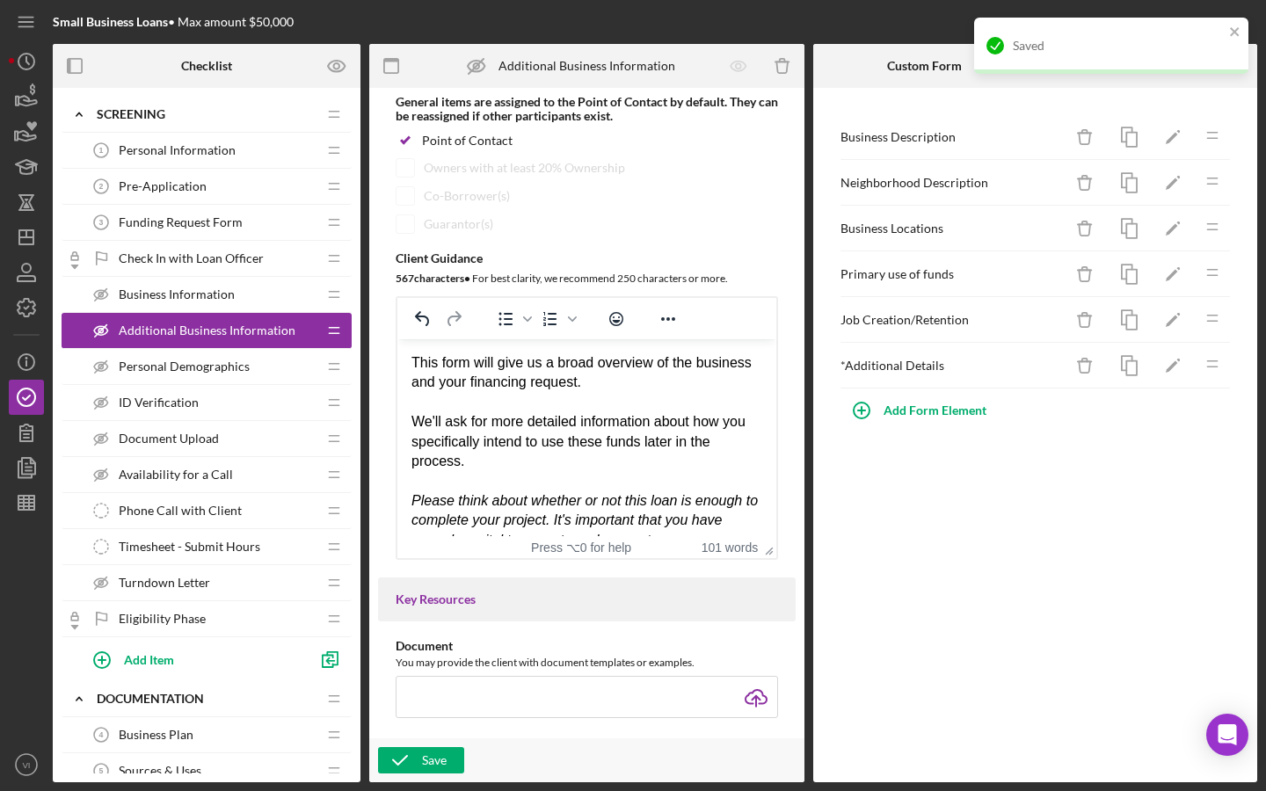
scroll to position [0, 0]
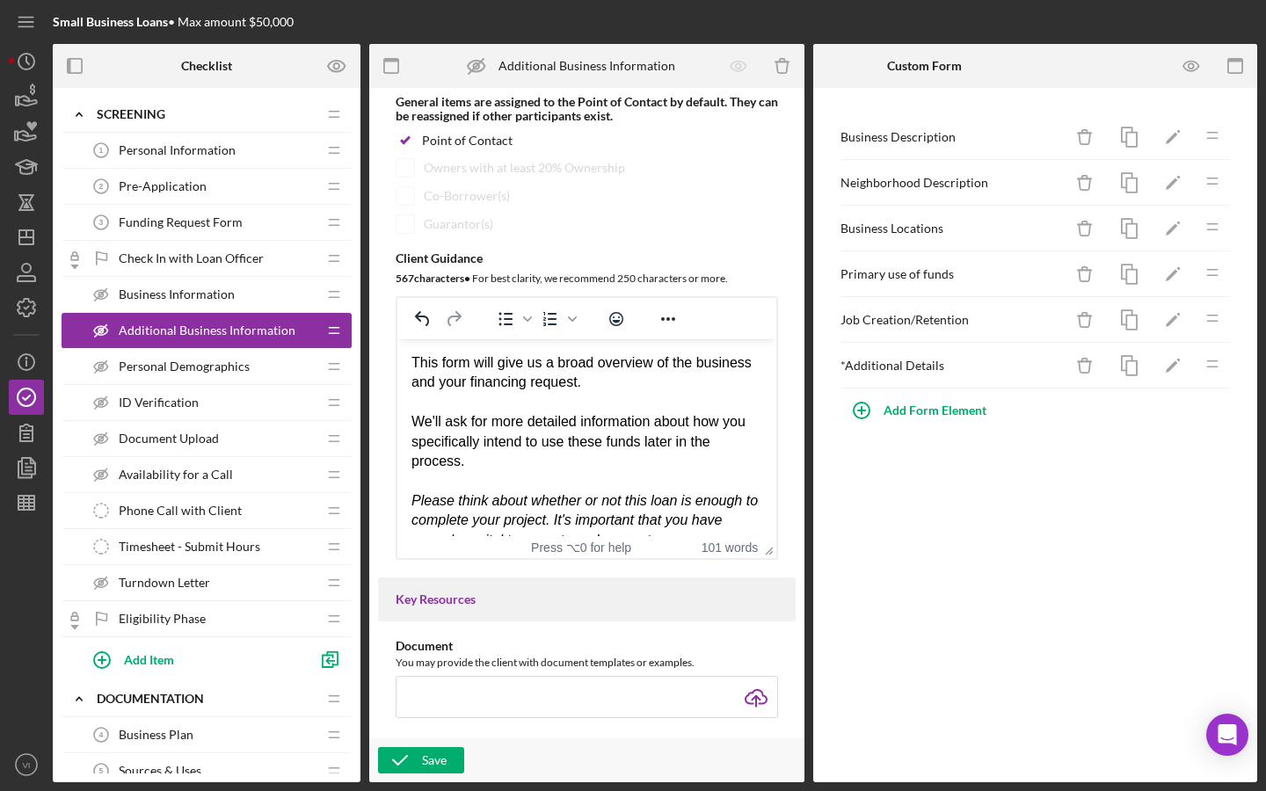
click at [292, 168] on div "Personal Information 1 Personal Information Icon/Drag" at bounding box center [207, 151] width 290 height 36
click at [296, 161] on div "Personal Information 1 Personal Information" at bounding box center [200, 150] width 233 height 35
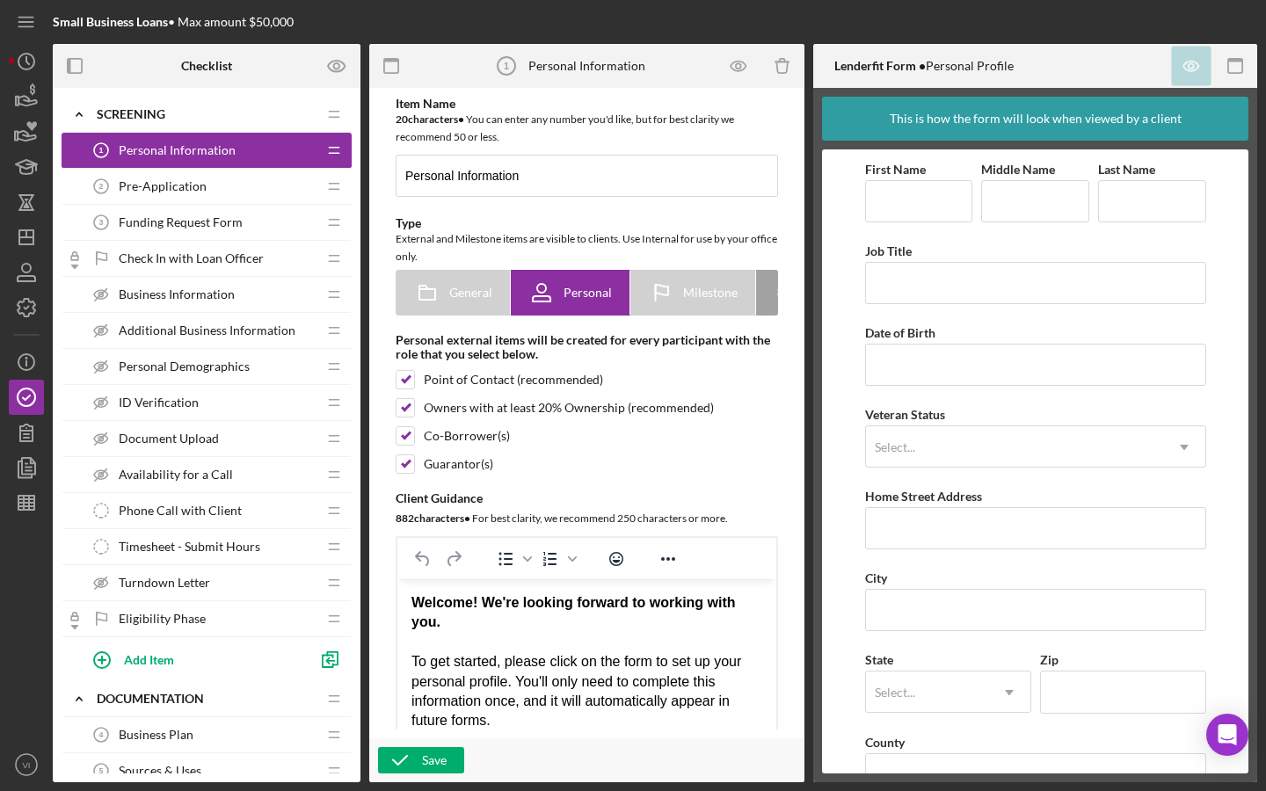
click at [158, 181] on span "Pre-Application" at bounding box center [163, 186] width 88 height 14
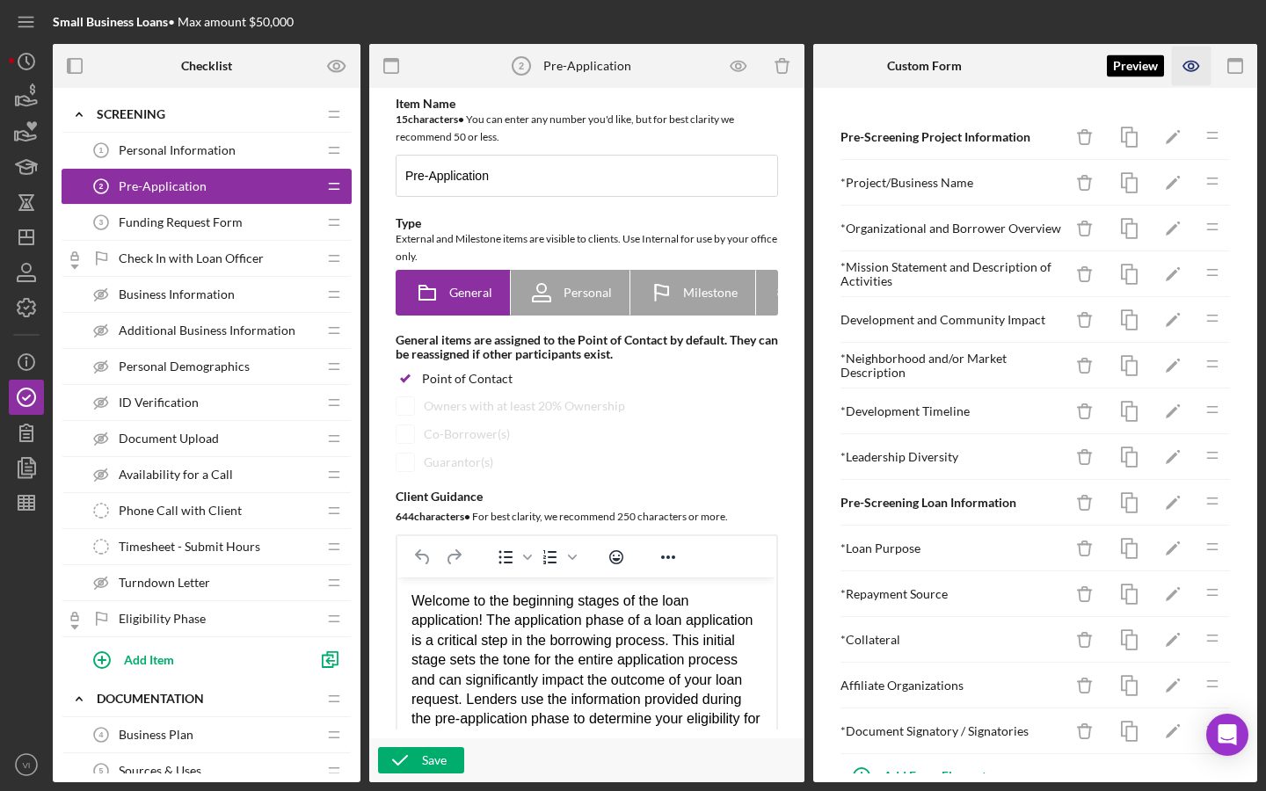
click at [874, 61] on icon "button" at bounding box center [1192, 67] width 40 height 40
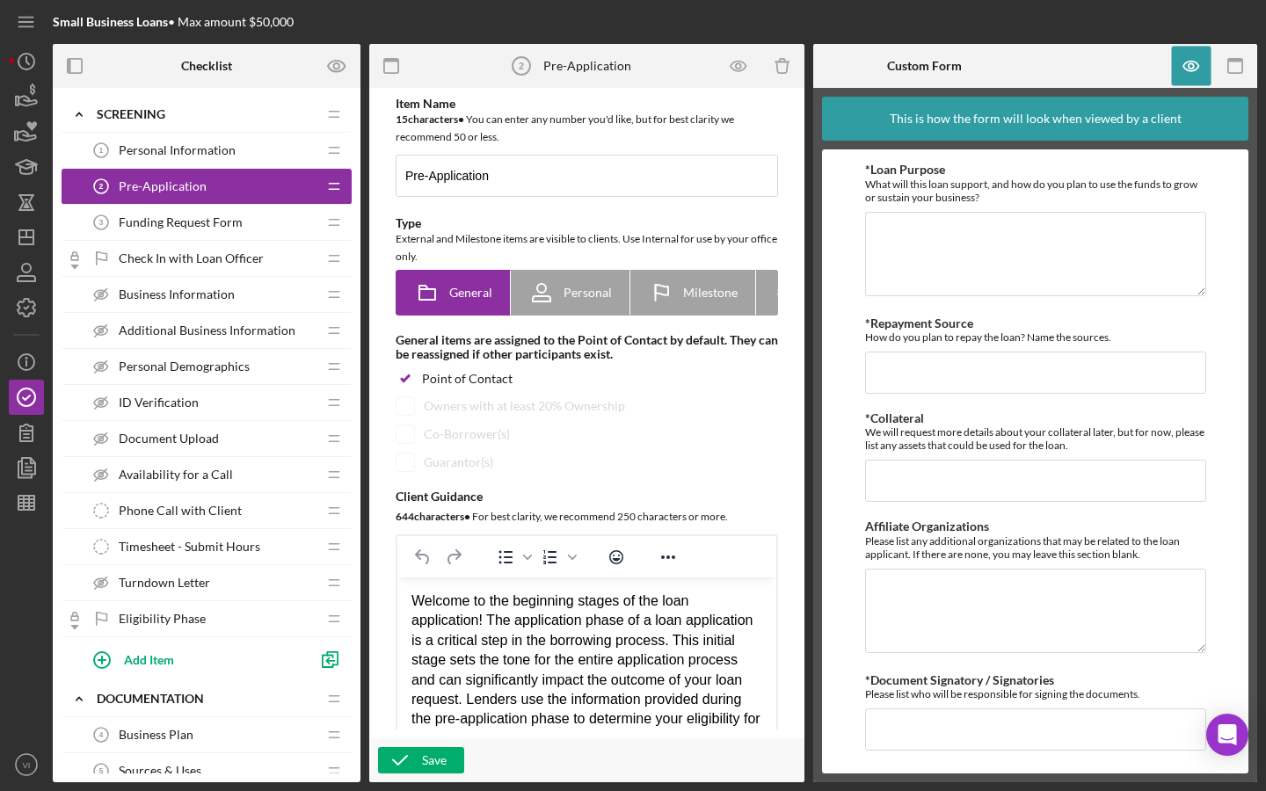
scroll to position [1158, 0]
click at [245, 213] on div "Funding Request Form 3 Funding Request Form" at bounding box center [200, 222] width 233 height 35
